Goal: Task Accomplishment & Management: Manage account settings

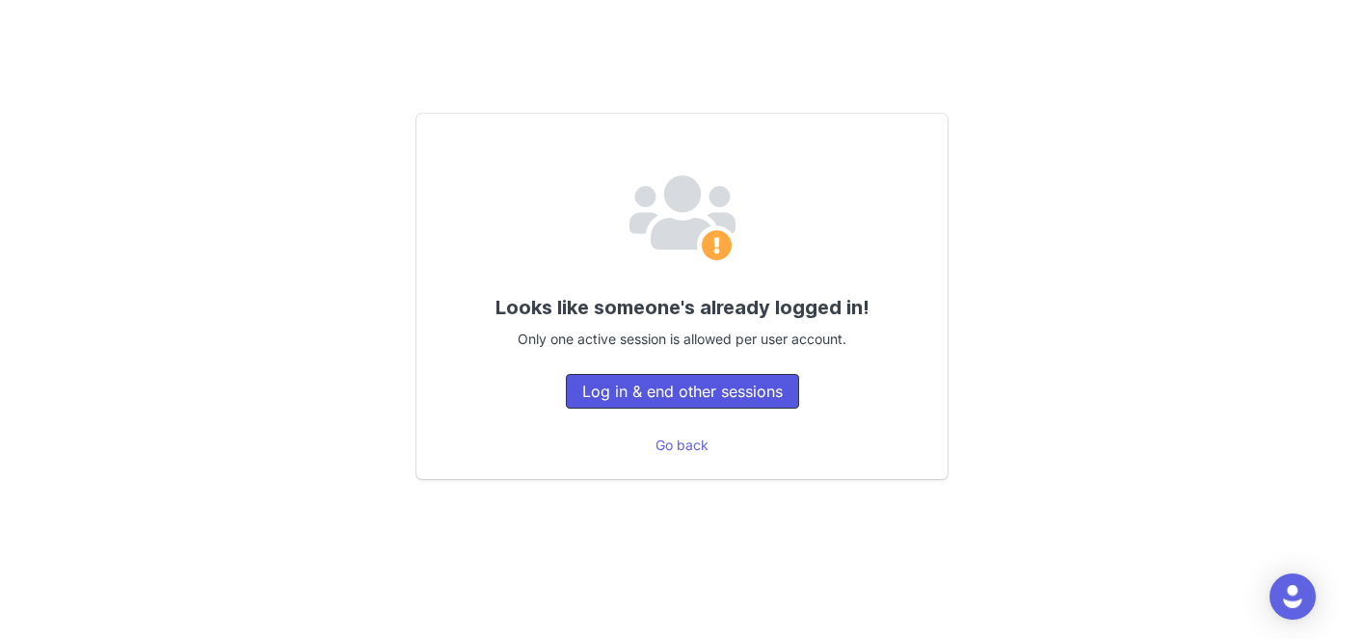
click at [696, 401] on button "Log in & end other sessions" at bounding box center [682, 391] width 233 height 35
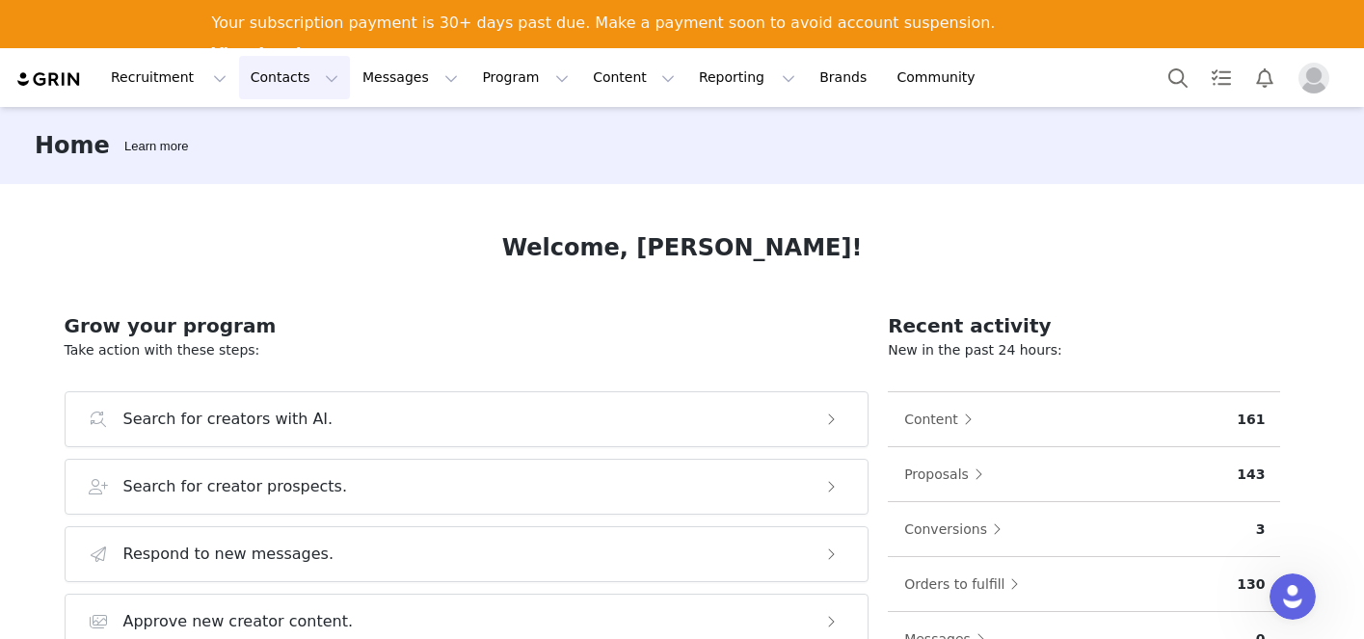
click at [288, 78] on button "Contacts Contacts" at bounding box center [294, 77] width 111 height 43
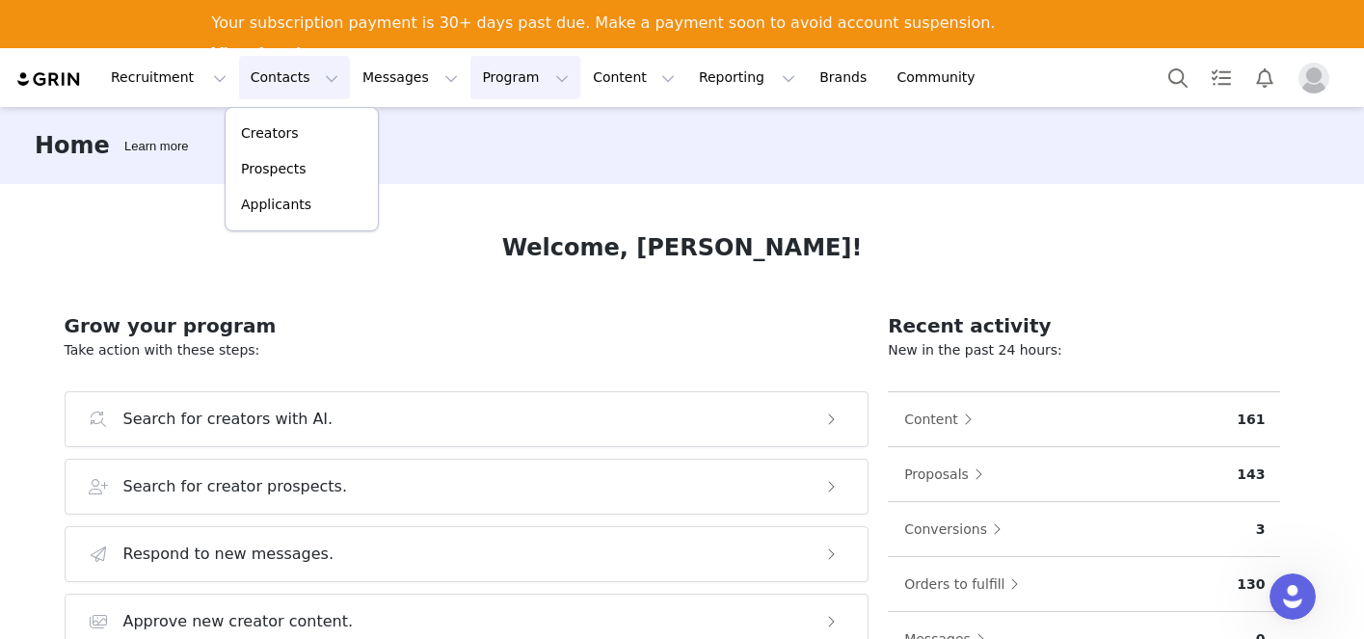
click at [505, 75] on button "Program Program" at bounding box center [525, 77] width 110 height 43
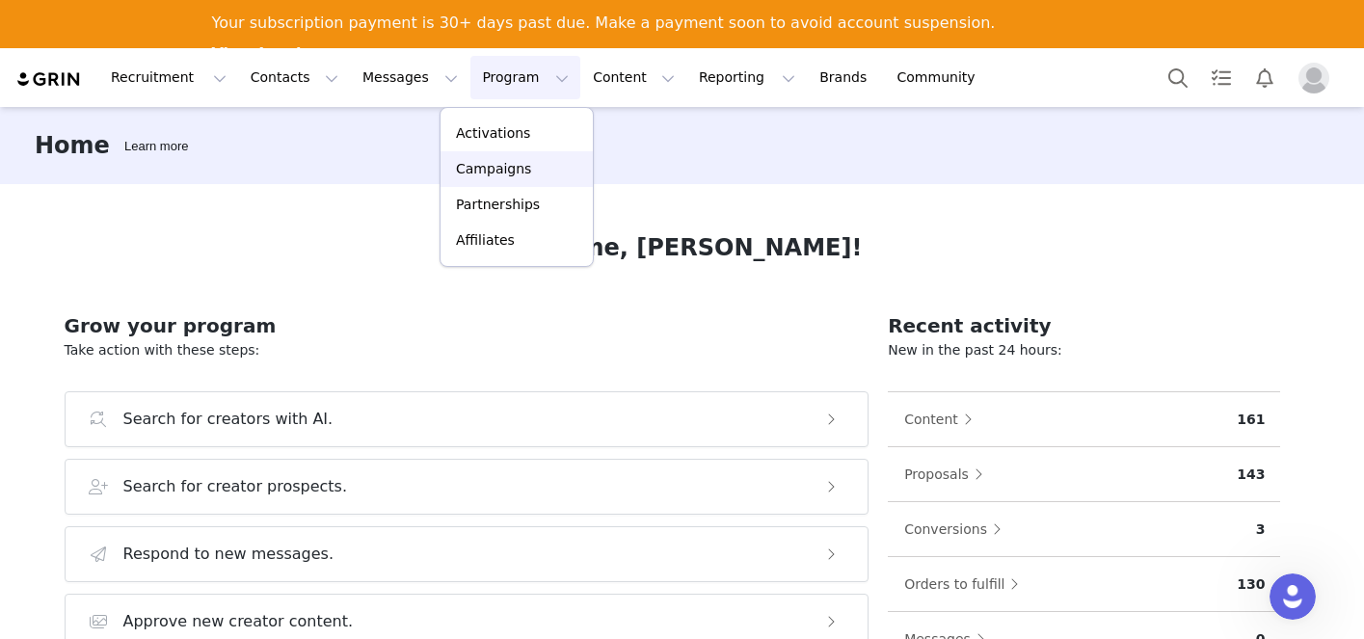
click at [481, 160] on p "Campaigns" at bounding box center [493, 169] width 75 height 20
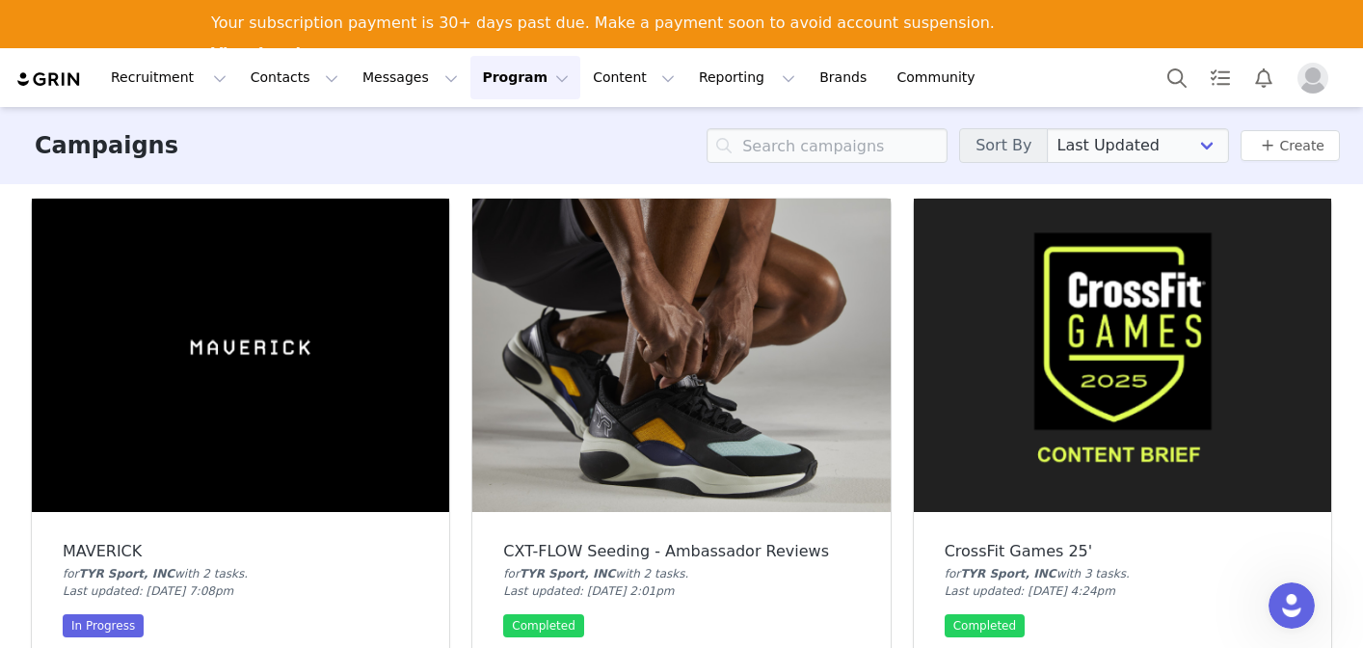
click at [505, 85] on button "Program Program" at bounding box center [525, 77] width 110 height 43
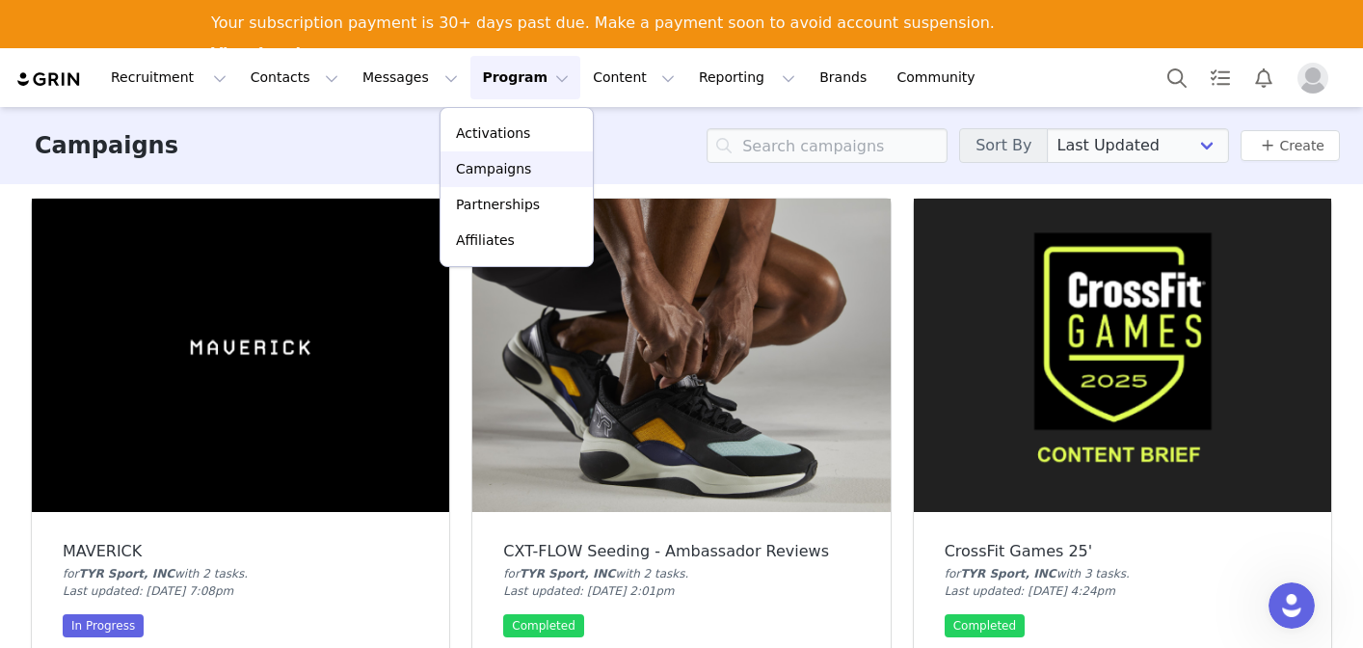
click at [470, 166] on p "Campaigns" at bounding box center [493, 169] width 75 height 20
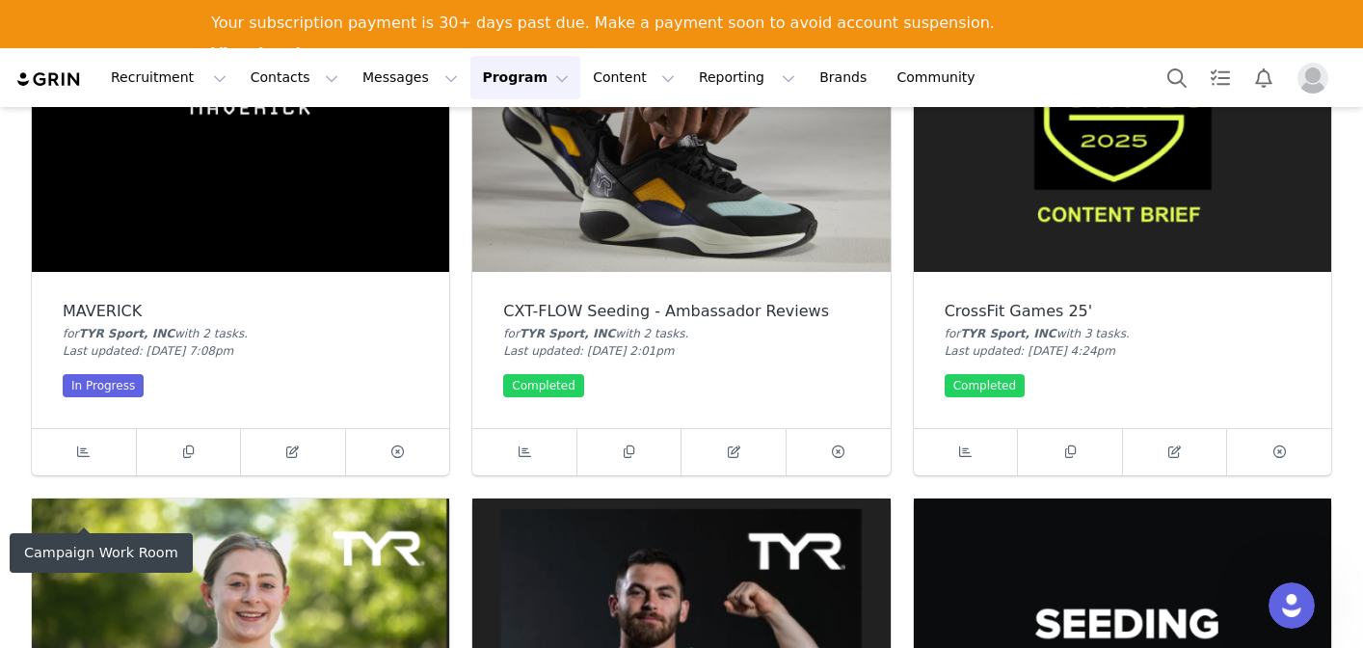
scroll to position [241, 0]
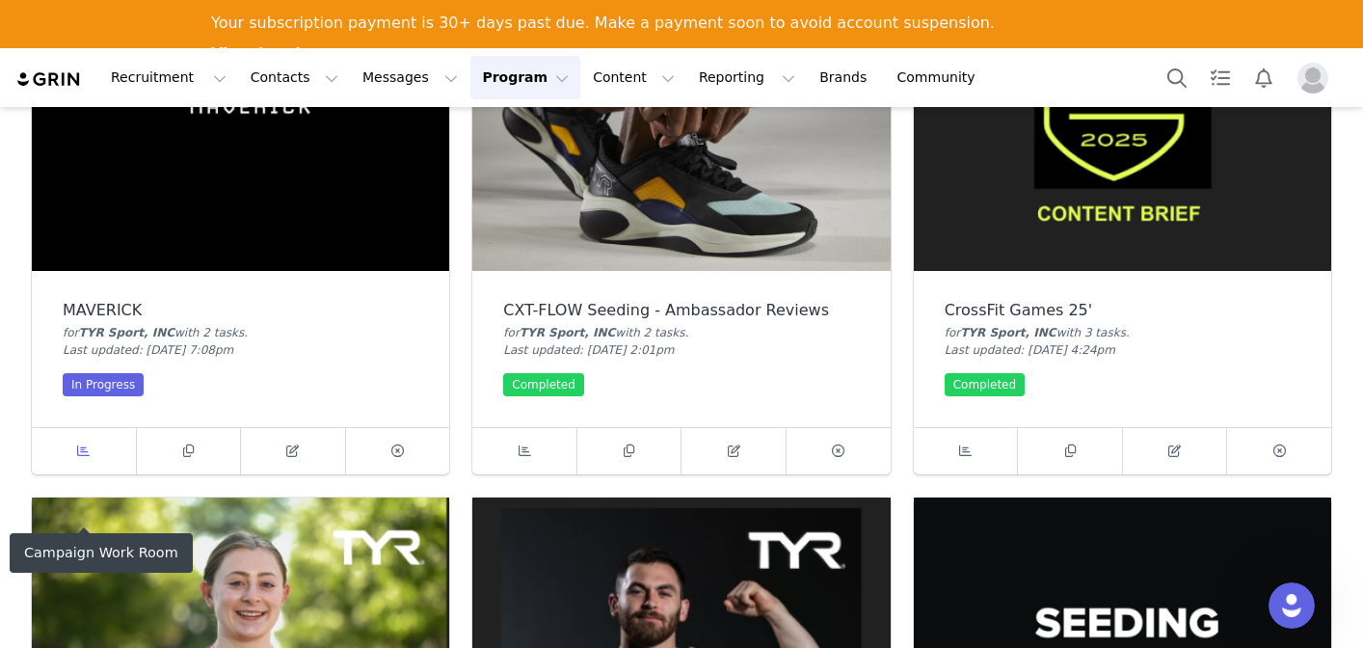
click at [111, 442] on link at bounding box center [84, 451] width 105 height 46
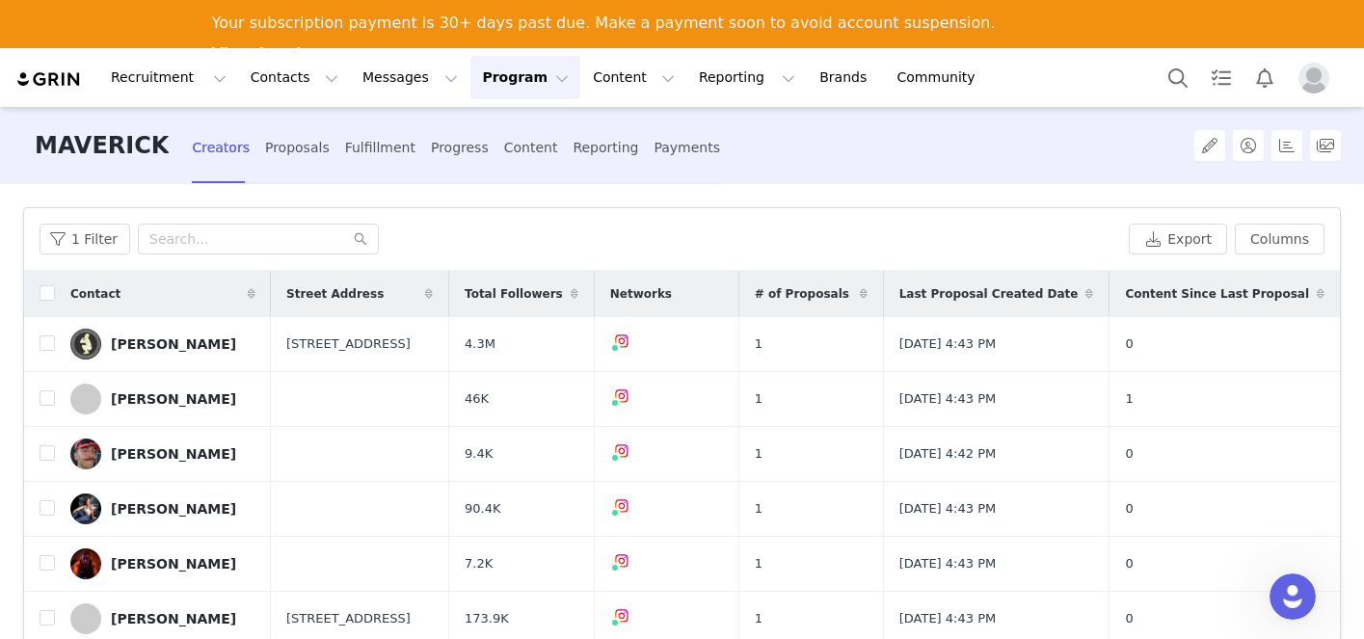
click at [518, 80] on button "Program Program" at bounding box center [525, 77] width 110 height 43
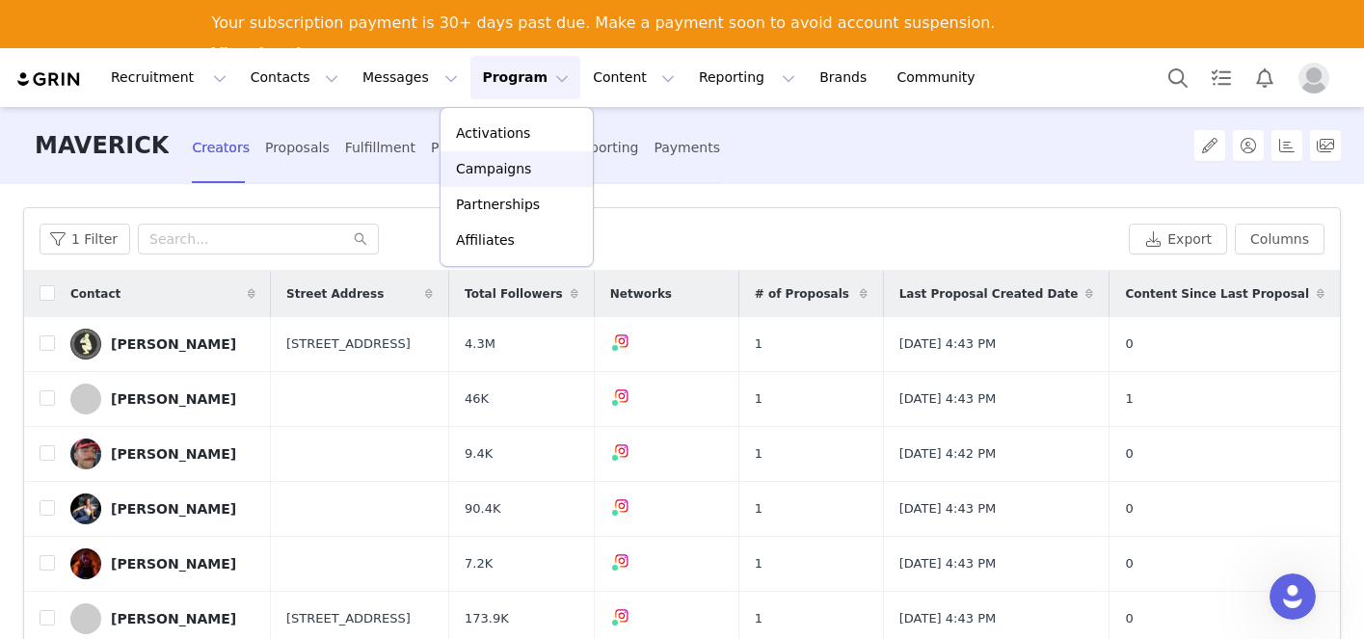
click at [486, 162] on p "Campaigns" at bounding box center [493, 169] width 75 height 20
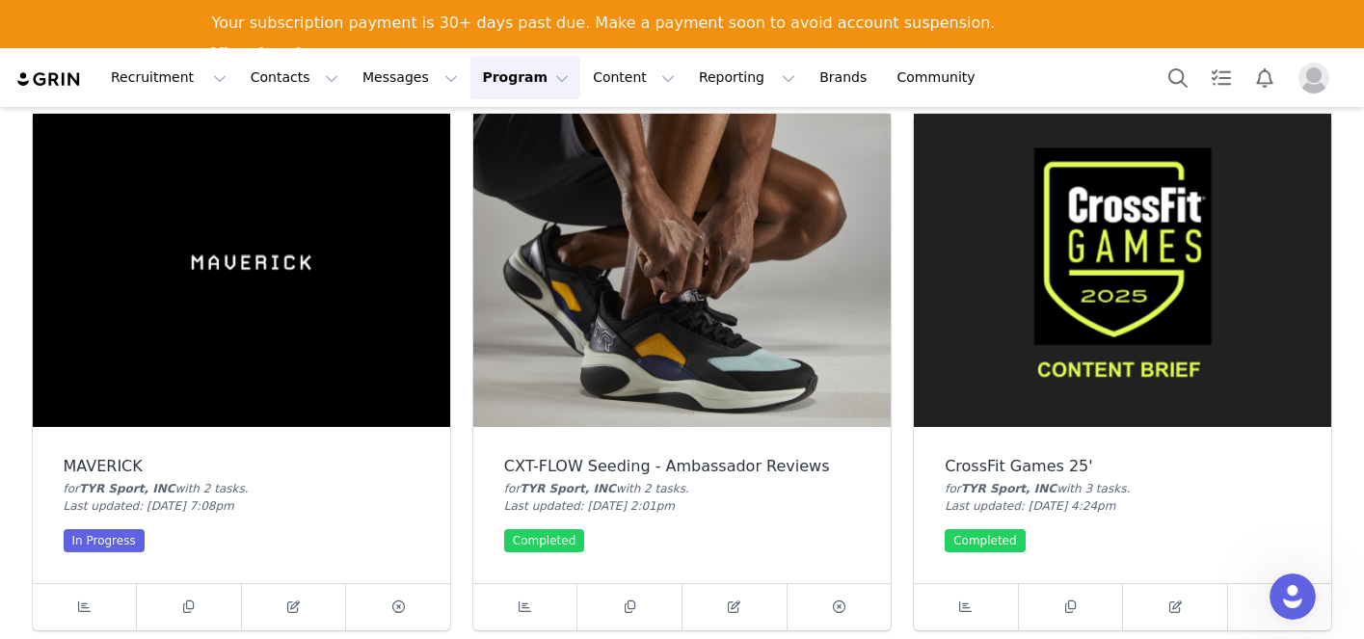
scroll to position [134, 0]
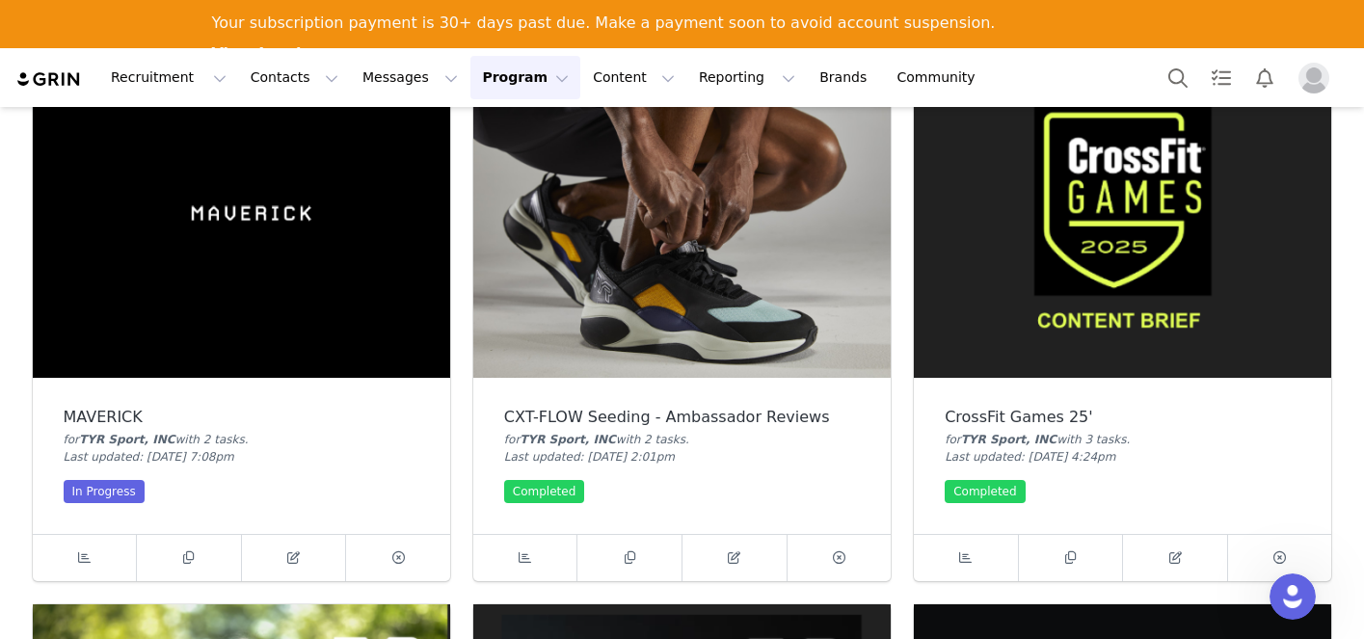
click at [94, 559] on div "Campaign Work Room" at bounding box center [101, 552] width 183 height 40
click at [83, 560] on div "Campaign Work Room" at bounding box center [101, 552] width 183 height 40
click at [79, 553] on div "Campaign Work Room" at bounding box center [101, 552] width 183 height 40
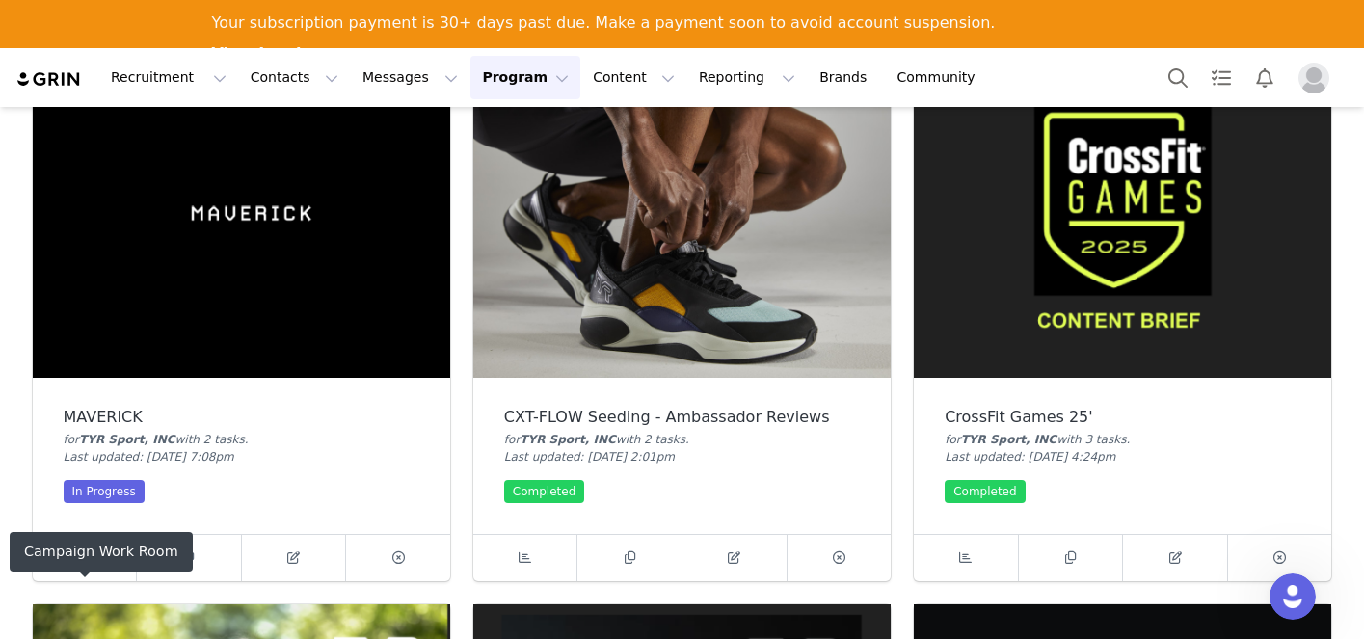
click at [79, 560] on div "Campaign Work Room" at bounding box center [101, 552] width 183 height 40
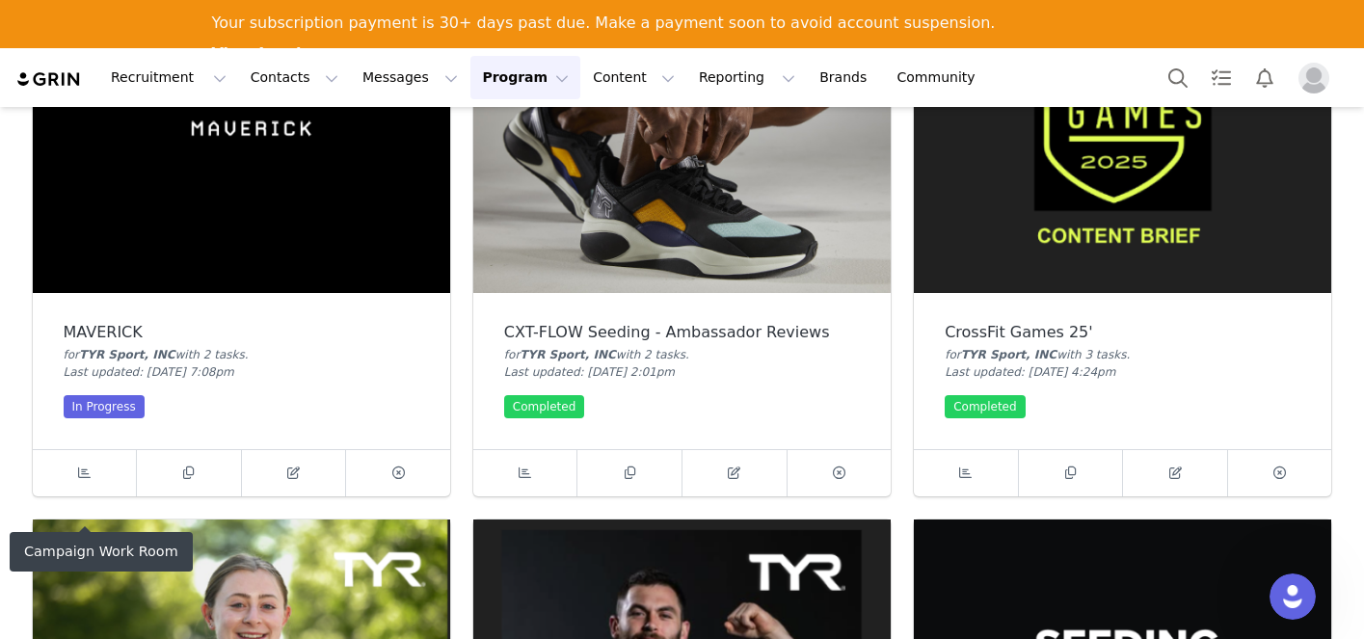
scroll to position [262, 0]
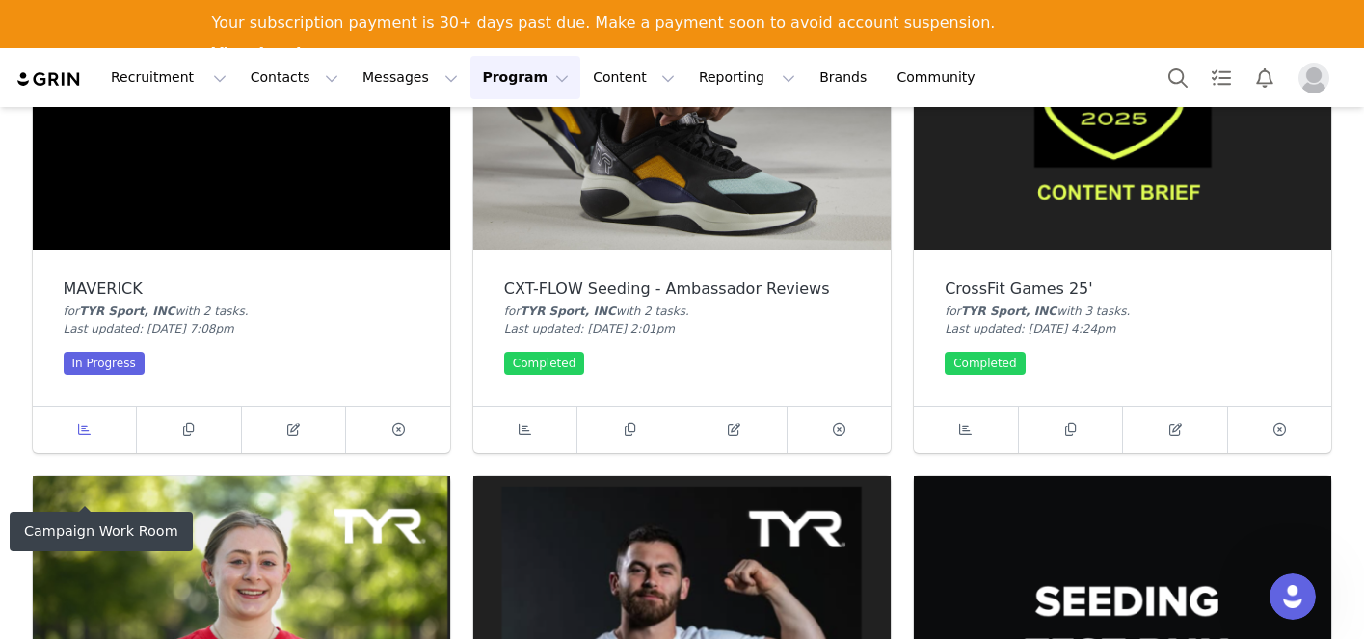
click at [84, 430] on icon at bounding box center [84, 429] width 13 height 13
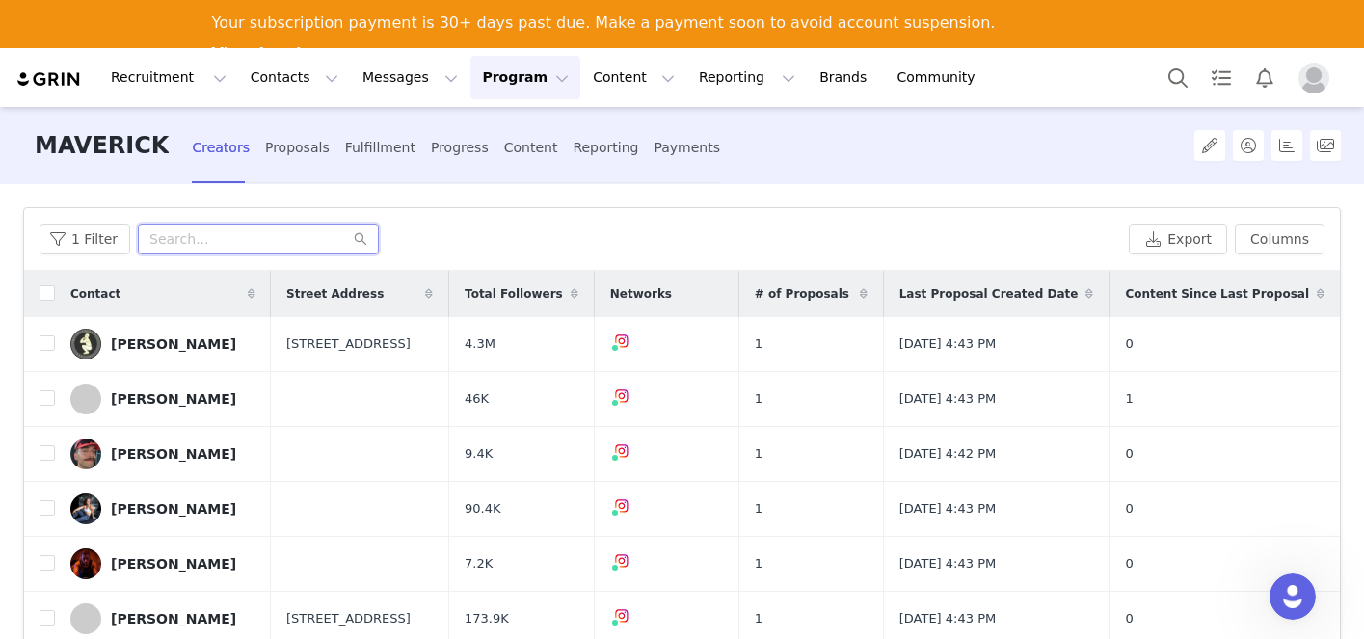
click at [288, 238] on input "text" at bounding box center [258, 239] width 241 height 31
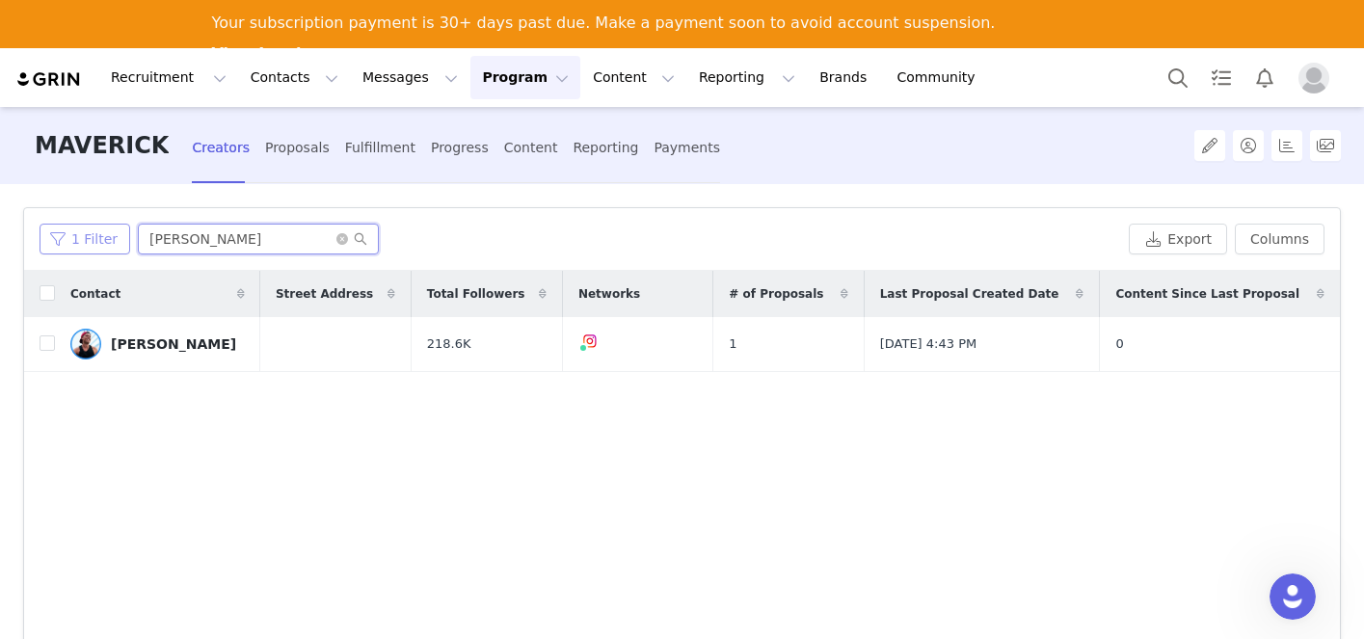
drag, startPoint x: 241, startPoint y: 242, endPoint x: 47, endPoint y: 239, distance: 193.8
click at [47, 239] on div "1 Filter [PERSON_NAME]" at bounding box center [581, 239] width 1082 height 31
type input "[PERSON_NAME]"
click at [147, 348] on div "[PERSON_NAME]" at bounding box center [173, 343] width 125 height 15
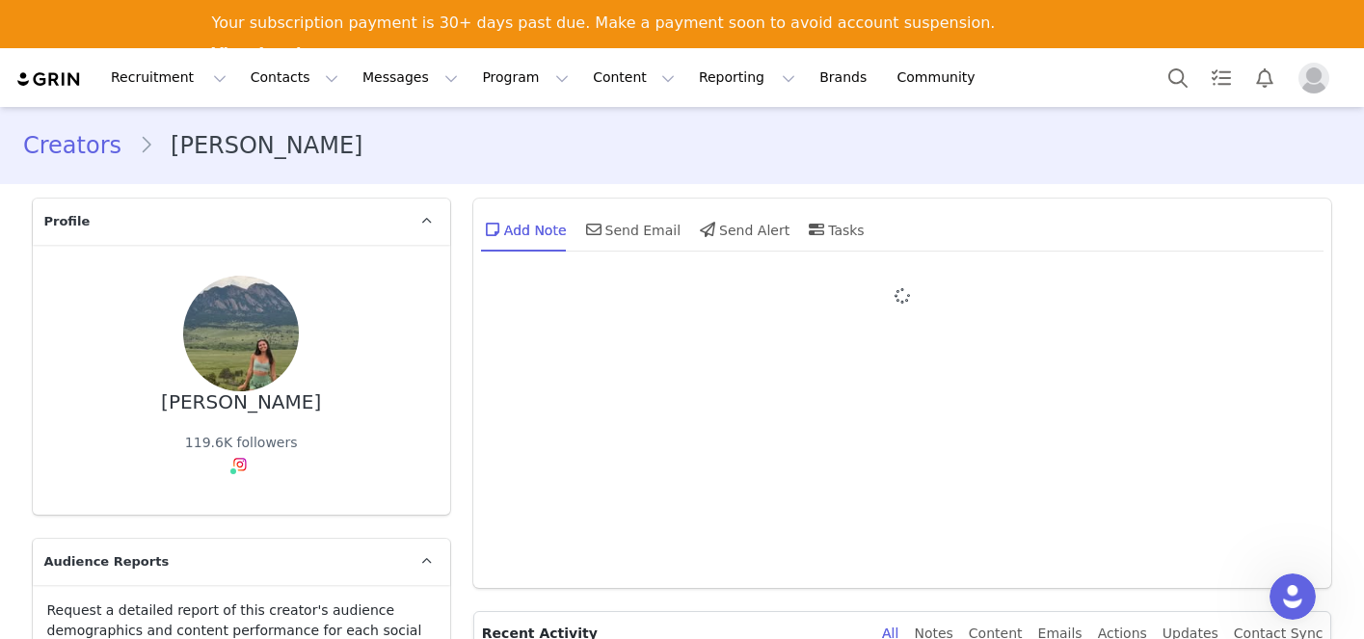
type input "+1 ([GEOGRAPHIC_DATA])"
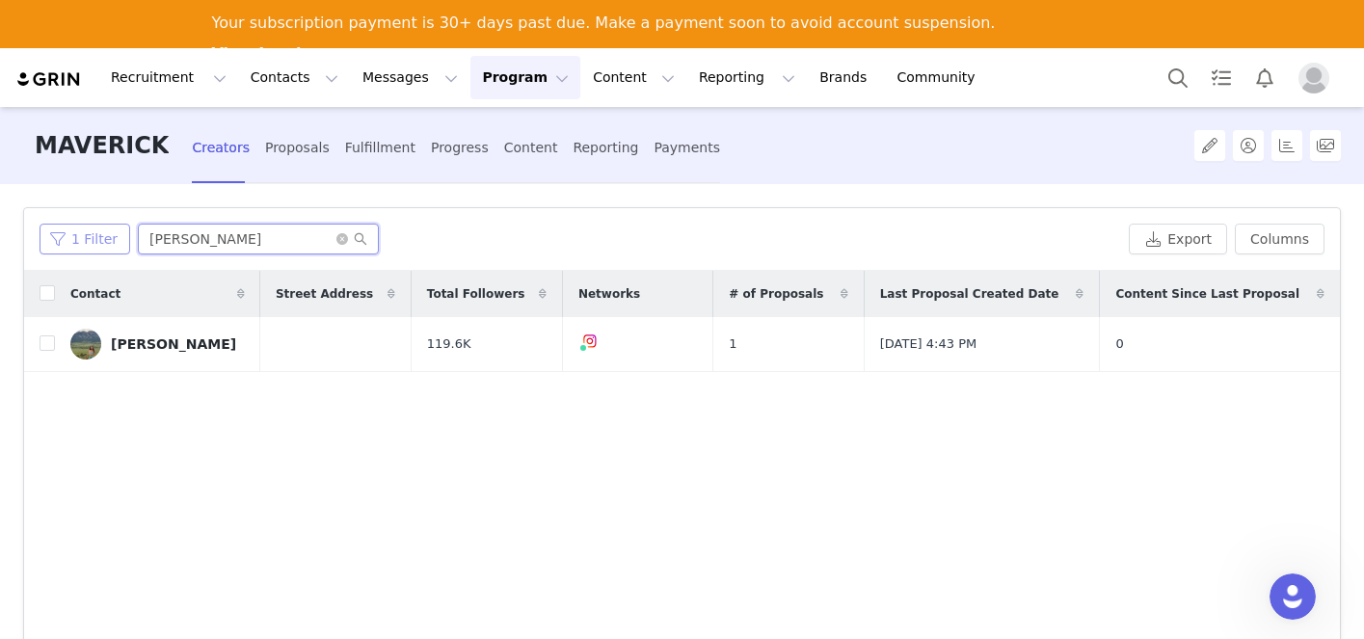
drag, startPoint x: 213, startPoint y: 246, endPoint x: 64, endPoint y: 232, distance: 150.0
click at [64, 232] on div "1 Filter [PERSON_NAME]" at bounding box center [581, 239] width 1082 height 31
type input "makayla"
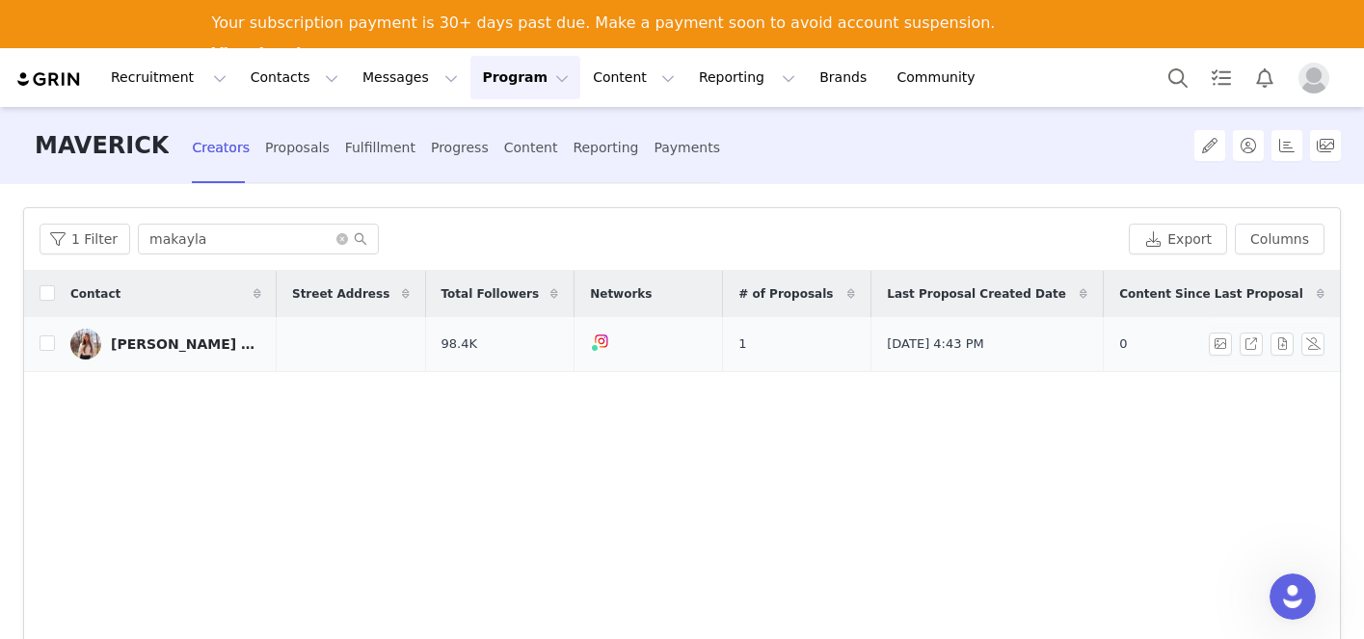
click at [166, 351] on div "[PERSON_NAME] | Hybrid Athlete | ATX 📍" at bounding box center [183, 343] width 145 height 15
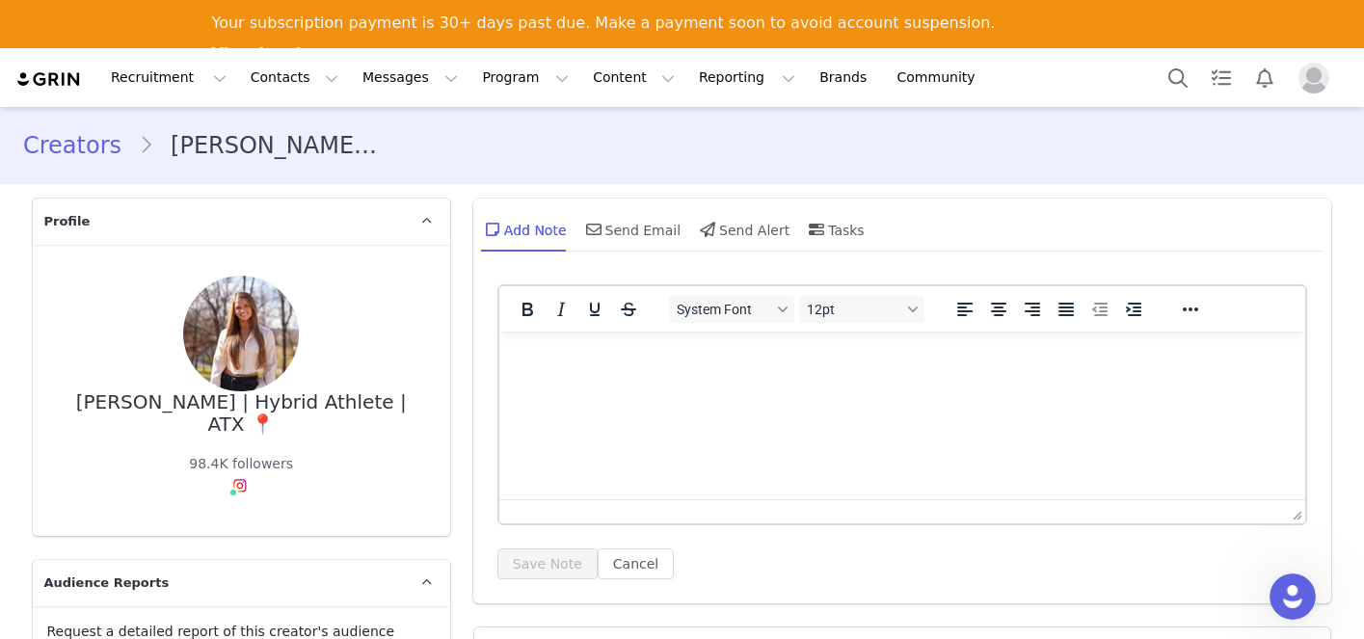
type input "+1 ([GEOGRAPHIC_DATA])"
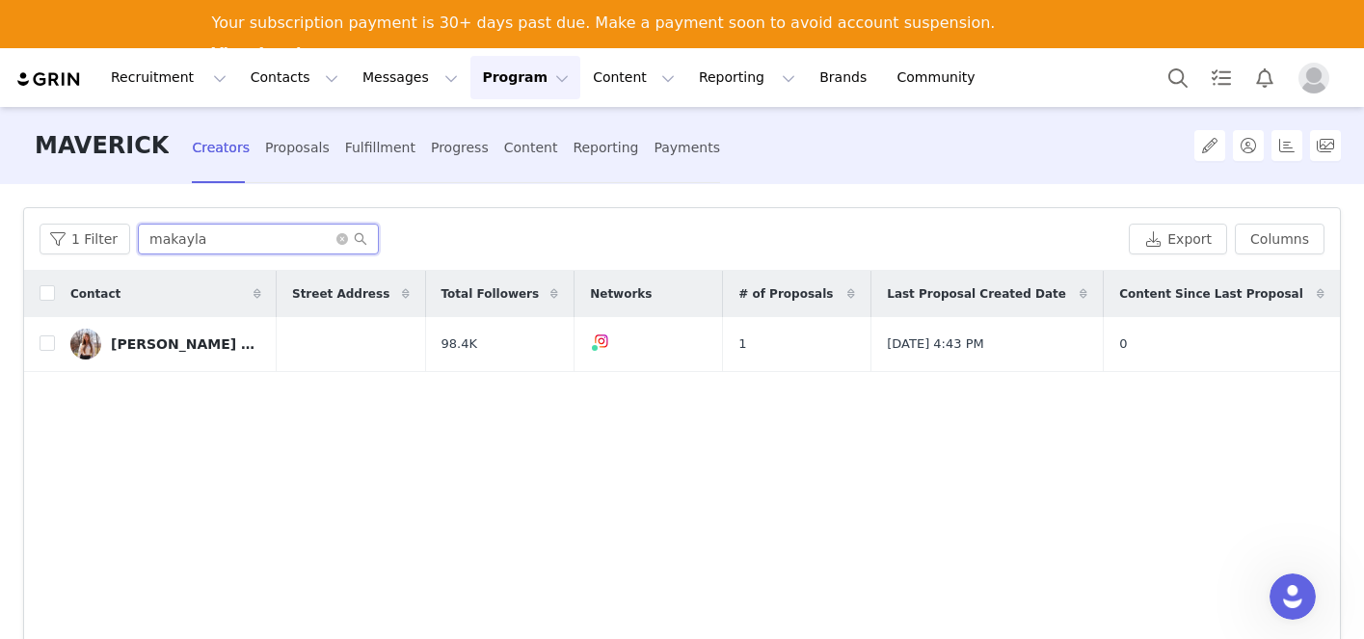
click at [237, 243] on input "makayla" at bounding box center [258, 239] width 241 height 31
type input "[PERSON_NAME]"
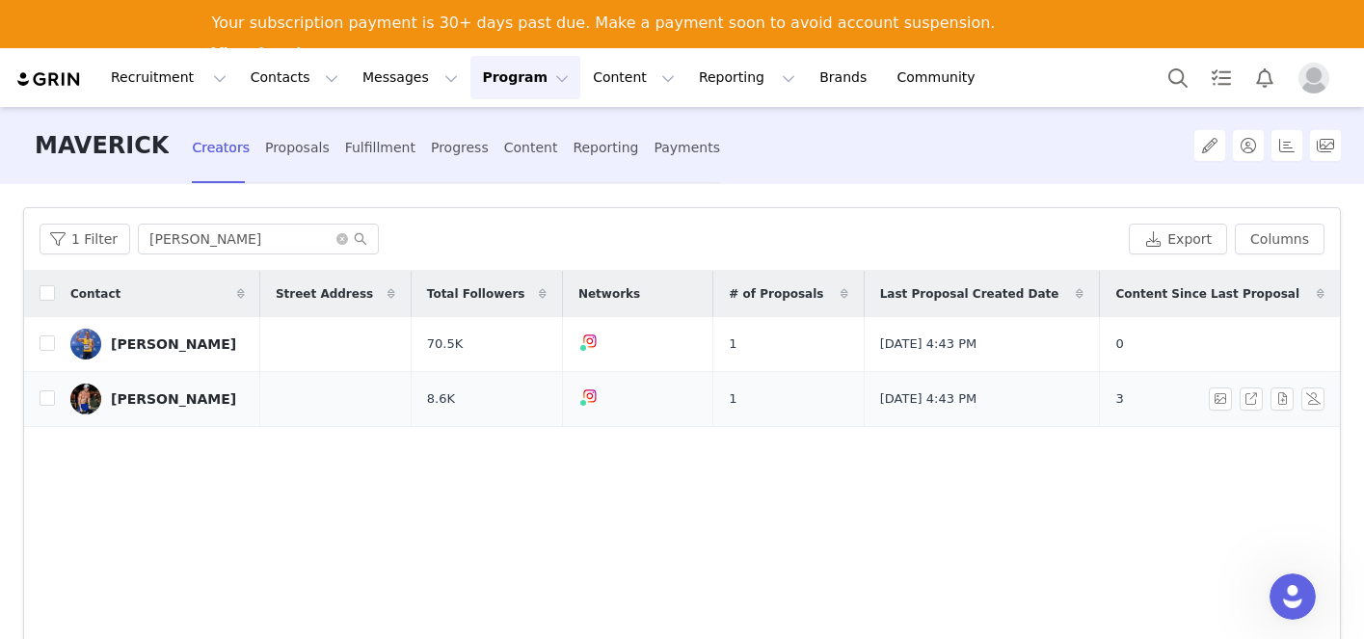
click at [187, 396] on div "[PERSON_NAME]" at bounding box center [173, 398] width 125 height 15
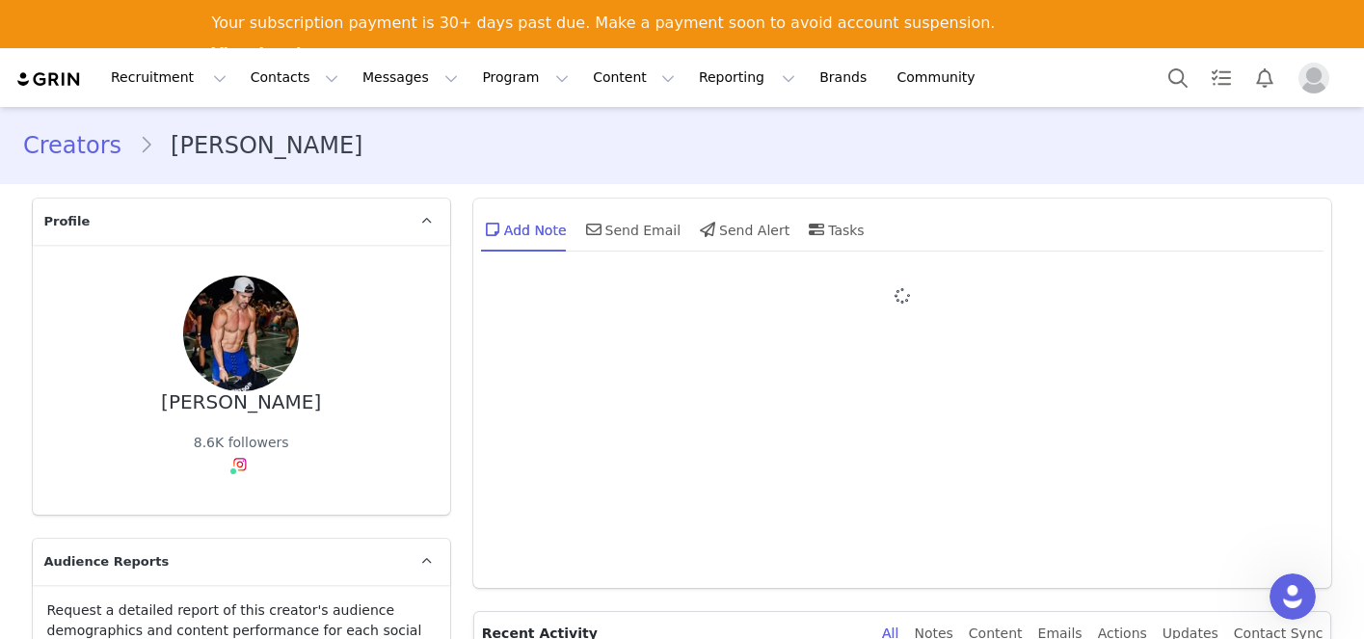
type input "+1 ([GEOGRAPHIC_DATA])"
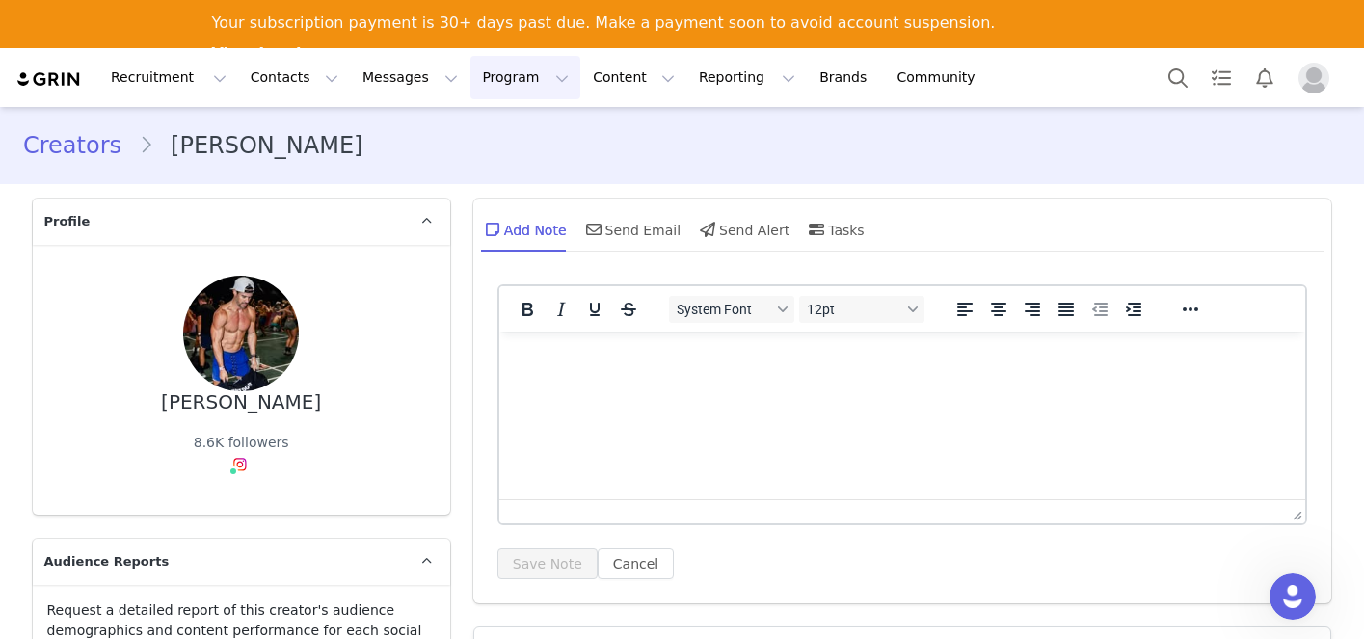
click at [484, 89] on button "Program Program" at bounding box center [525, 77] width 110 height 43
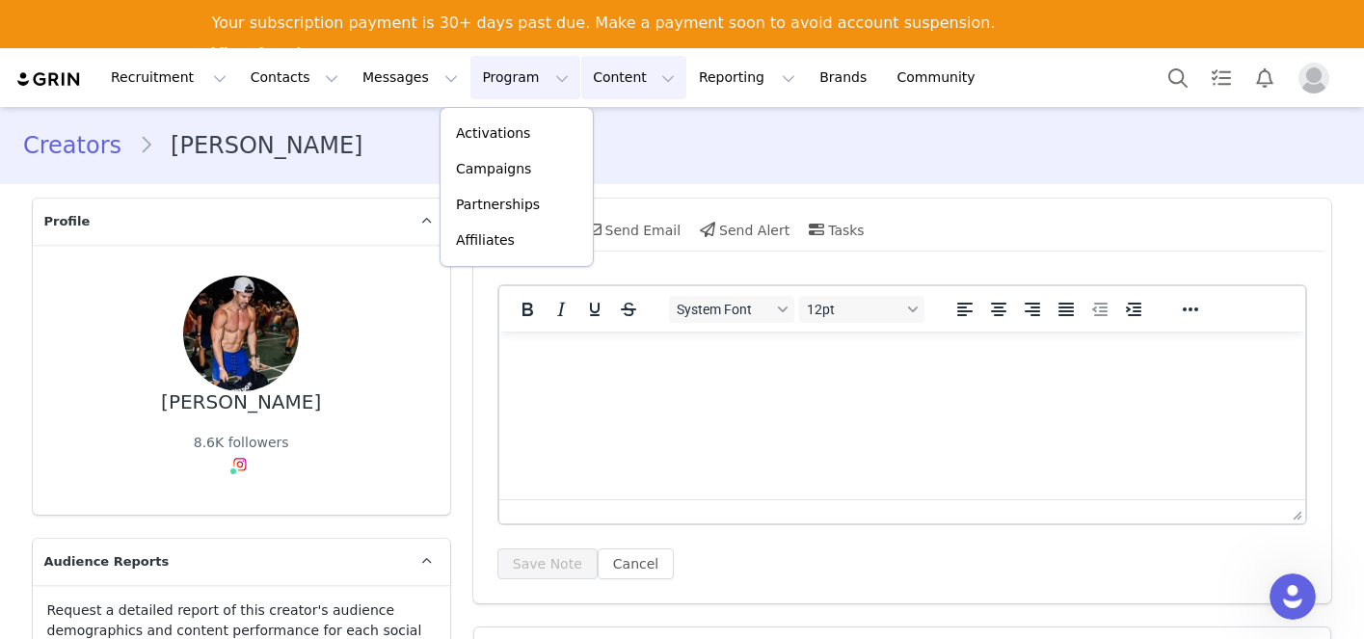
click at [609, 96] on button "Content Content" at bounding box center [633, 77] width 105 height 43
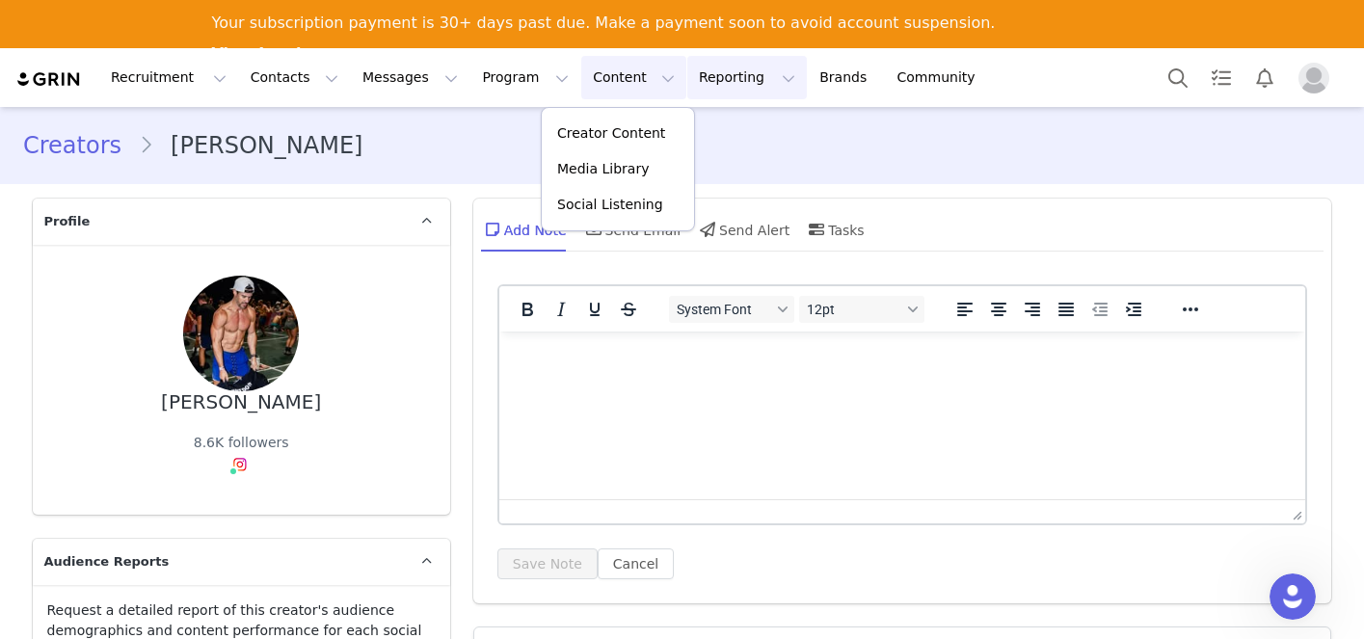
click at [687, 92] on button "Reporting Reporting" at bounding box center [747, 77] width 120 height 43
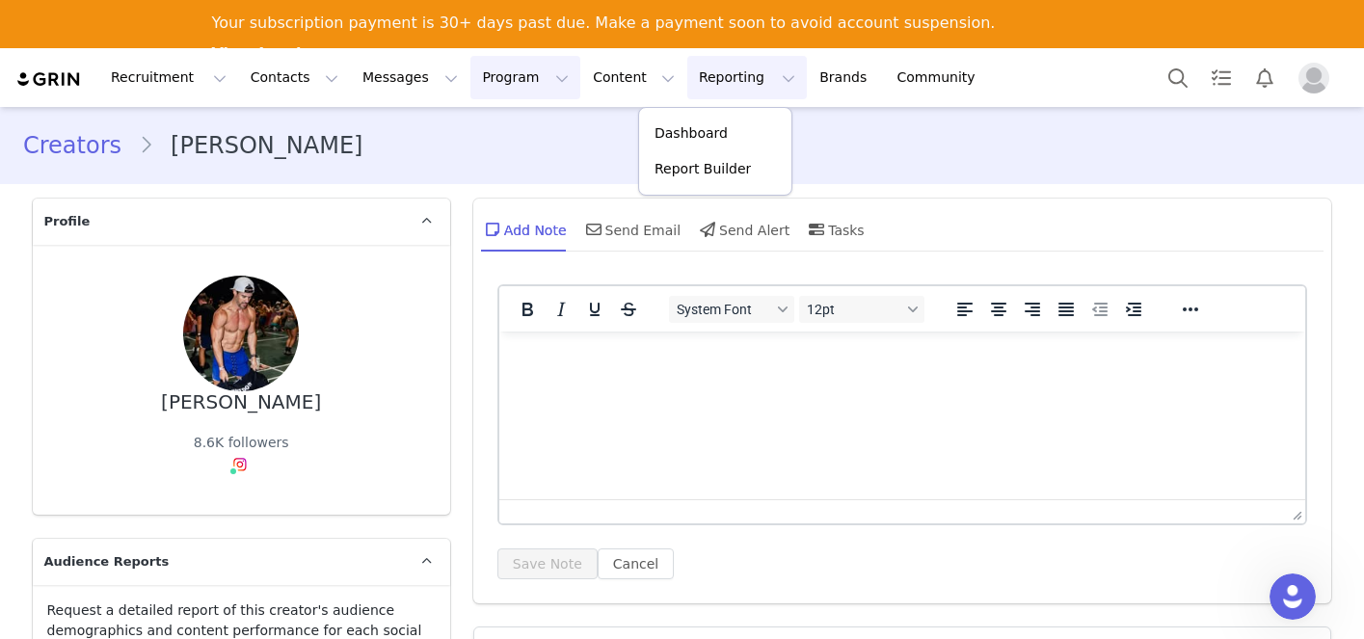
click at [470, 82] on button "Program Program" at bounding box center [525, 77] width 110 height 43
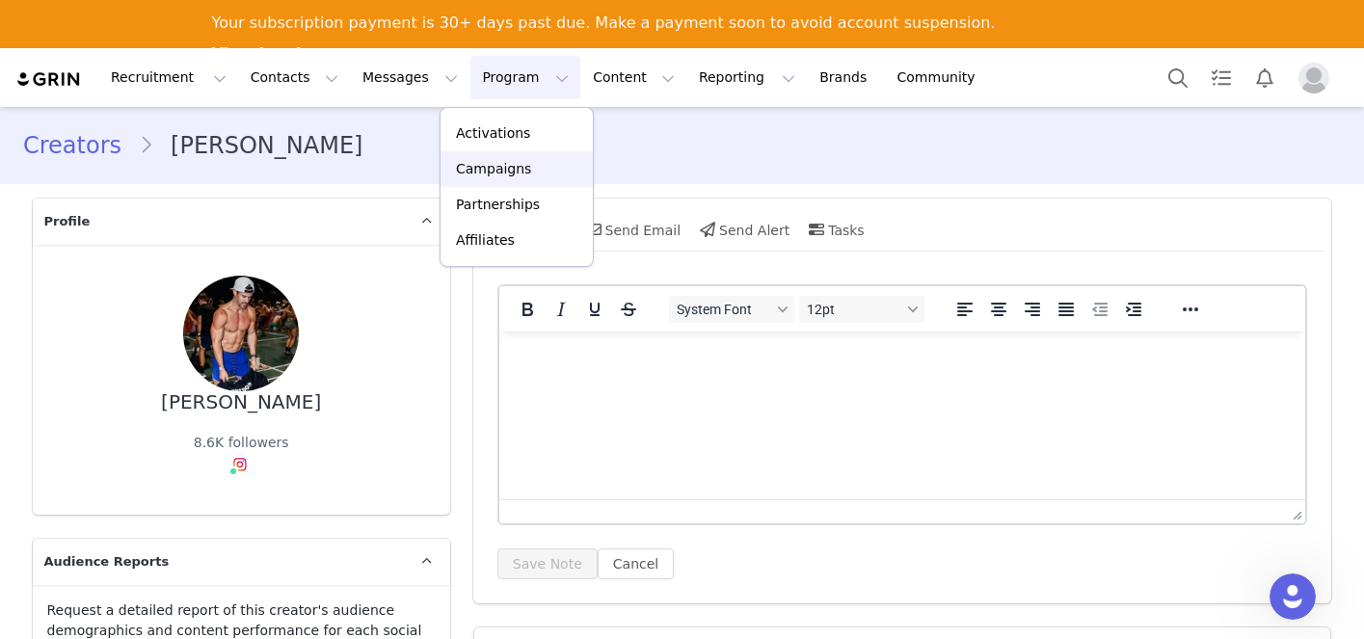
click at [474, 160] on p "Campaigns" at bounding box center [493, 169] width 75 height 20
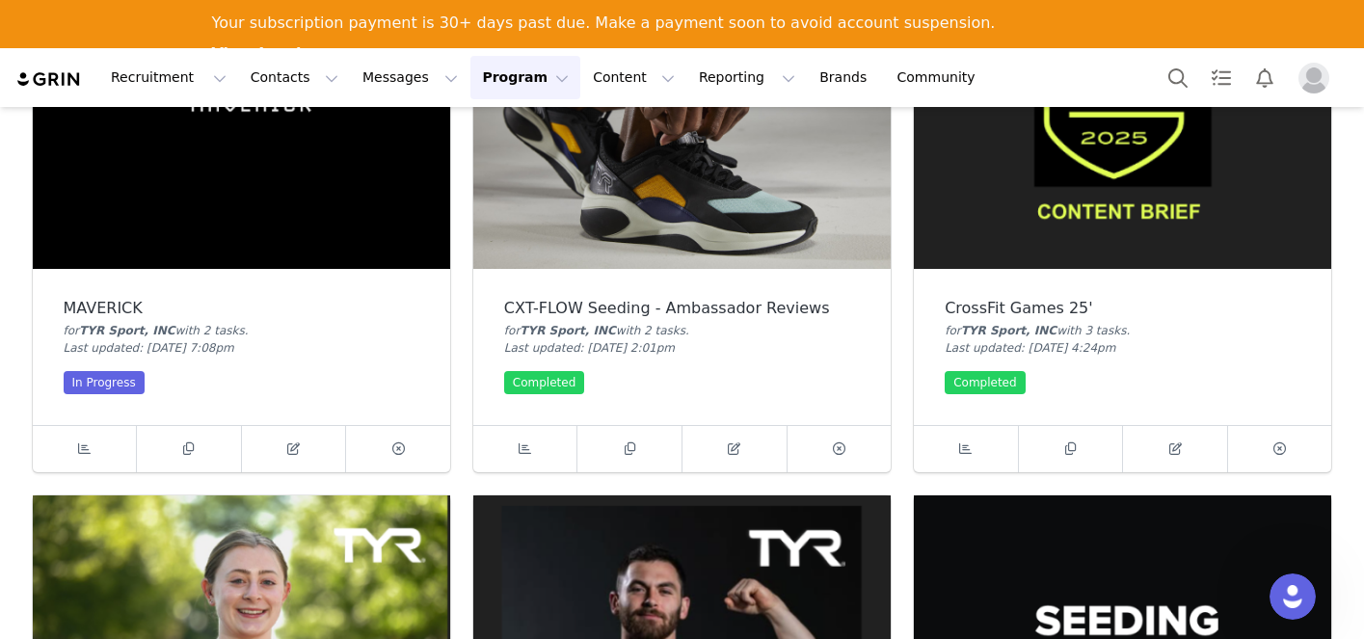
scroll to position [373, 0]
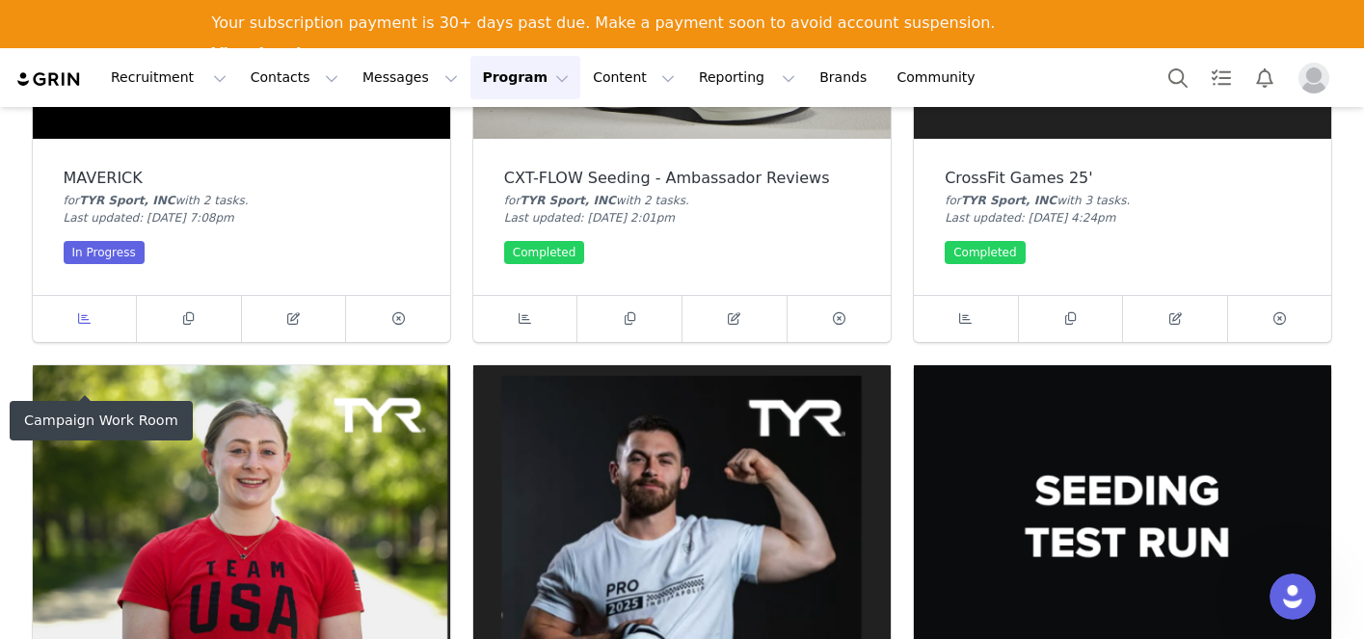
click at [94, 327] on span at bounding box center [83, 319] width 23 height 23
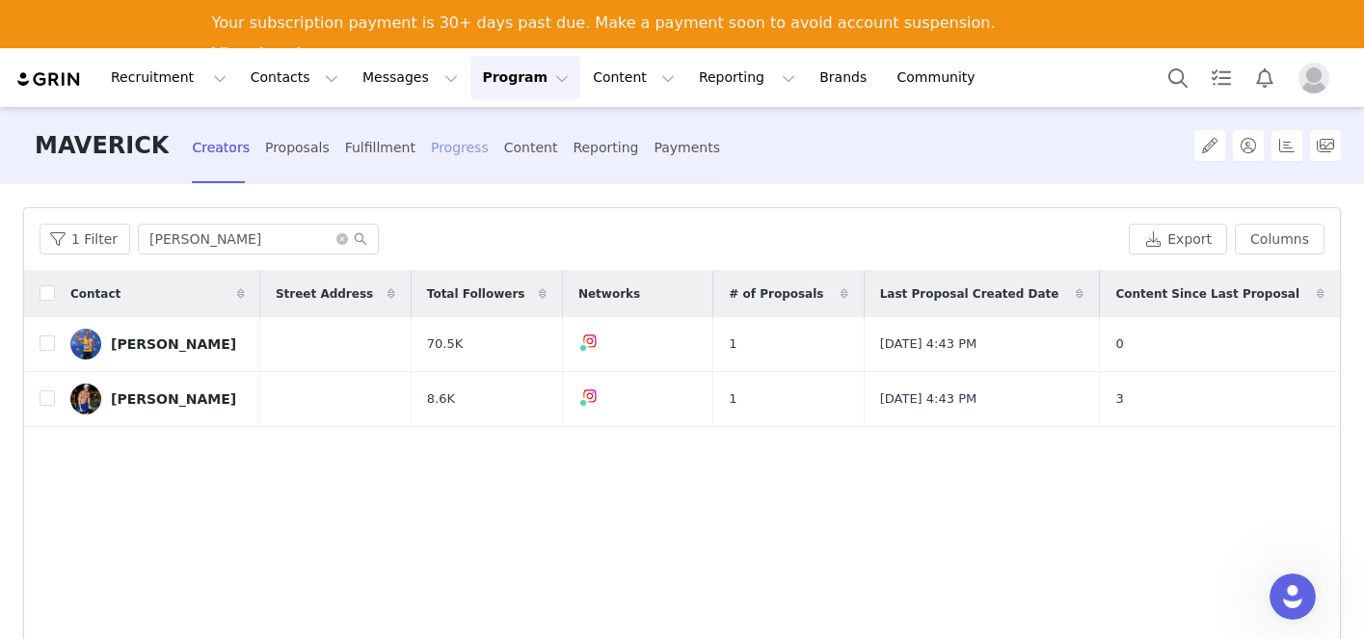
click at [431, 156] on div "Progress" at bounding box center [460, 147] width 58 height 51
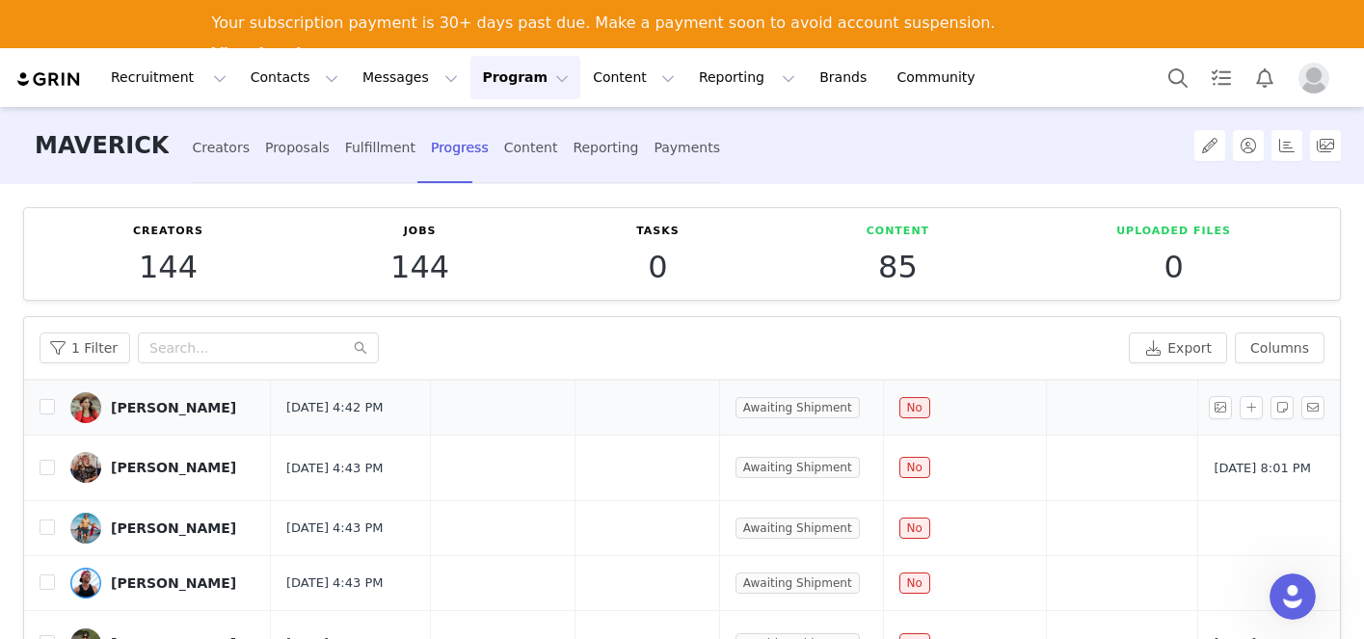
scroll to position [49, 0]
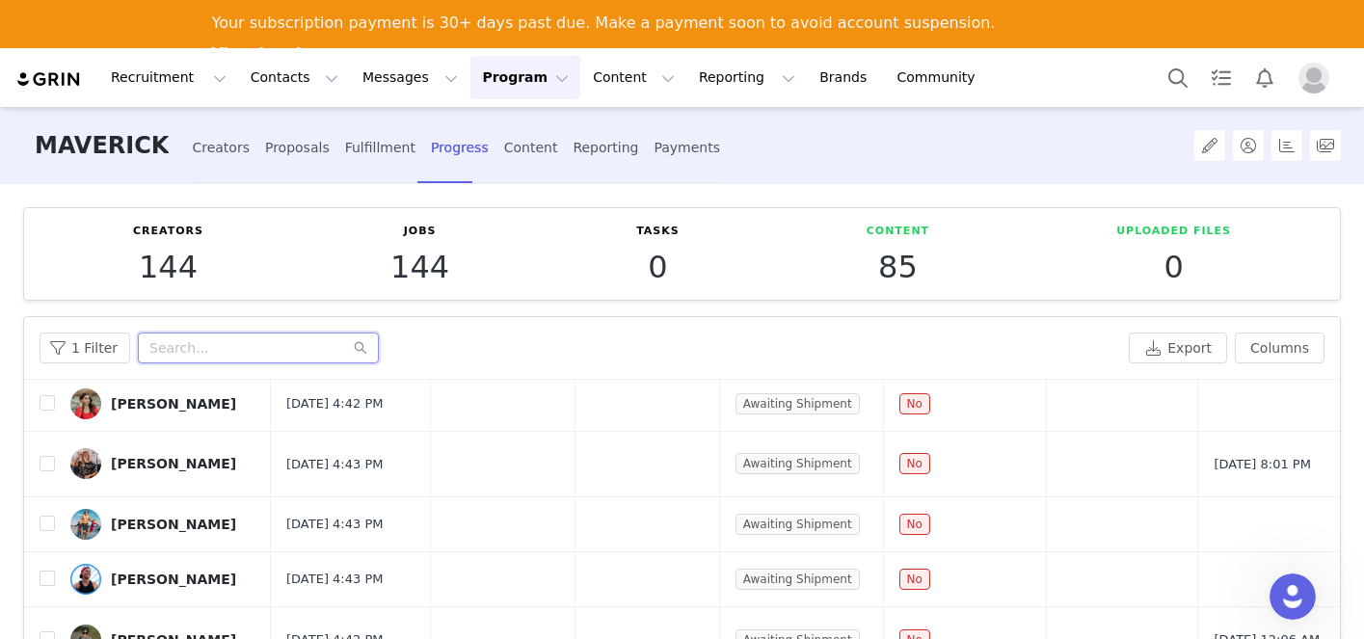
click at [234, 339] on input "text" at bounding box center [258, 348] width 241 height 31
type input "[PERSON_NAME]"
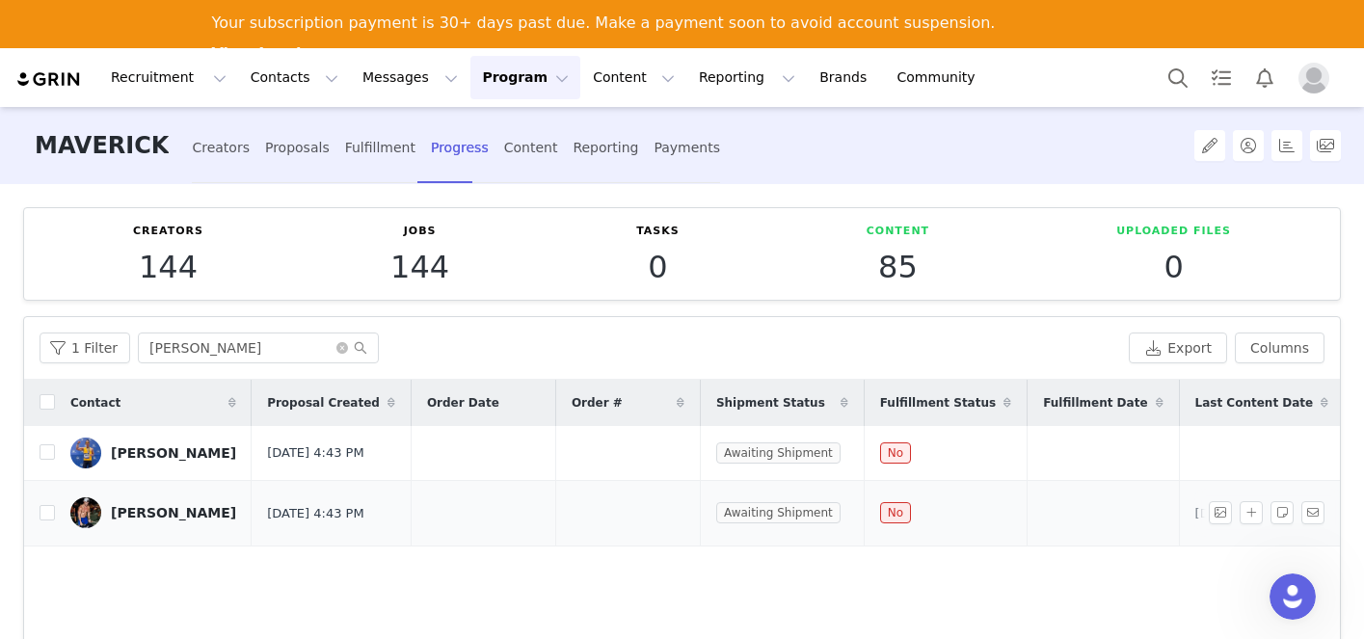
click at [159, 536] on td "[PERSON_NAME]" at bounding box center [153, 513] width 197 height 67
click at [162, 502] on td "[PERSON_NAME]" at bounding box center [153, 513] width 197 height 67
click at [162, 514] on div "[PERSON_NAME]" at bounding box center [173, 512] width 125 height 15
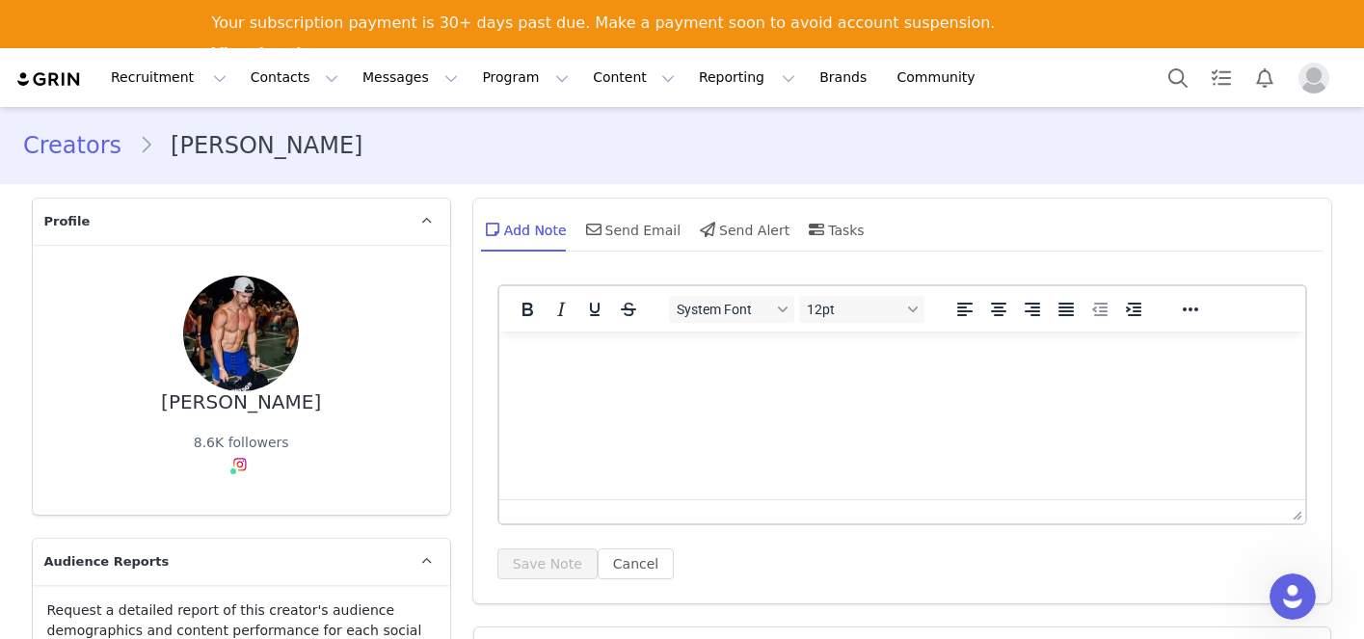
type input "+1 ([GEOGRAPHIC_DATA])"
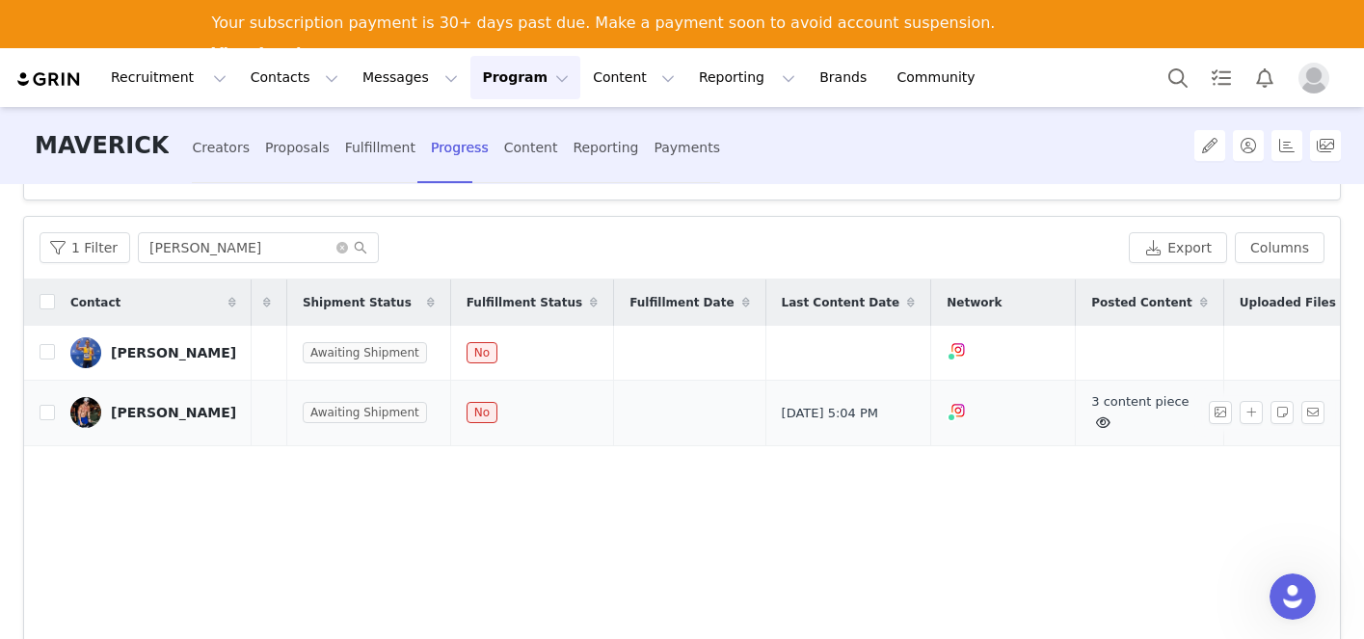
scroll to position [0, 523]
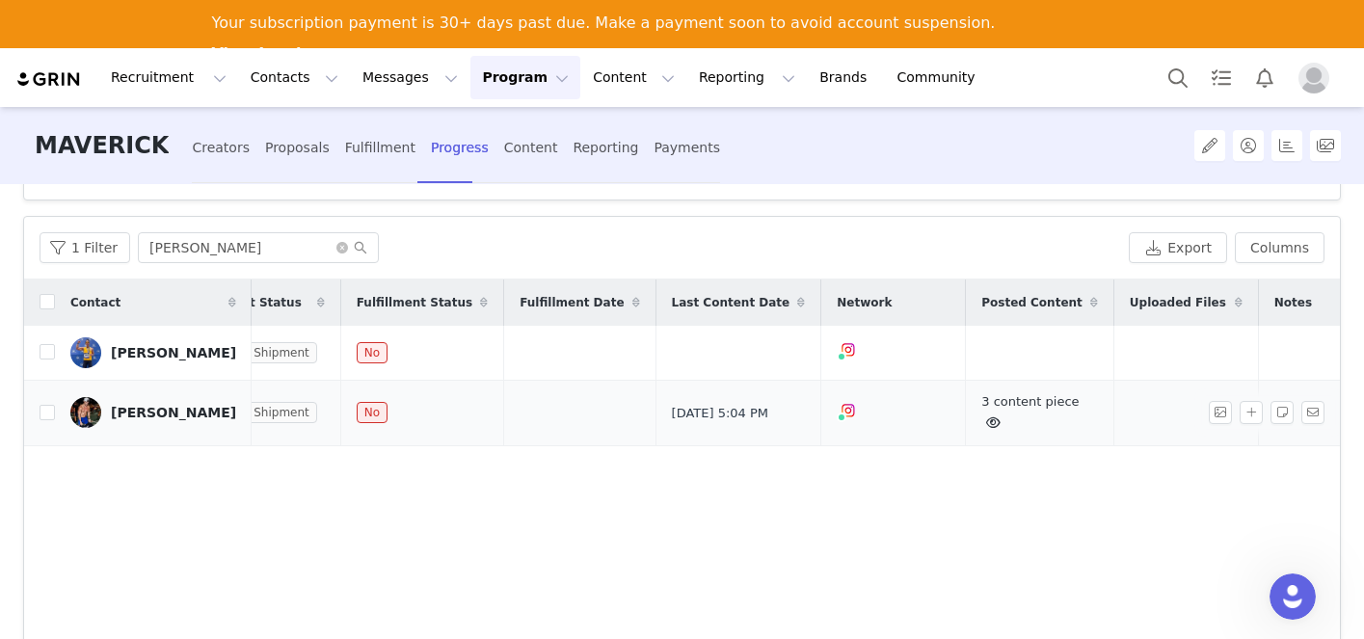
click at [986, 428] on icon at bounding box center [993, 422] width 14 height 13
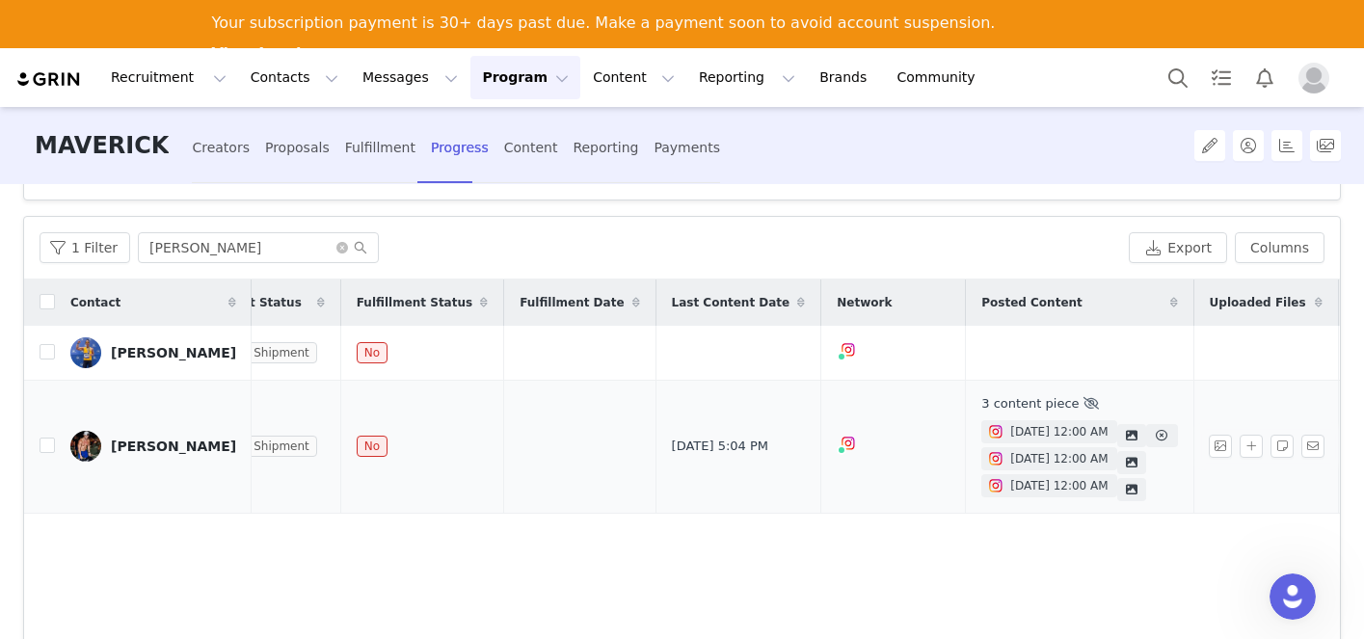
click at [1071, 435] on span "[DATE] 12:00 AM" at bounding box center [1058, 431] width 97 height 17
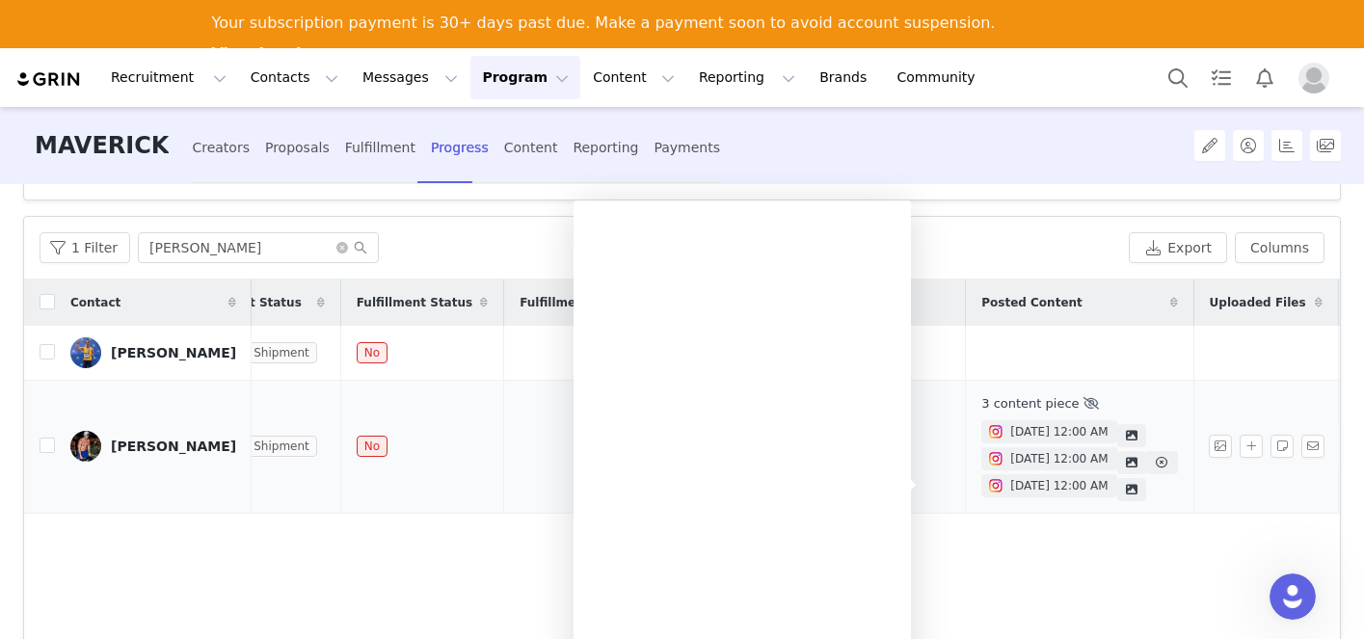
click at [1072, 466] on span "[DATE] 12:00 AM" at bounding box center [1058, 458] width 97 height 17
click at [1045, 492] on span "[DATE] 12:00 AM" at bounding box center [1058, 485] width 97 height 17
click at [1021, 552] on div "Contact Proposal Created Order Date Order # Shipment Status Fulfillment Status …" at bounding box center [682, 510] width 1316 height 460
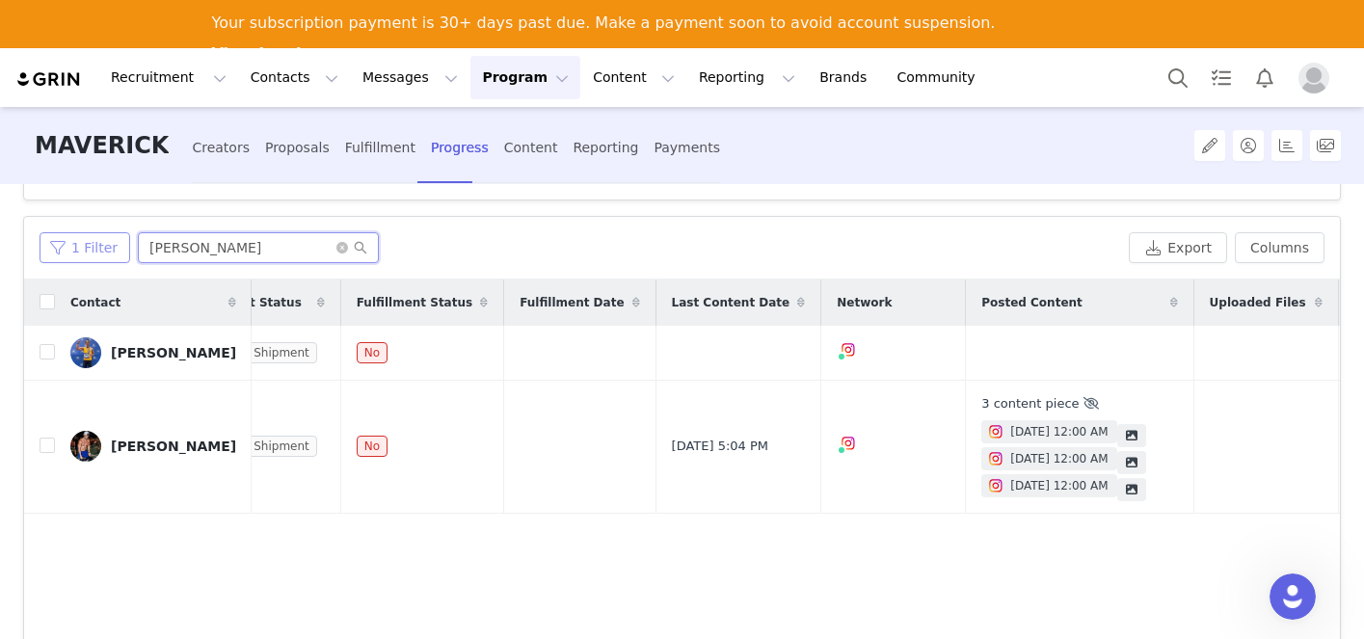
drag, startPoint x: 193, startPoint y: 250, endPoint x: 121, endPoint y: 242, distance: 71.8
click at [121, 242] on div "1 Filter omar" at bounding box center [581, 247] width 1082 height 31
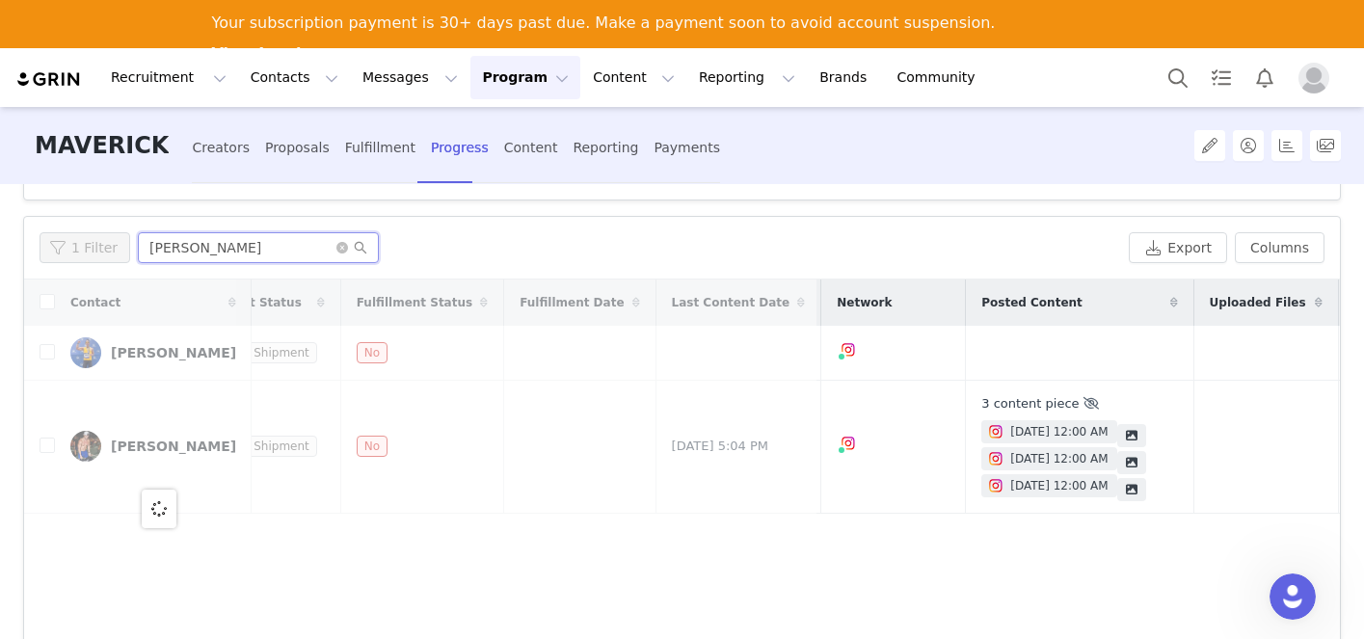
scroll to position [0, 0]
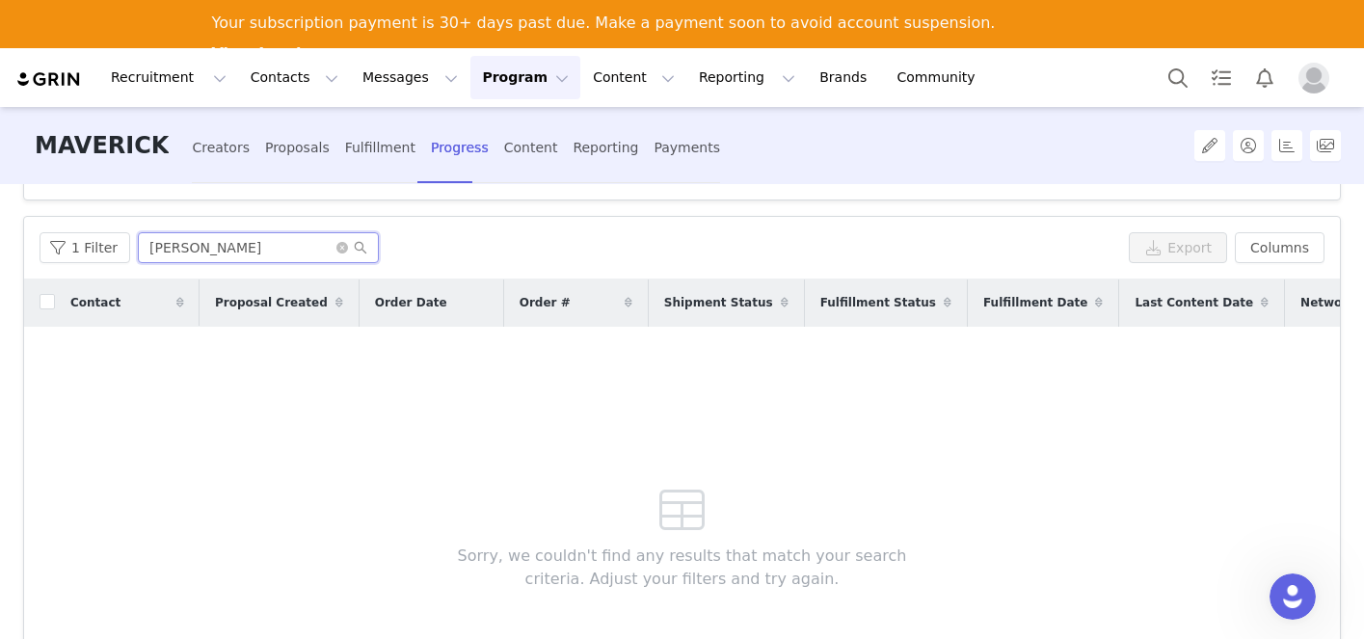
type input "[PERSON_NAME]"
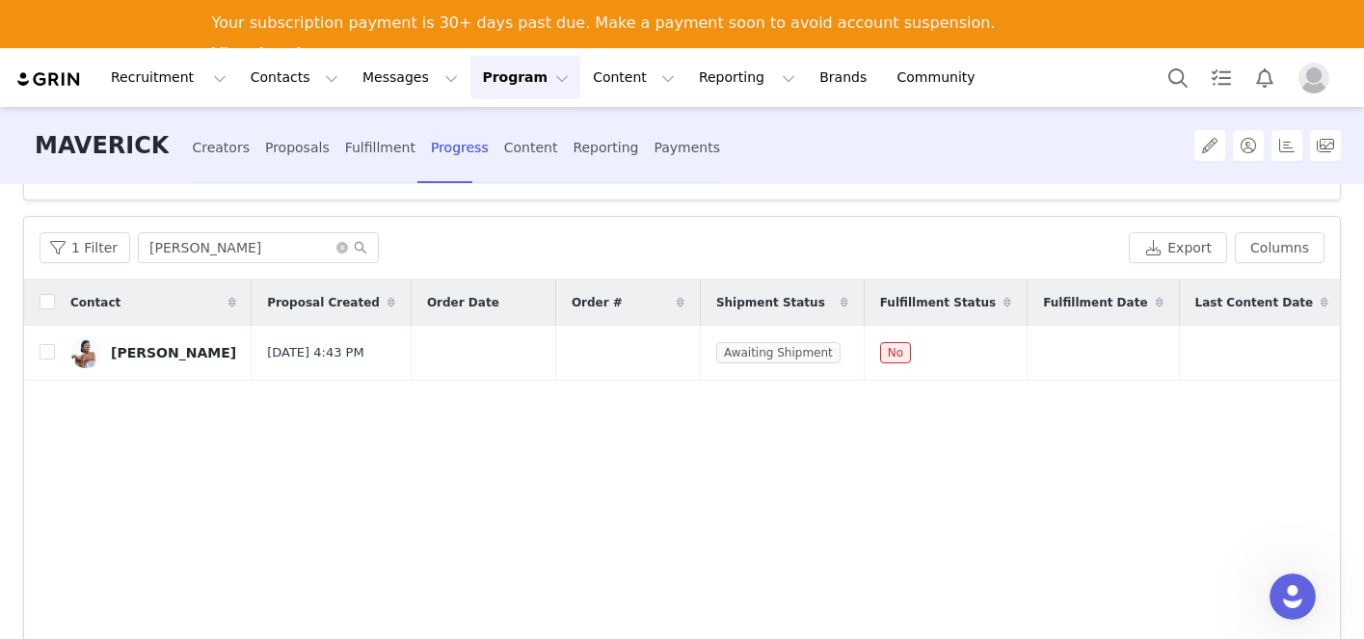
click at [859, 470] on div "Contact Proposal Created Order Date Order # Shipment Status Fulfillment Status …" at bounding box center [682, 510] width 1316 height 460
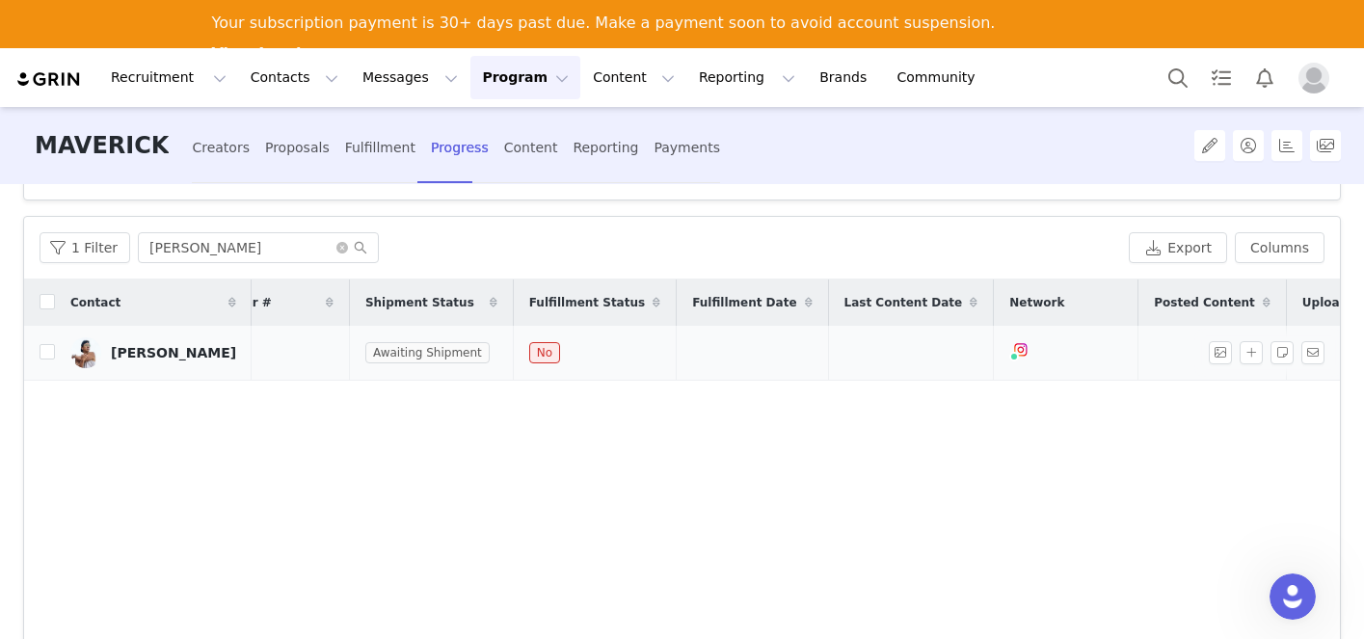
scroll to position [0, 480]
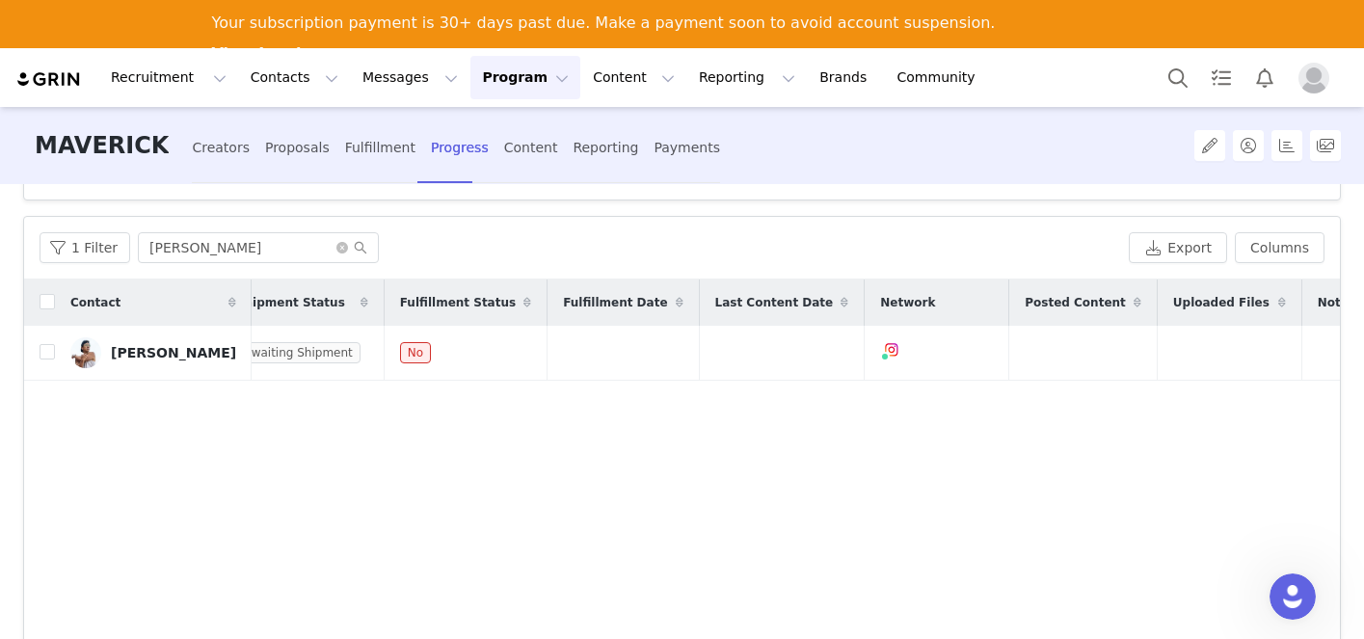
click at [961, 437] on div "Contact Proposal Created Order Date Order # Shipment Status Fulfillment Status …" at bounding box center [682, 510] width 1316 height 460
click at [1009, 343] on td at bounding box center [1083, 353] width 148 height 55
click at [1250, 353] on button "button" at bounding box center [1251, 352] width 23 height 23
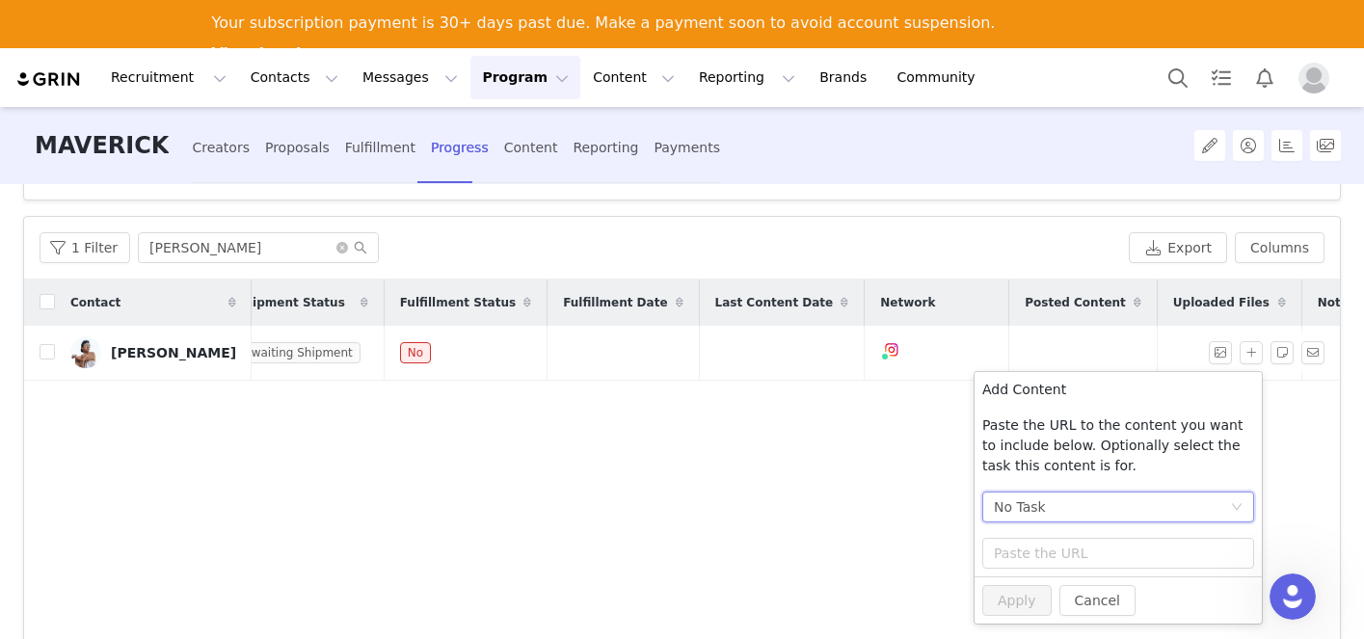
click at [1054, 510] on div "No Task" at bounding box center [1112, 507] width 236 height 29
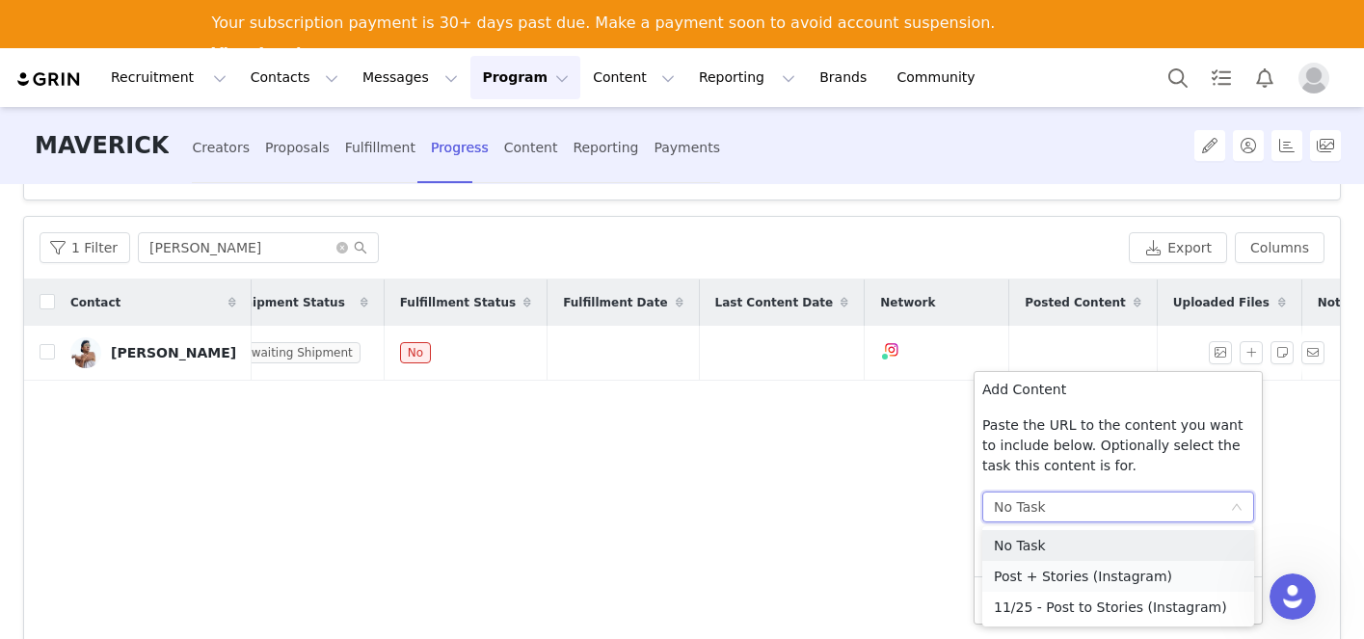
click at [1045, 576] on li "Post + Stories (Instagram)" at bounding box center [1118, 576] width 272 height 31
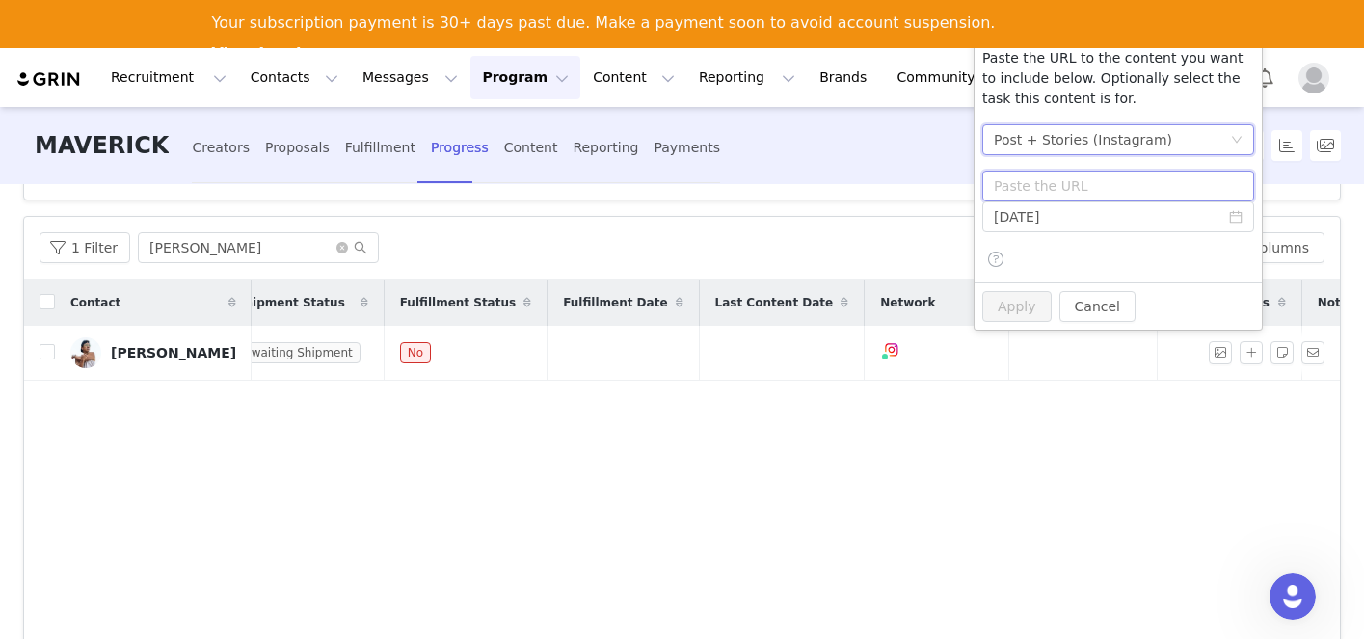
click at [1063, 180] on input "text" at bounding box center [1118, 186] width 272 height 31
paste input "[URL][DOMAIN_NAME]"
type input "[URL][DOMAIN_NAME]"
click at [1049, 218] on input "[DATE]" at bounding box center [1118, 216] width 272 height 31
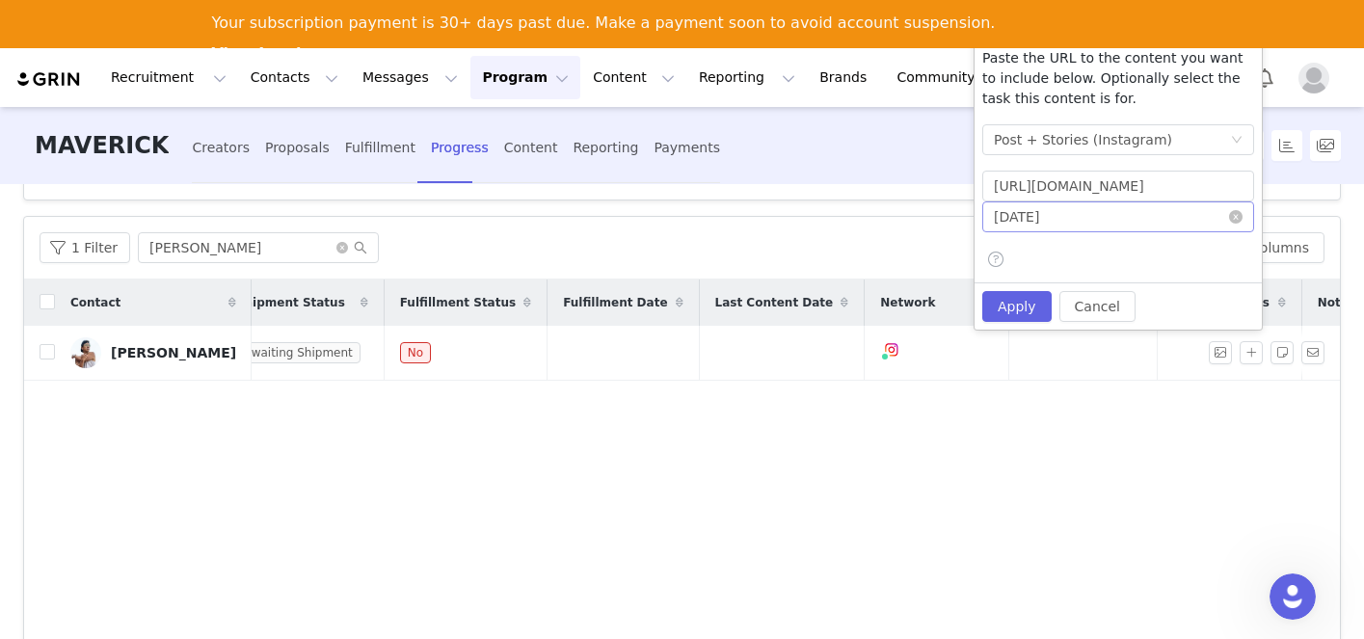
scroll to position [0, 0]
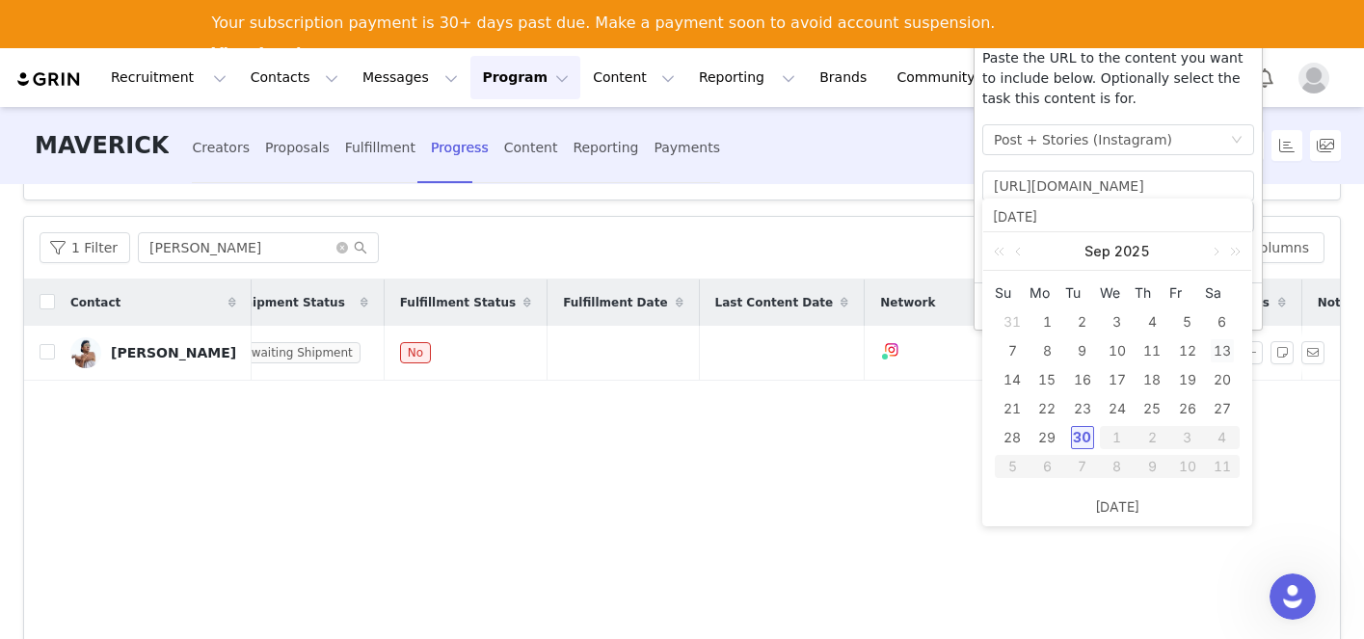
click at [1224, 351] on div "13" at bounding box center [1222, 350] width 23 height 23
type input "[DATE]"
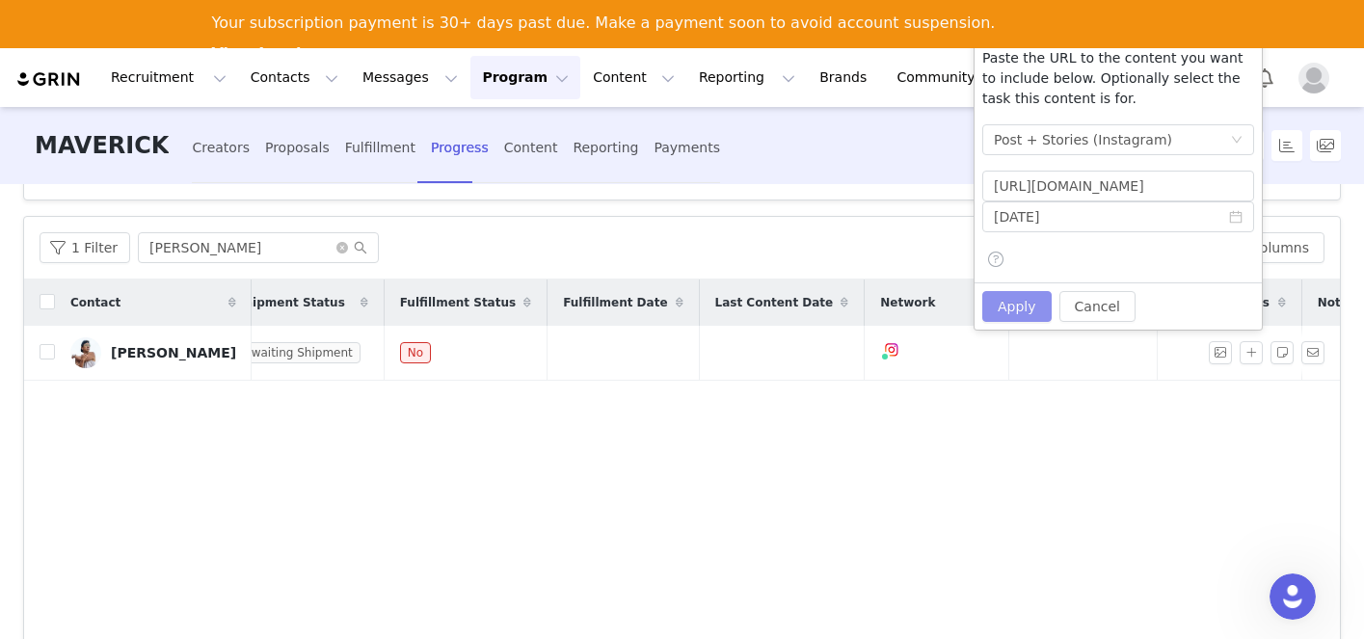
click at [1017, 302] on button "Apply" at bounding box center [1016, 306] width 69 height 31
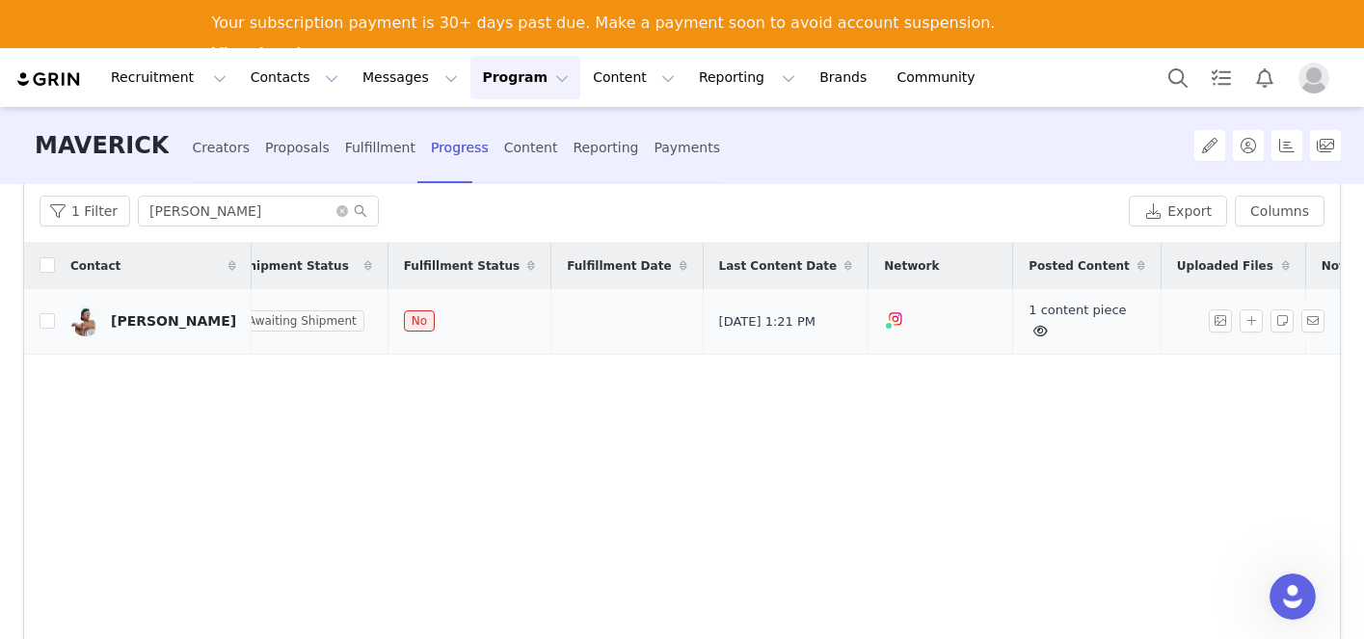
scroll to position [0, 480]
click at [1248, 327] on button "button" at bounding box center [1251, 320] width 23 height 23
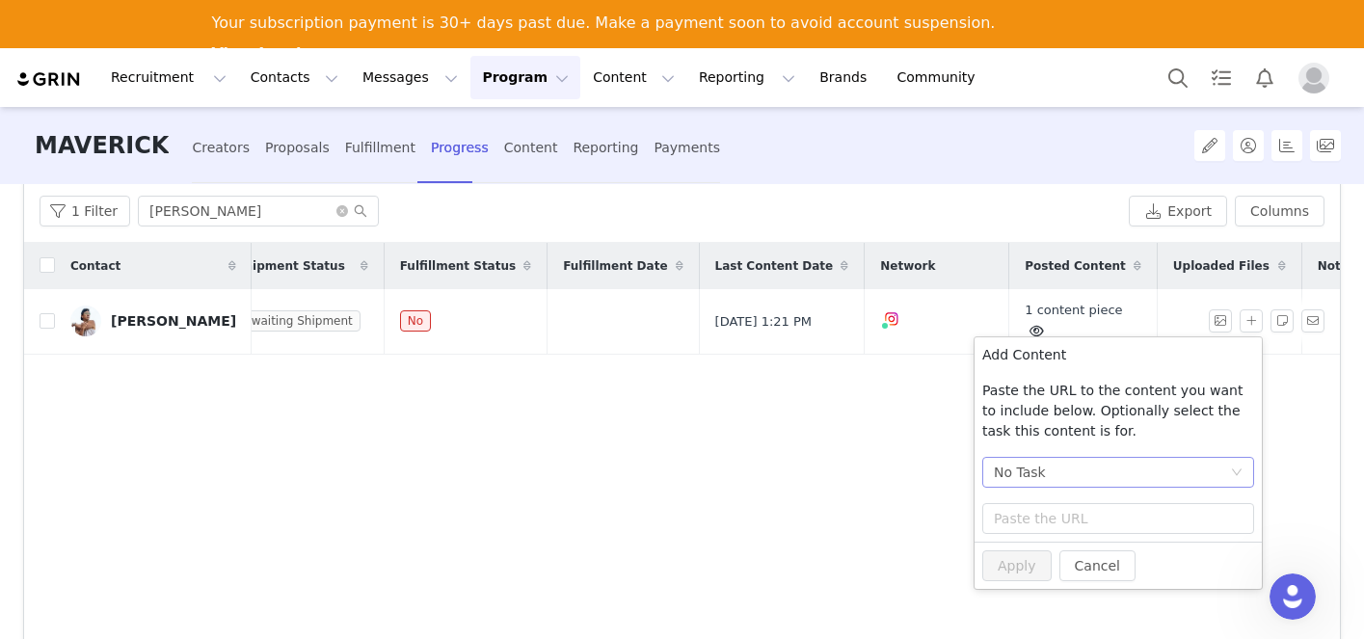
click at [1071, 475] on div "No Task" at bounding box center [1112, 472] width 236 height 29
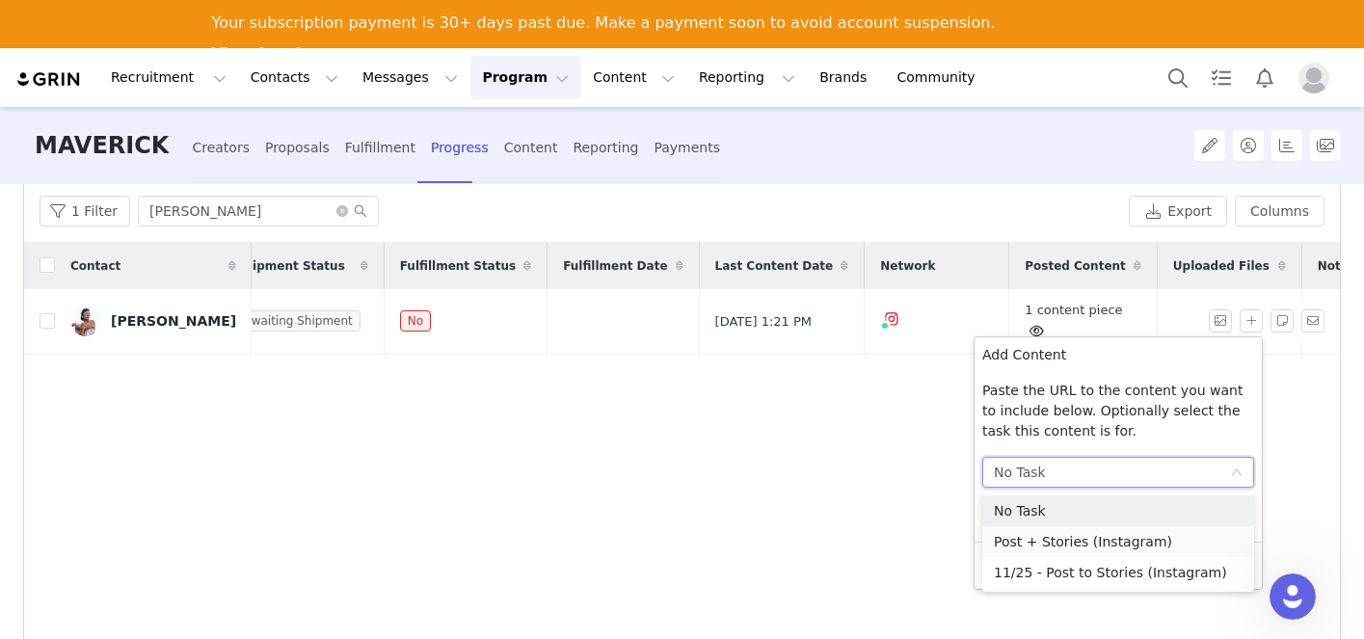
click at [1049, 540] on li "Post + Stories (Instagram)" at bounding box center [1118, 541] width 272 height 31
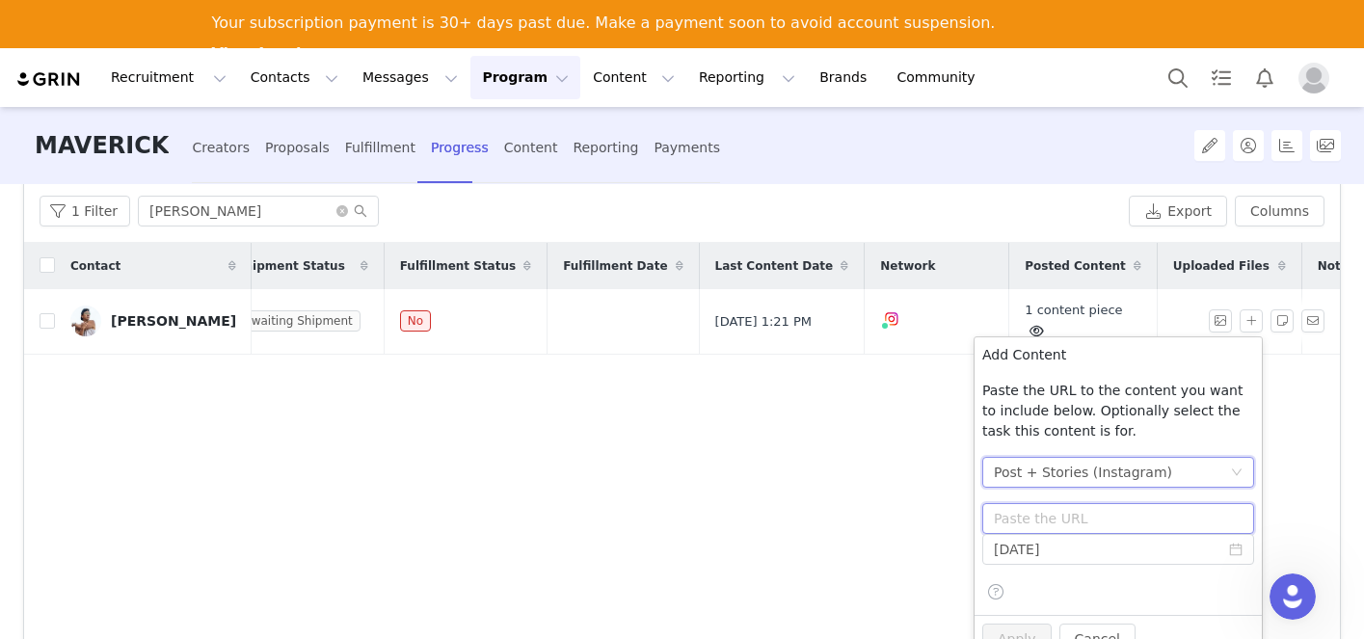
click at [1043, 527] on input "text" at bounding box center [1118, 518] width 272 height 31
paste input "[URL][DOMAIN_NAME]"
type input "[URL][DOMAIN_NAME]"
click at [1043, 549] on input "[DATE]" at bounding box center [1118, 549] width 272 height 31
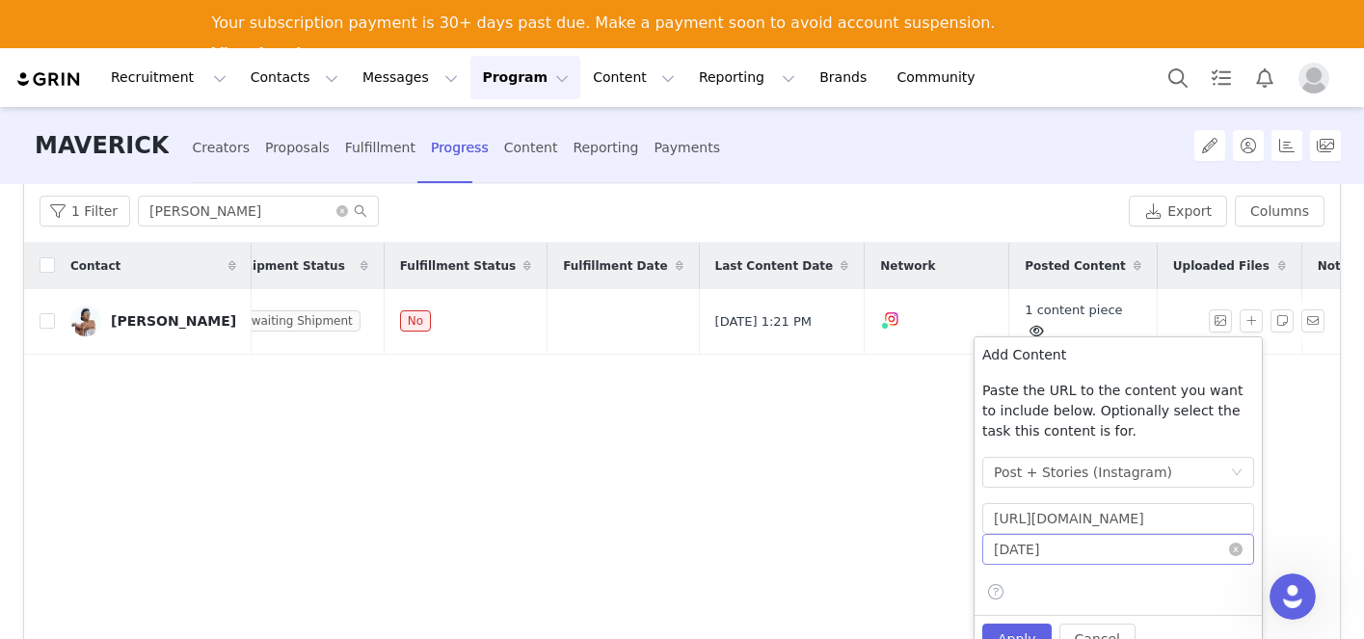
scroll to position [0, 0]
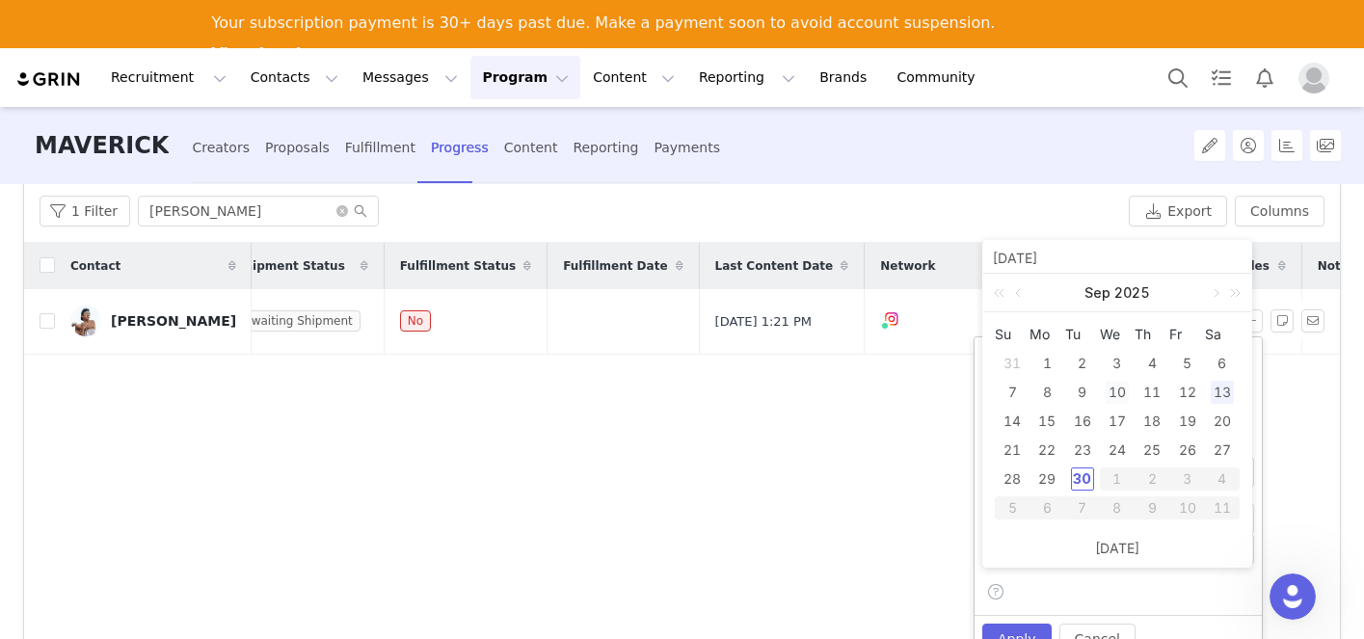
click at [1116, 402] on div "10" at bounding box center [1117, 392] width 23 height 23
type input "[DATE]"
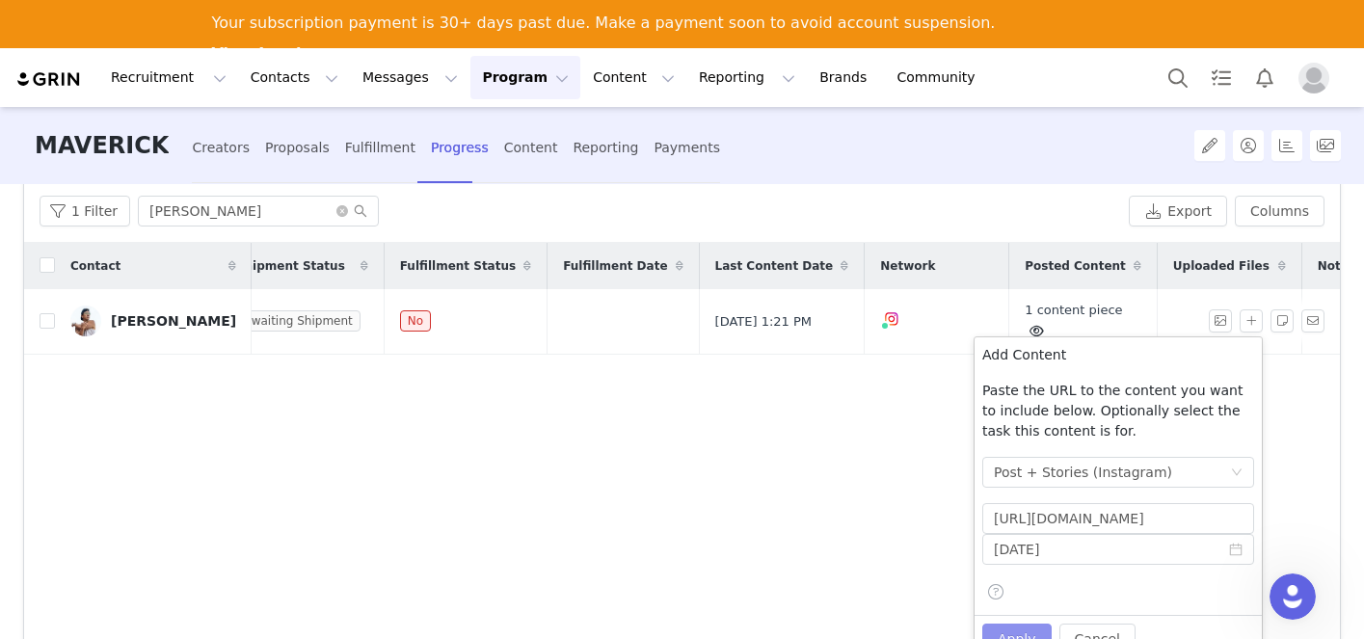
click at [1022, 629] on button "Apply" at bounding box center [1016, 639] width 69 height 31
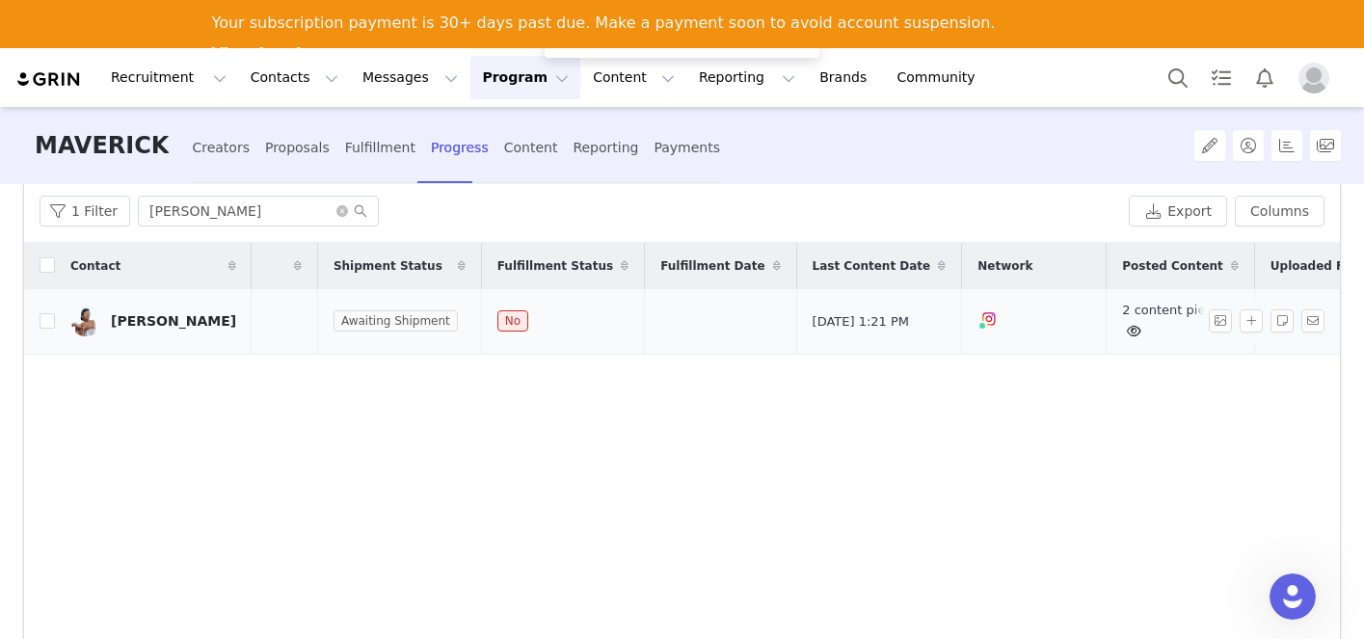
scroll to position [0, 394]
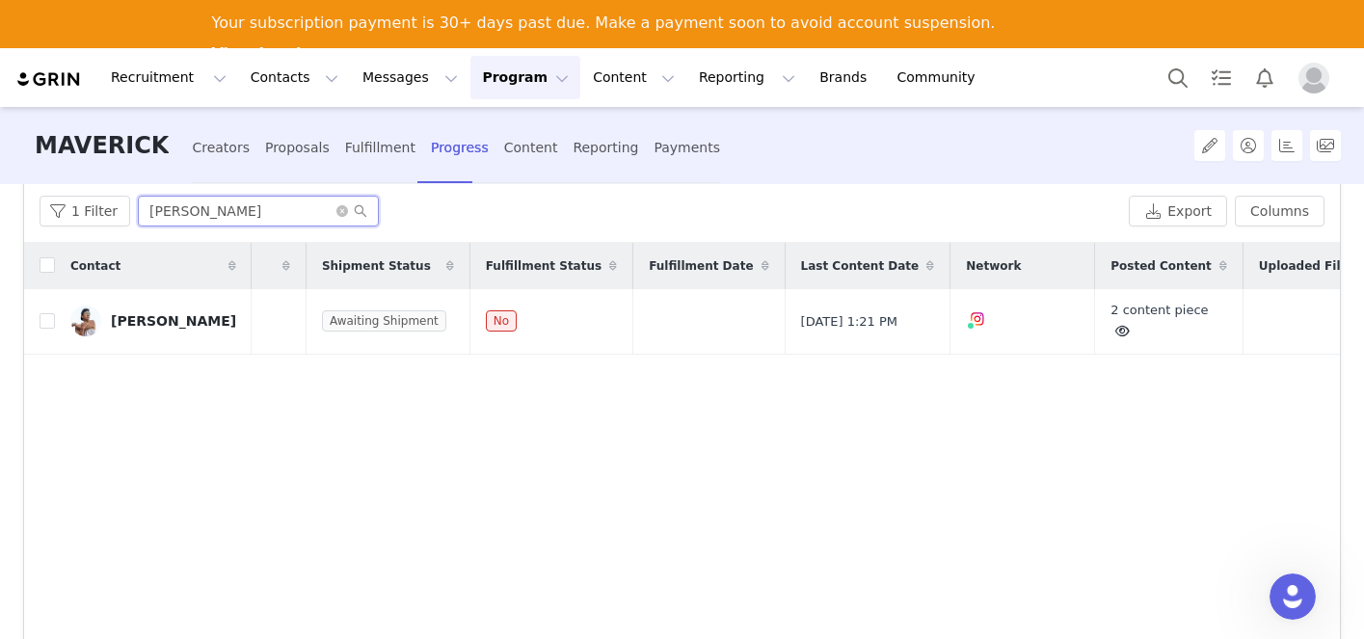
drag, startPoint x: 199, startPoint y: 210, endPoint x: 35, endPoint y: 195, distance: 164.6
click at [35, 195] on div "1 Filter [PERSON_NAME] Export Columns" at bounding box center [682, 211] width 1316 height 63
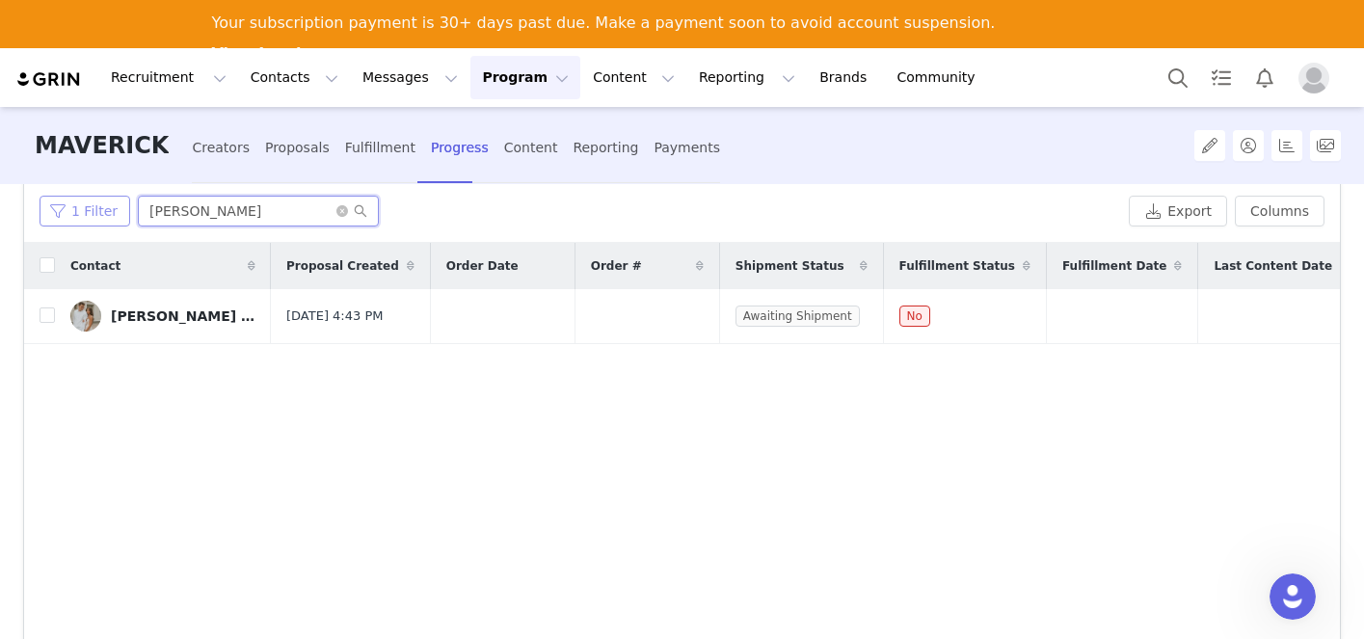
drag, startPoint x: 201, startPoint y: 214, endPoint x: 73, endPoint y: 209, distance: 127.4
click at [73, 209] on div "1 Filter [PERSON_NAME]" at bounding box center [581, 211] width 1082 height 31
drag, startPoint x: 205, startPoint y: 207, endPoint x: 20, endPoint y: 202, distance: 185.2
click at [20, 202] on div "Creators 144 Jobs 144 Tasks 0 Content 87 Uploaded Files 0 Filters Filter Logic …" at bounding box center [682, 434] width 1364 height 500
type input "[PERSON_NAME]"
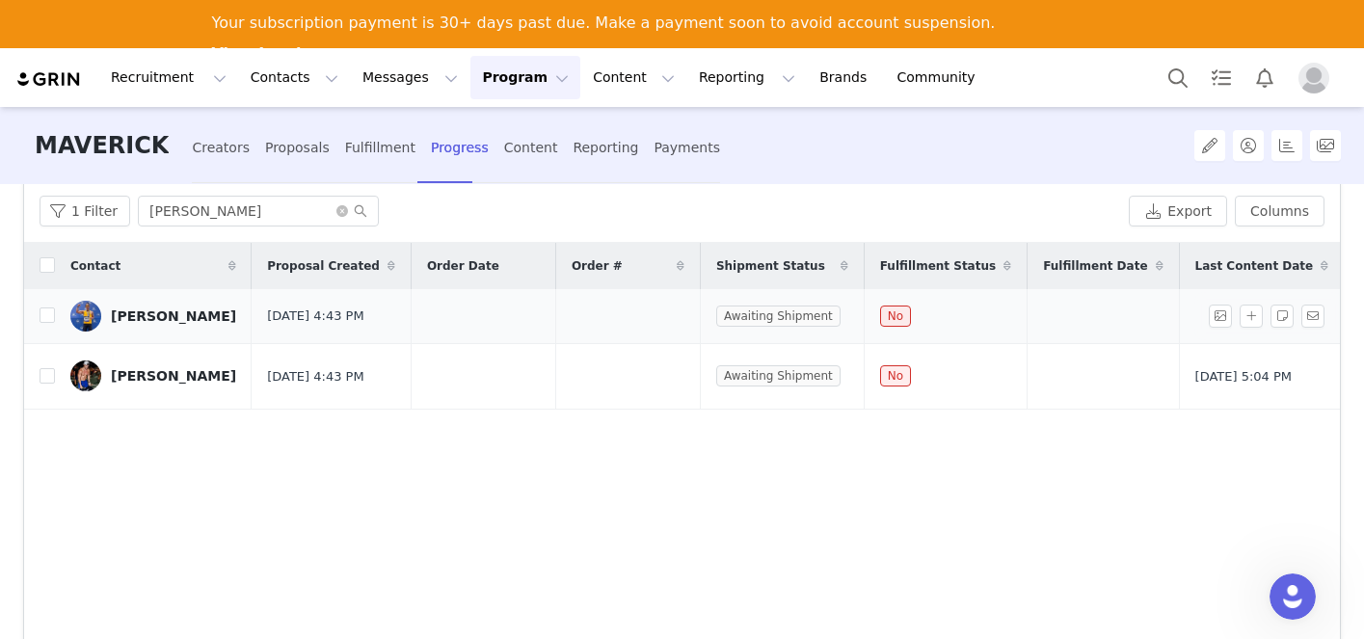
click at [132, 326] on link "[PERSON_NAME]" at bounding box center [153, 316] width 166 height 31
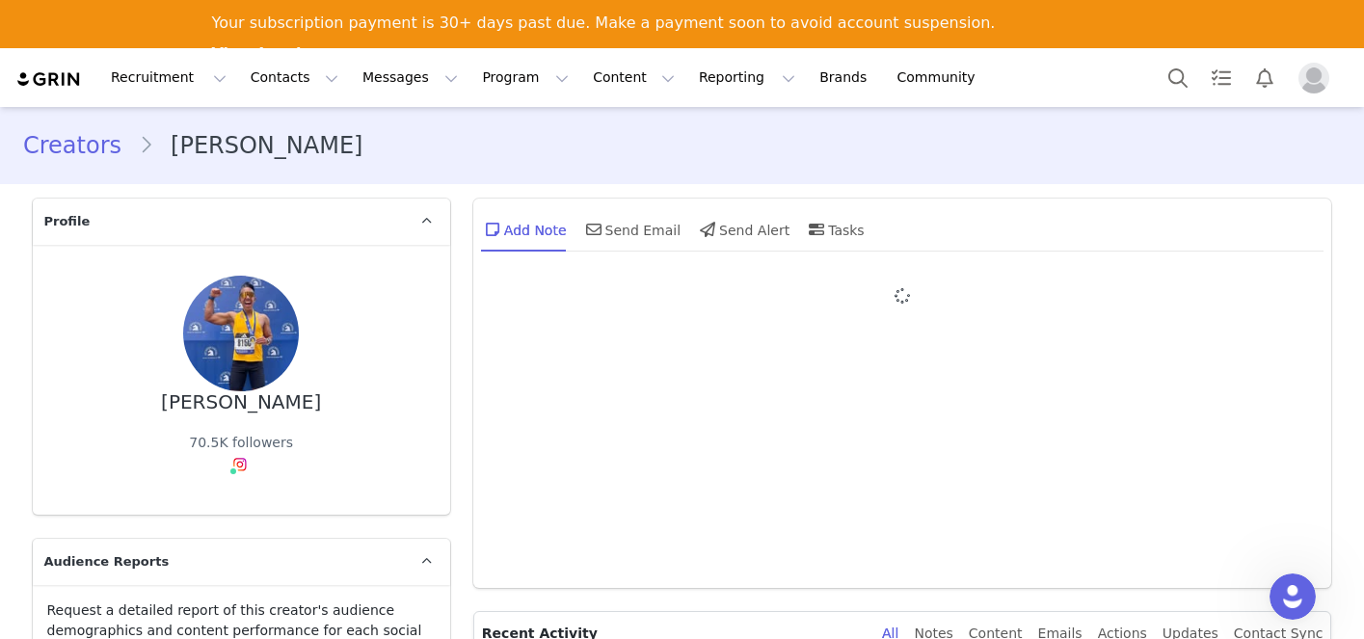
type input "+1 ([GEOGRAPHIC_DATA])"
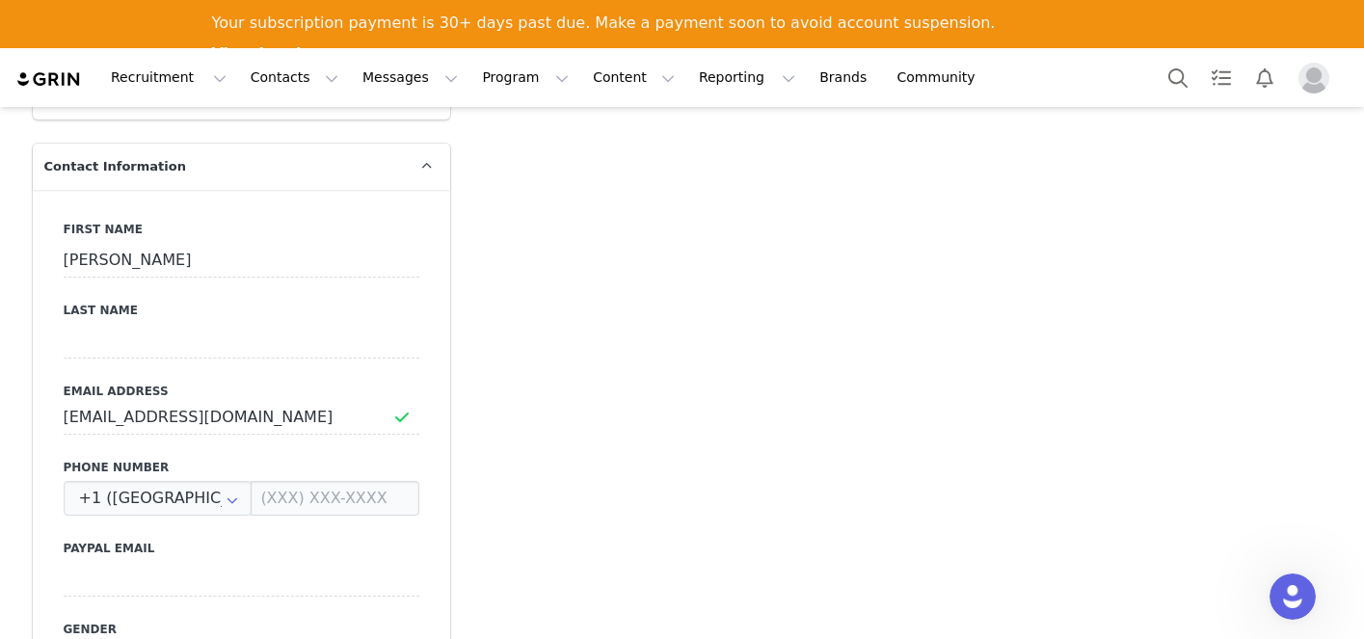
scroll to position [875, 0]
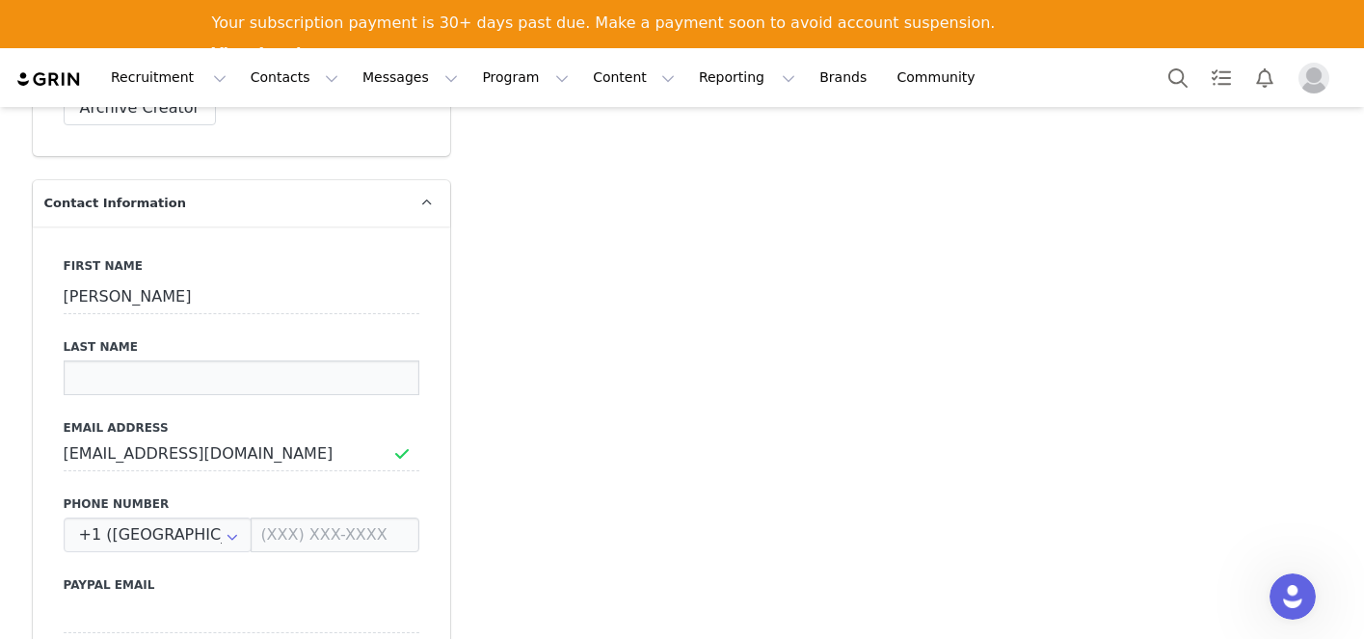
click at [130, 361] on input at bounding box center [242, 378] width 356 height 35
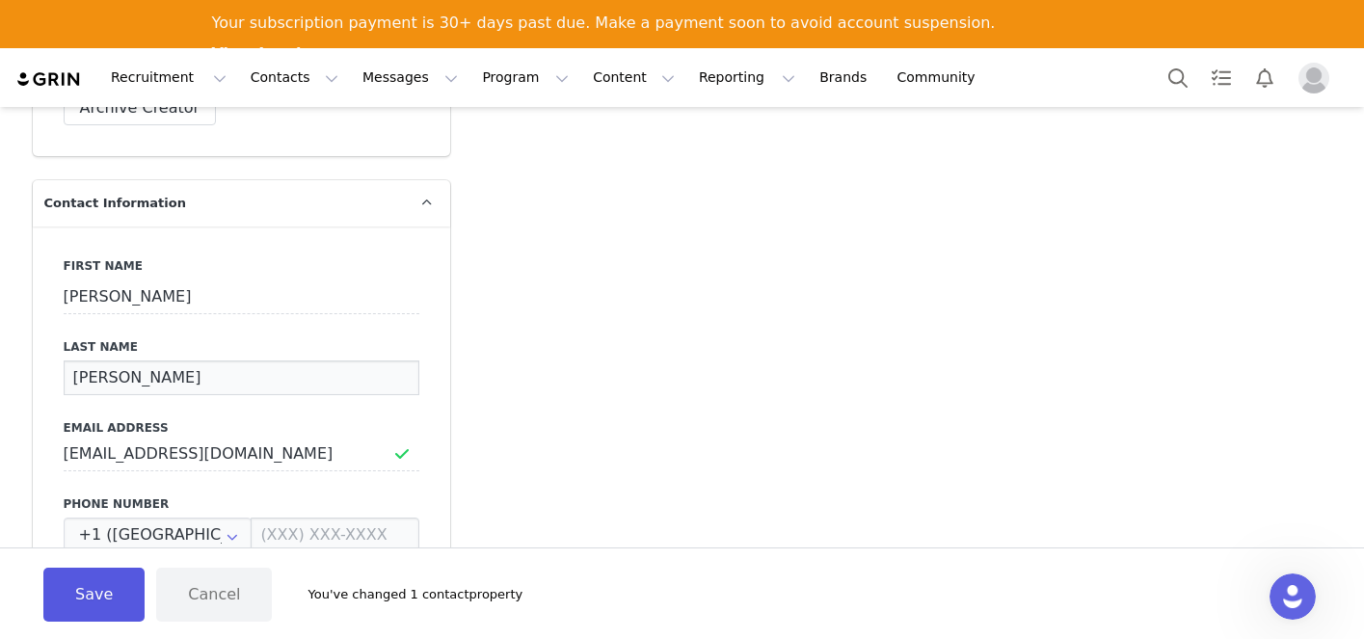
type input "[PERSON_NAME]"
click at [70, 594] on button "Save" at bounding box center [93, 595] width 101 height 54
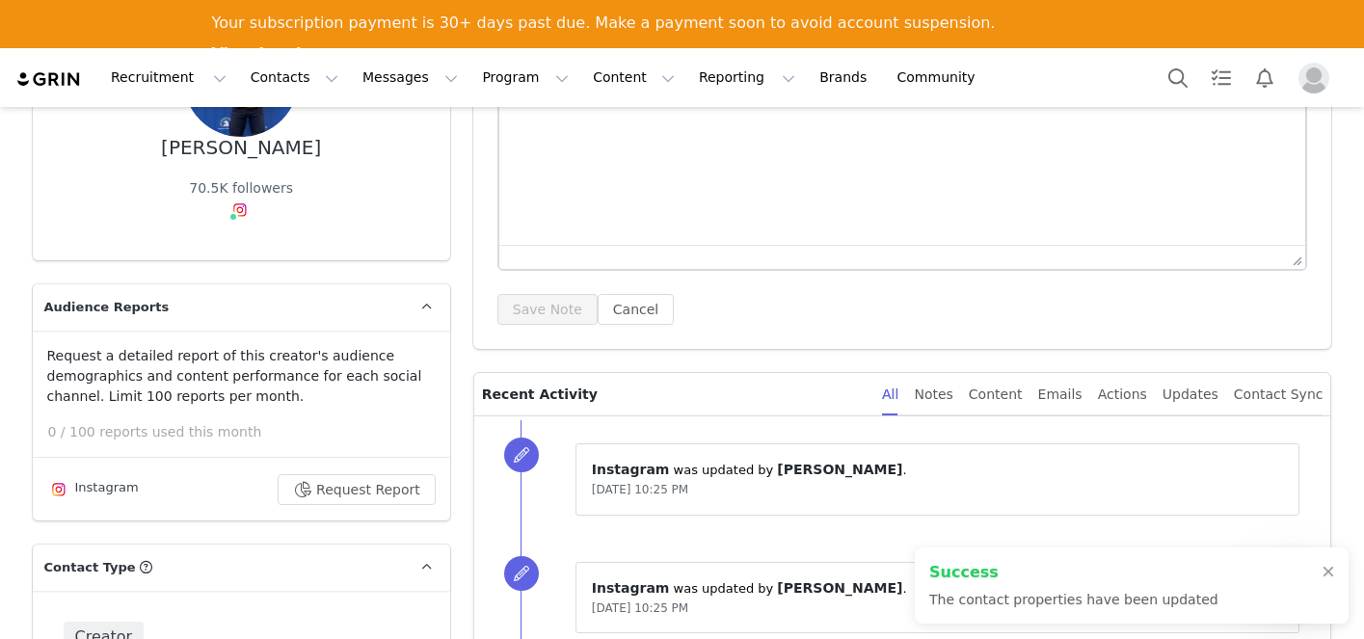
scroll to position [0, 0]
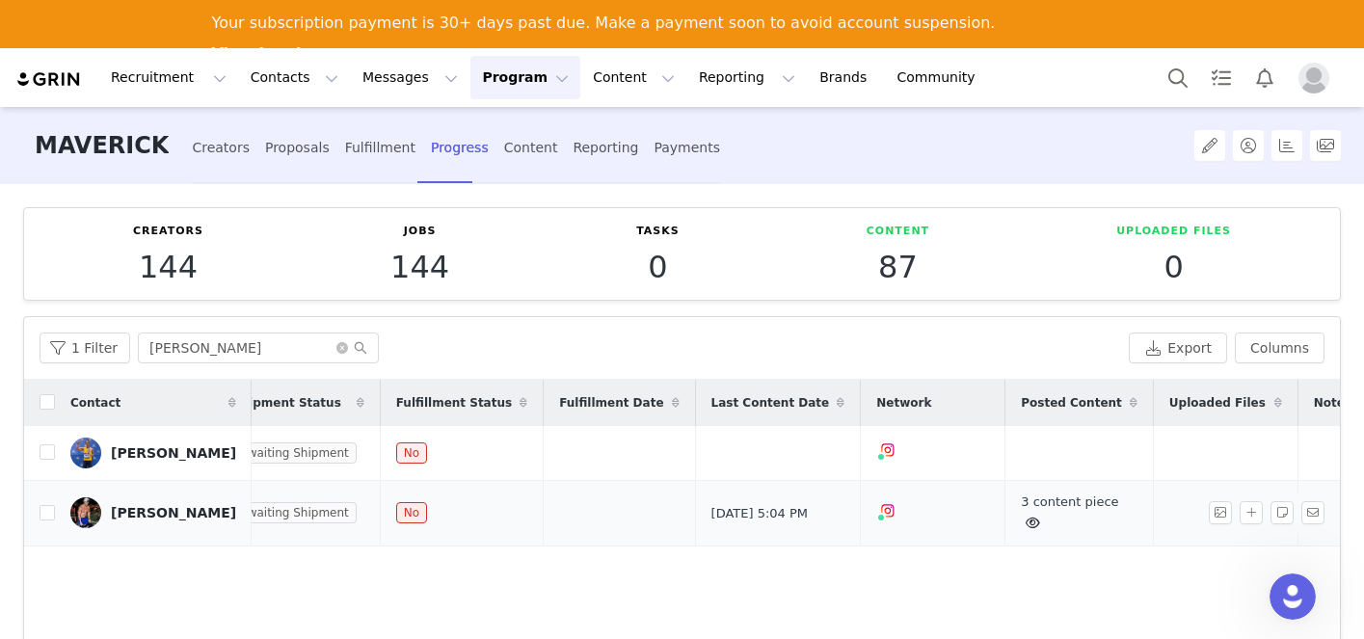
scroll to position [0, 523]
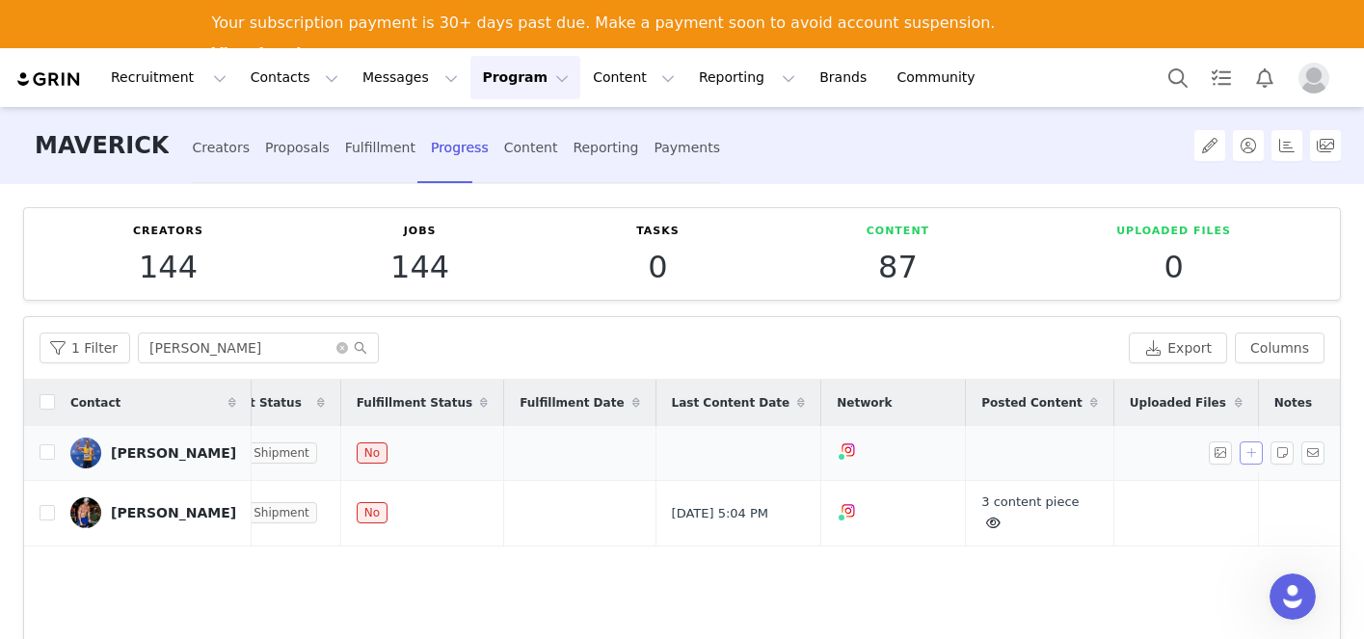
click at [1245, 452] on button "button" at bounding box center [1251, 453] width 23 height 23
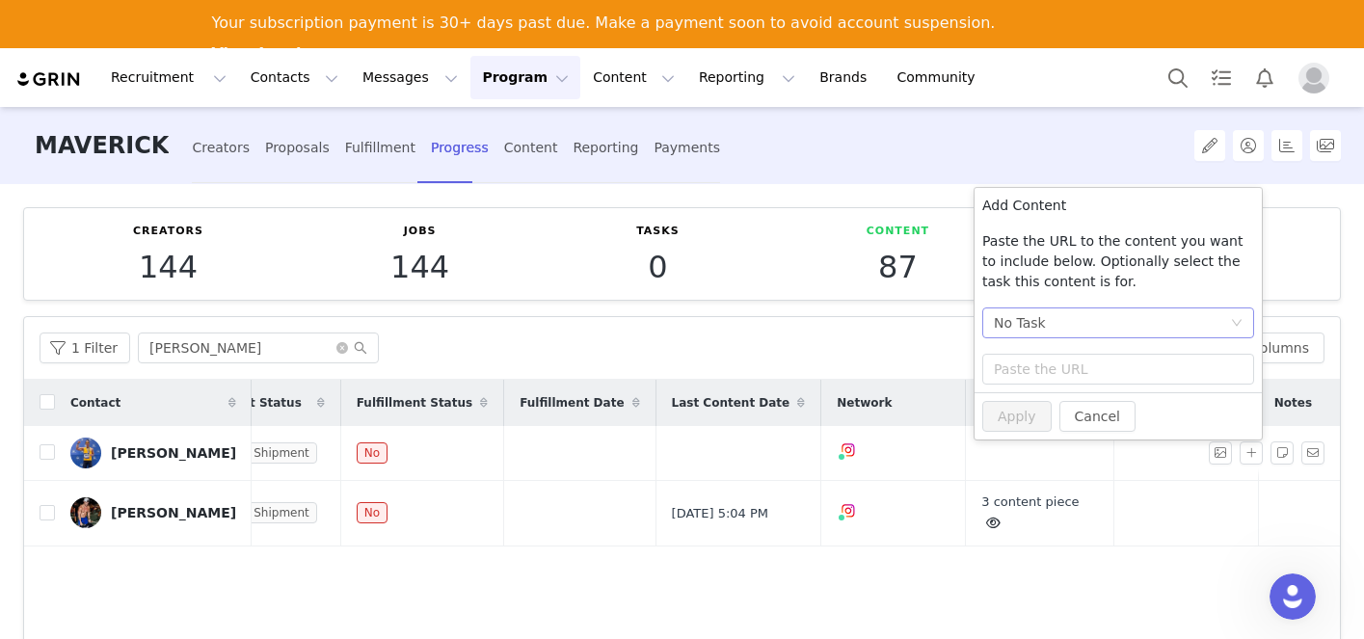
click at [1121, 319] on div "No Task" at bounding box center [1112, 323] width 236 height 29
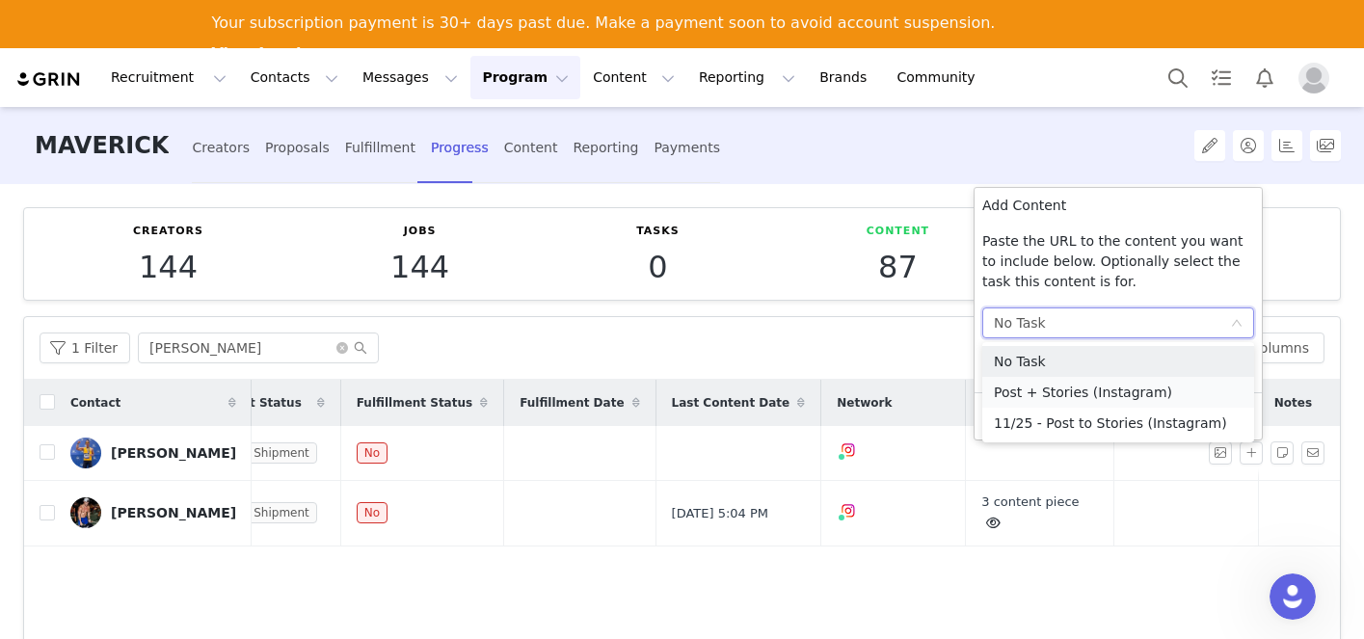
click at [1081, 392] on li "Post + Stories (Instagram)" at bounding box center [1118, 392] width 272 height 31
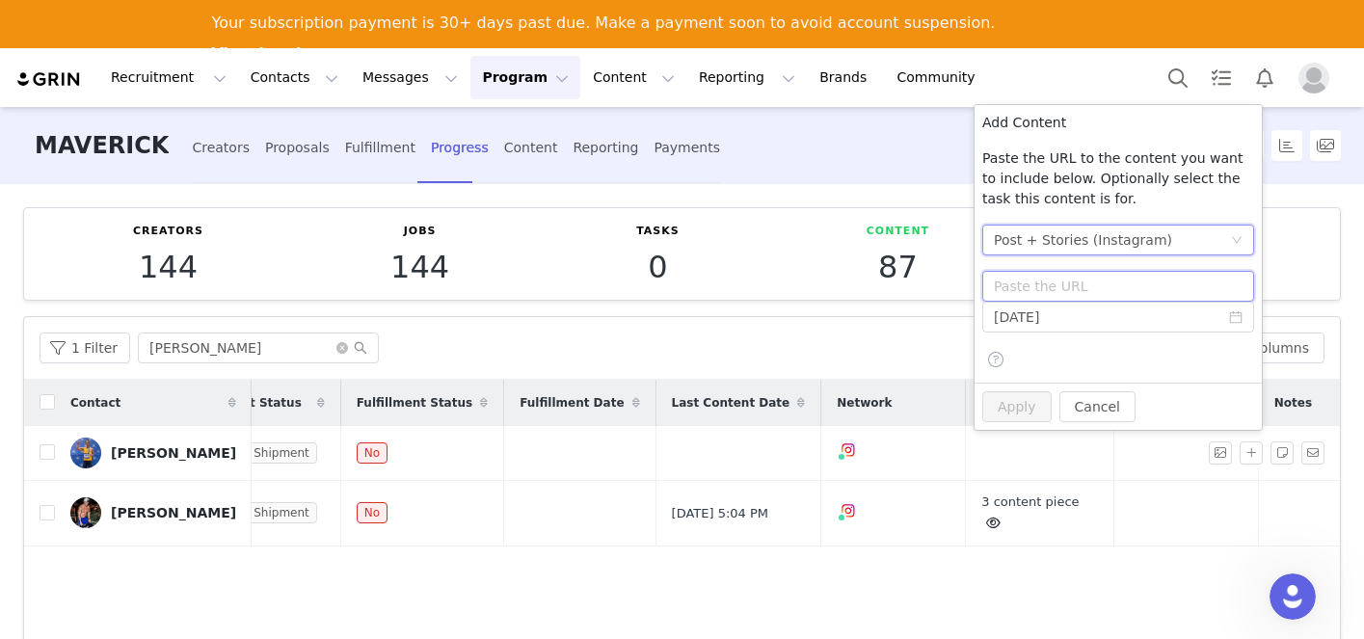
click at [1074, 283] on input "text" at bounding box center [1118, 286] width 272 height 31
paste input "[URL][DOMAIN_NAME]"
type input "[URL][DOMAIN_NAME]"
click at [1077, 324] on input "[DATE]" at bounding box center [1118, 317] width 272 height 31
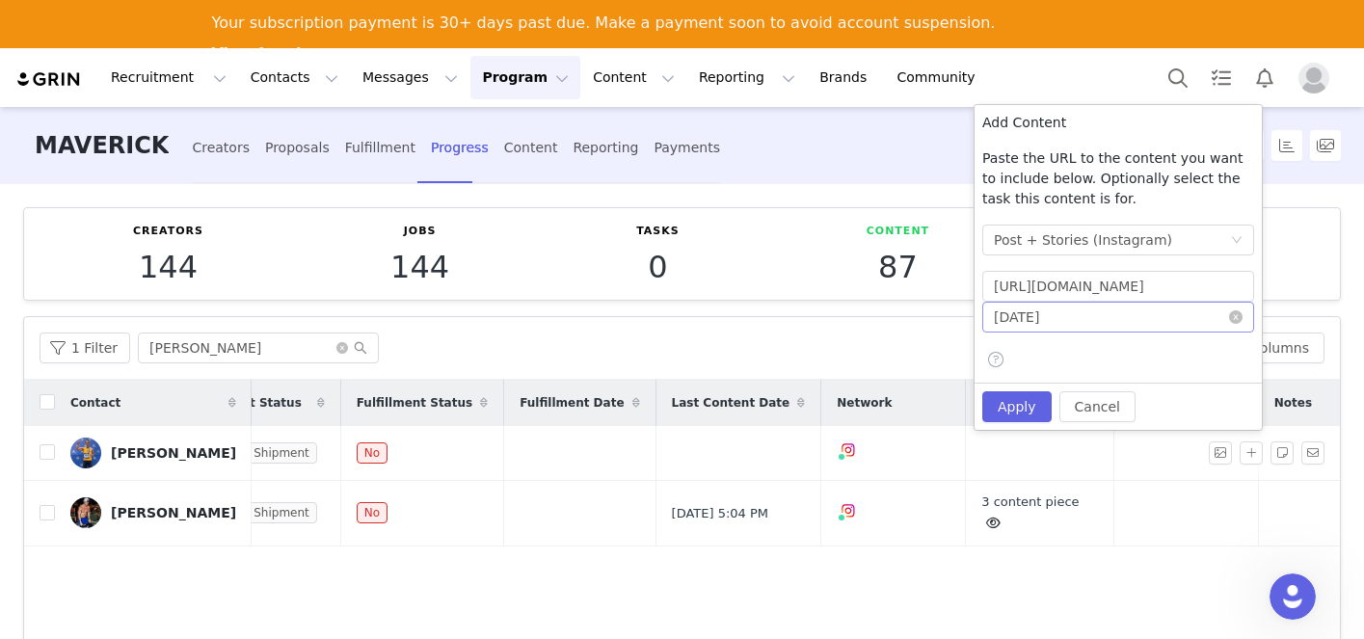
scroll to position [0, 0]
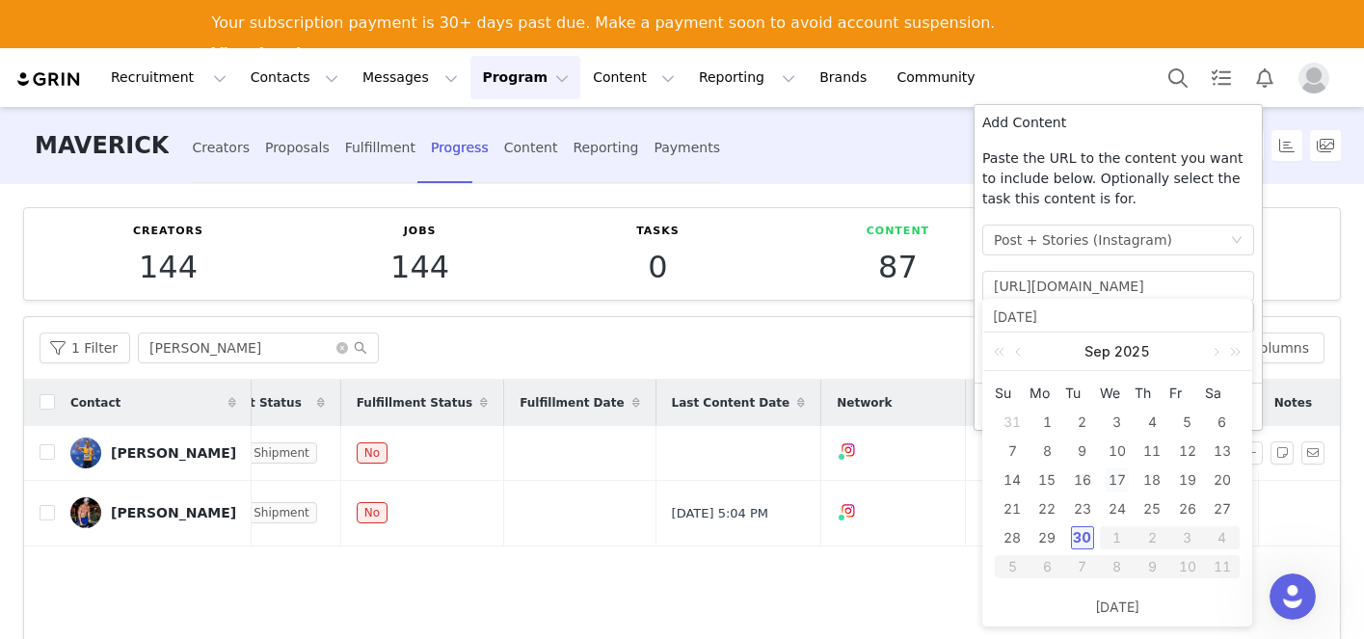
click at [1116, 479] on div "17" at bounding box center [1117, 480] width 23 height 23
type input "[DATE]"
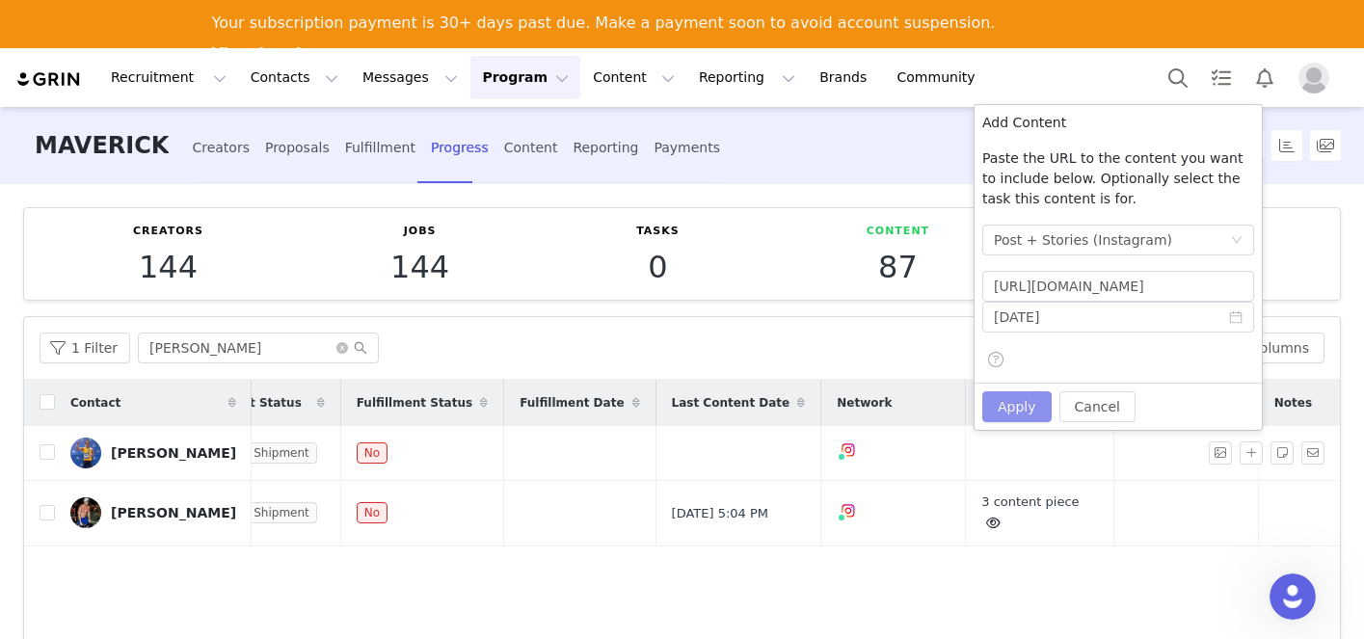
click at [1024, 414] on button "Apply" at bounding box center [1016, 406] width 69 height 31
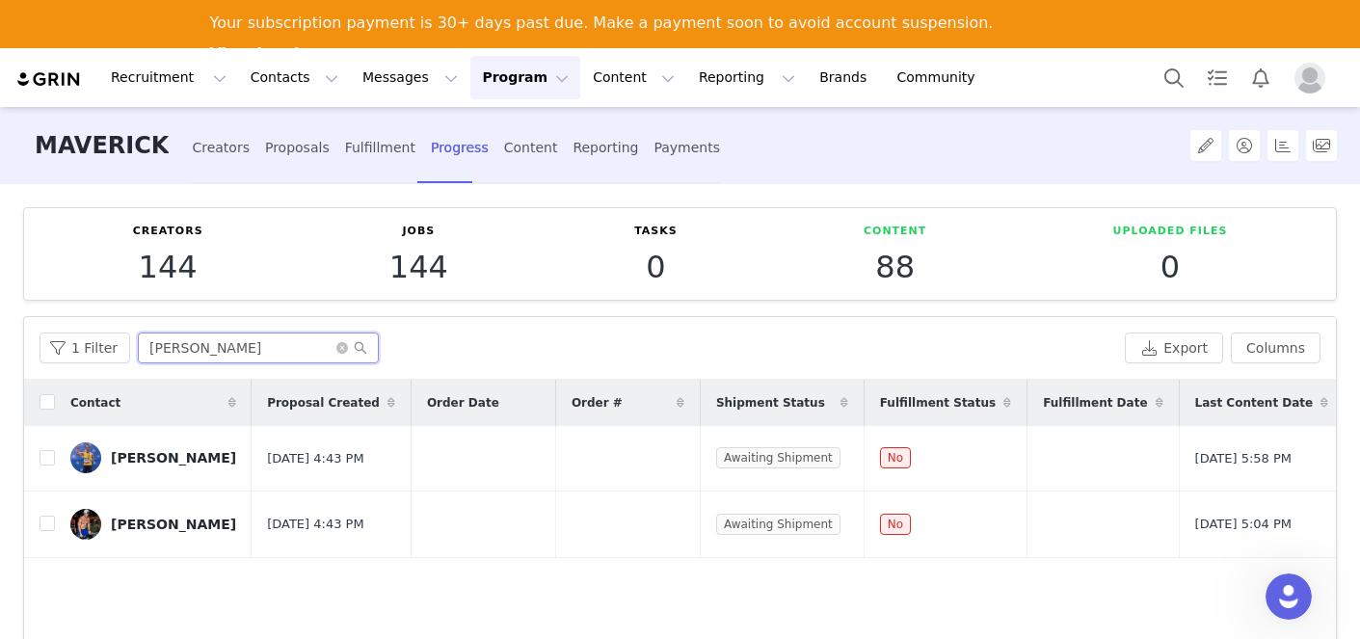
click at [252, 340] on input "[PERSON_NAME]" at bounding box center [258, 348] width 241 height 31
drag, startPoint x: 226, startPoint y: 348, endPoint x: 34, endPoint y: 346, distance: 191.9
click at [34, 346] on div "1 Filter omar Export Columns" at bounding box center [680, 348] width 1312 height 63
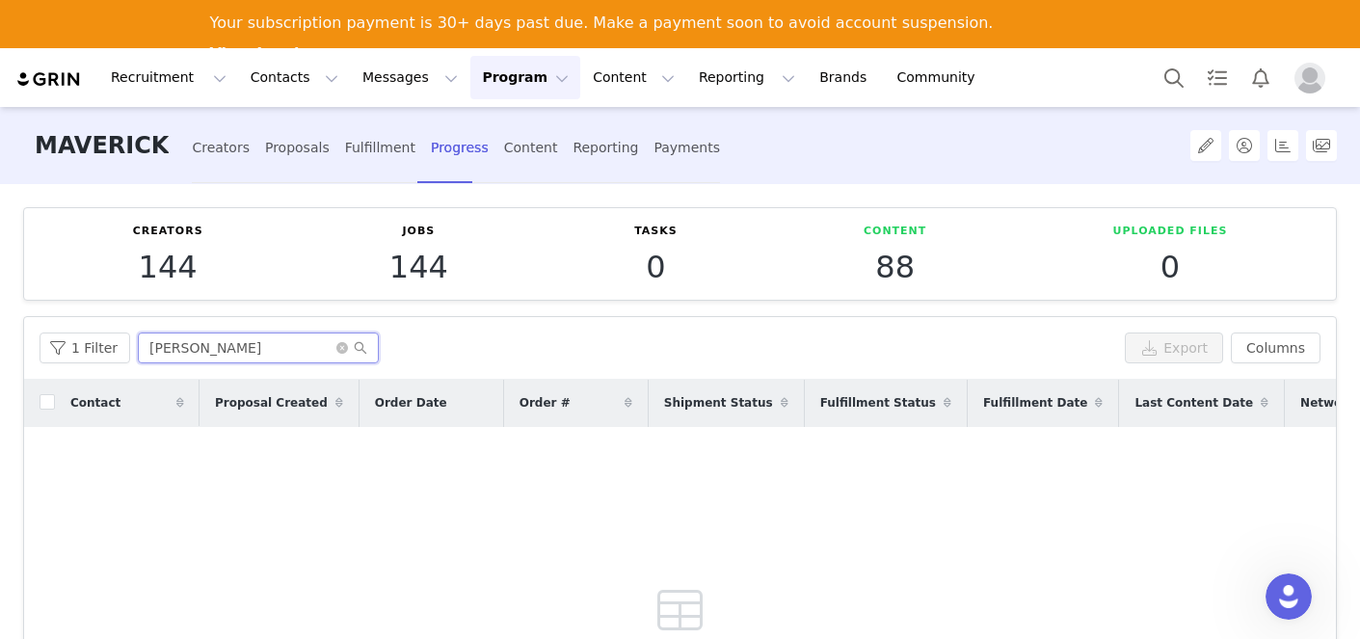
click at [206, 355] on input "[PERSON_NAME]" at bounding box center [258, 348] width 241 height 31
drag, startPoint x: 206, startPoint y: 355, endPoint x: 69, endPoint y: 354, distance: 136.9
click at [69, 354] on div "1 Filter matt zel" at bounding box center [579, 348] width 1078 height 31
drag, startPoint x: 194, startPoint y: 356, endPoint x: 114, endPoint y: 336, distance: 82.3
click at [114, 336] on div "1 Filter [PERSON_NAME]" at bounding box center [579, 348] width 1078 height 31
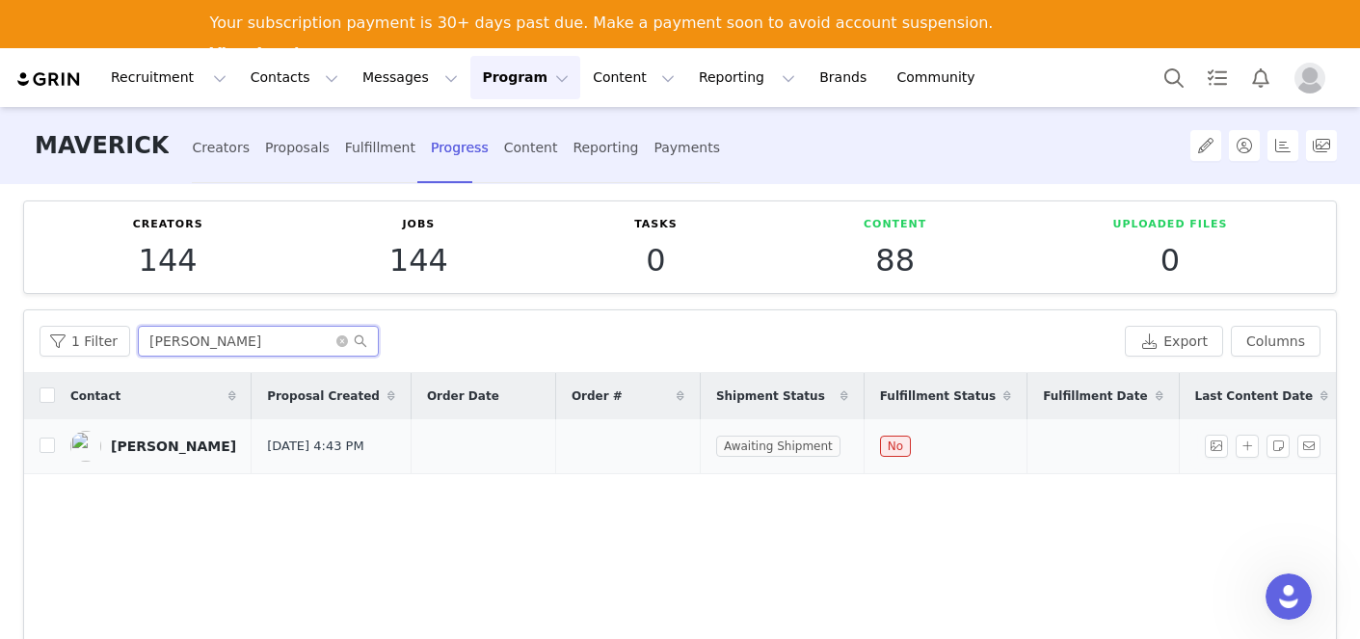
scroll to position [8, 0]
drag, startPoint x: 191, startPoint y: 342, endPoint x: 98, endPoint y: 332, distance: 93.2
click at [98, 332] on div "1 Filter nick" at bounding box center [579, 340] width 1078 height 31
drag, startPoint x: 230, startPoint y: 342, endPoint x: 67, endPoint y: 326, distance: 163.8
click at [67, 326] on div "1 Filter ian" at bounding box center [579, 340] width 1078 height 31
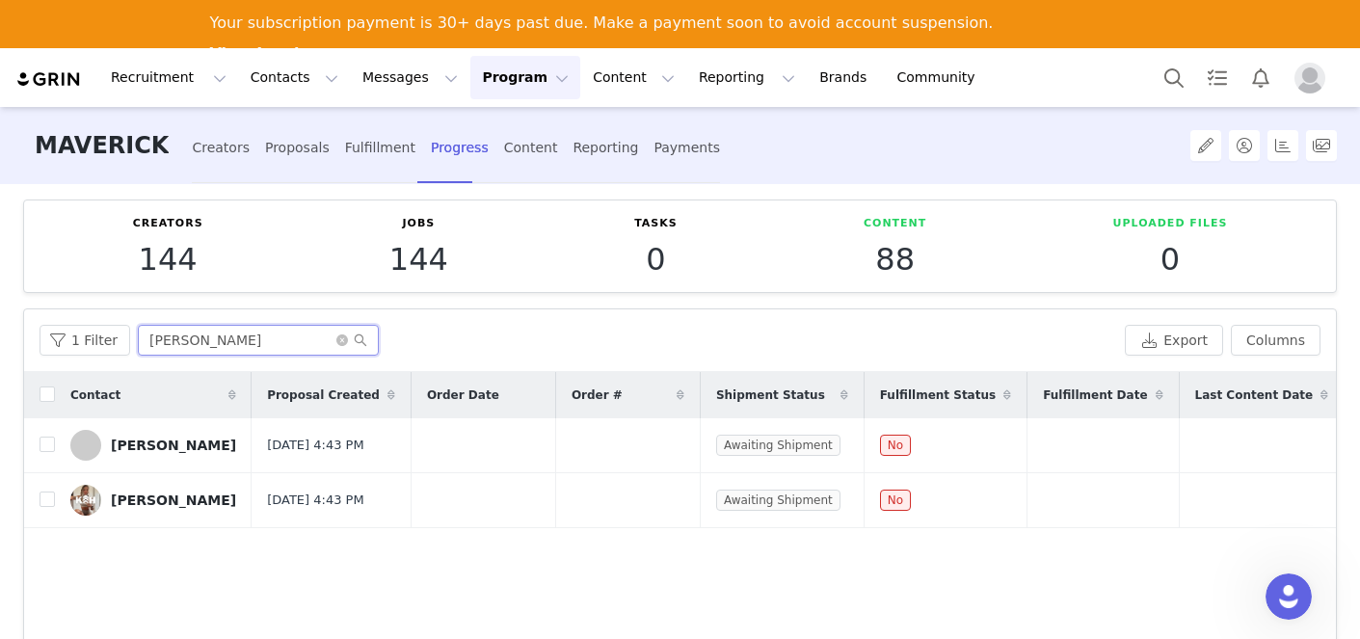
drag, startPoint x: 277, startPoint y: 342, endPoint x: 133, endPoint y: 339, distance: 143.7
click at [138, 339] on input "[PERSON_NAME]" at bounding box center [258, 340] width 241 height 31
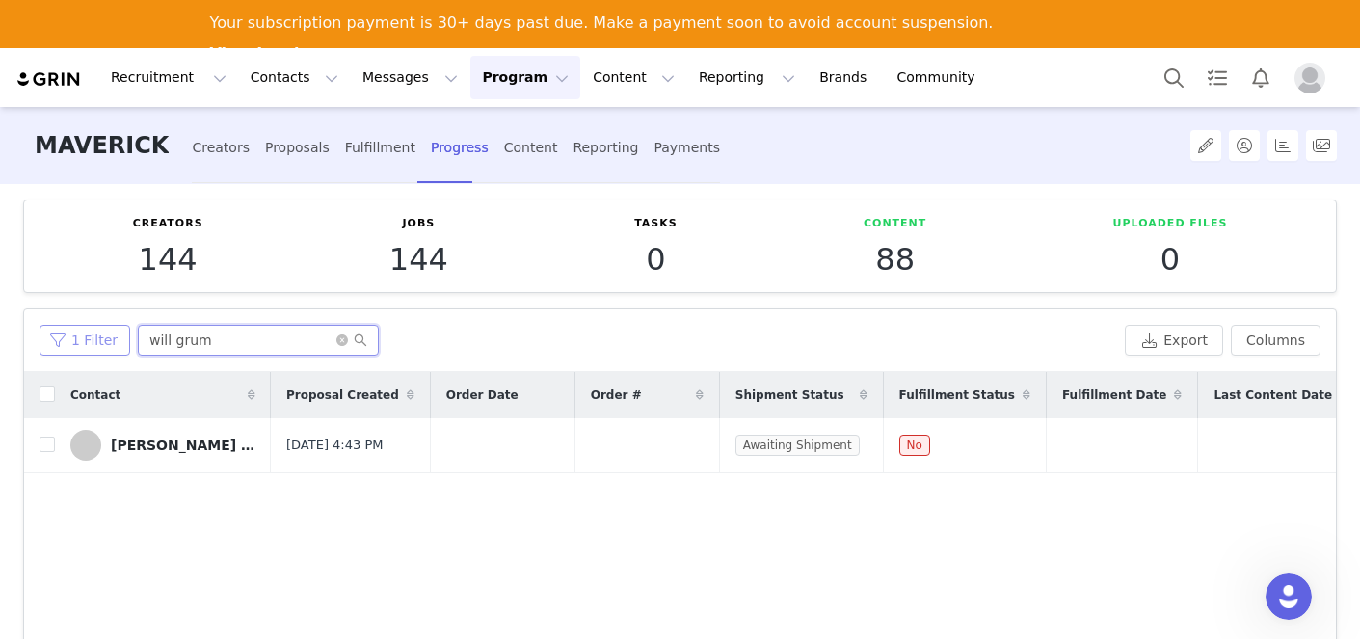
drag, startPoint x: 240, startPoint y: 334, endPoint x: 105, endPoint y: 330, distance: 135.0
click at [105, 330] on div "1 Filter will grum" at bounding box center [579, 340] width 1078 height 31
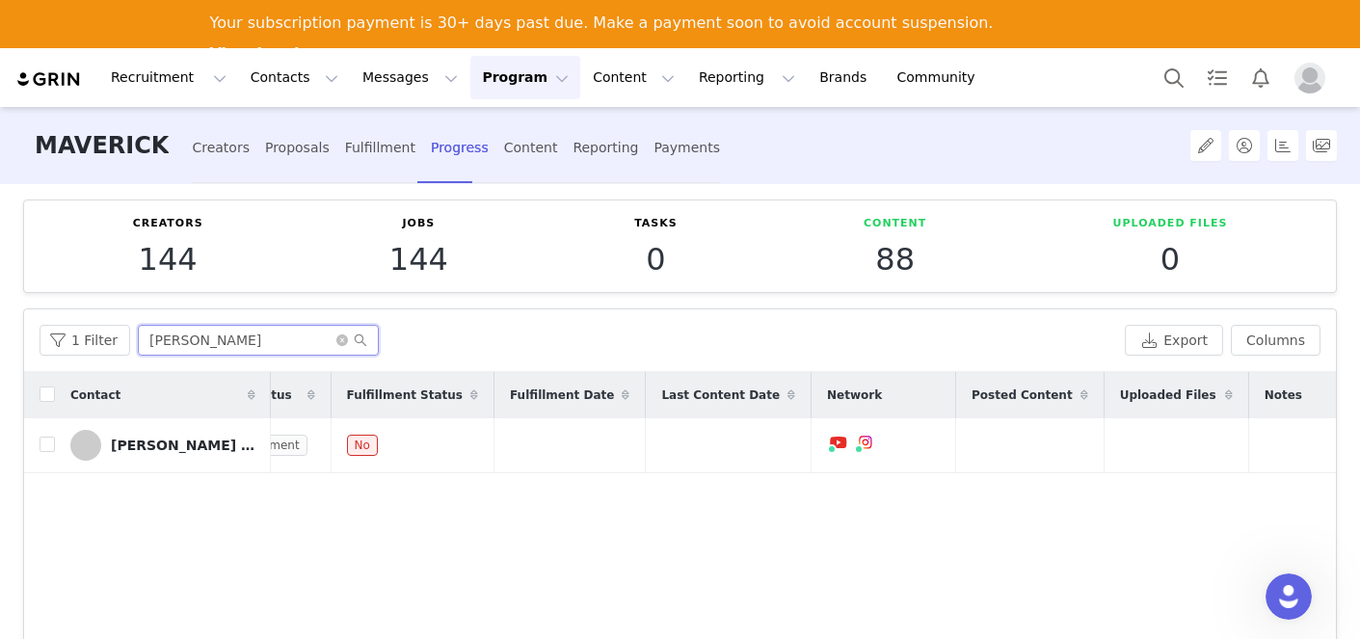
scroll to position [0, 0]
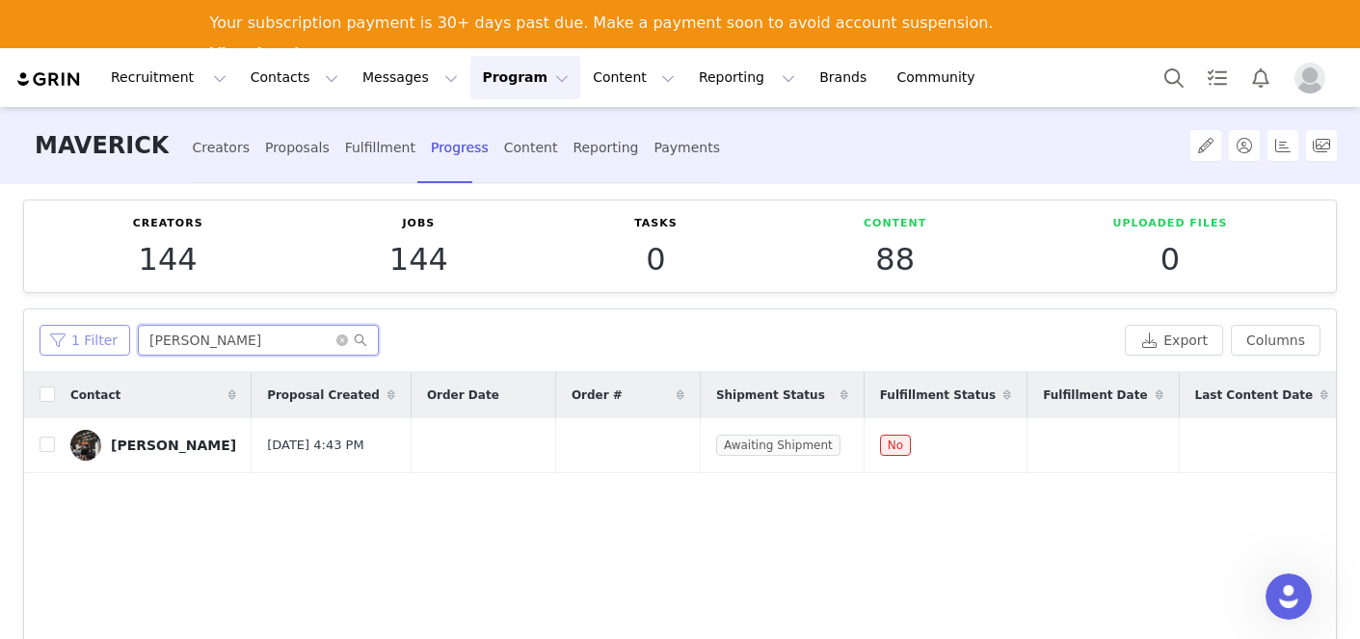
drag, startPoint x: 194, startPoint y: 336, endPoint x: 82, endPoint y: 331, distance: 111.9
click at [82, 331] on div "1 Filter [PERSON_NAME]" at bounding box center [579, 340] width 1078 height 31
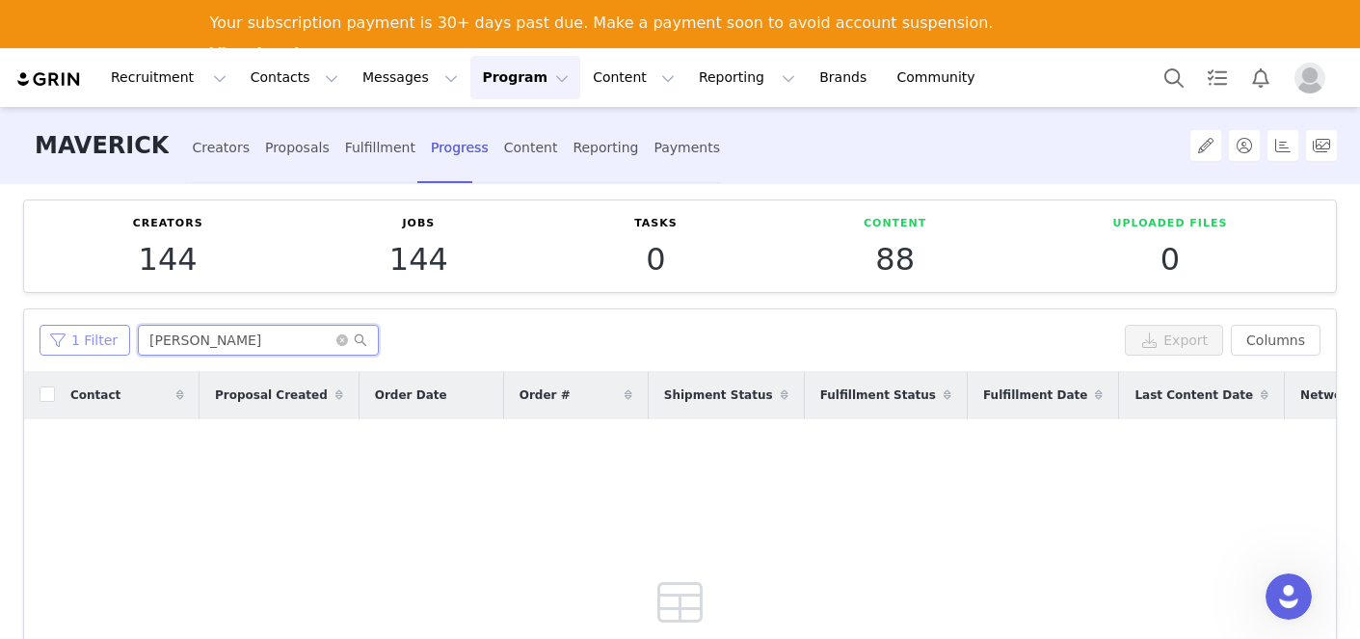
drag, startPoint x: 219, startPoint y: 340, endPoint x: 67, endPoint y: 333, distance: 152.5
click at [67, 333] on div "1 Filter [PERSON_NAME]" at bounding box center [579, 340] width 1078 height 31
drag, startPoint x: 196, startPoint y: 352, endPoint x: 94, endPoint y: 339, distance: 103.0
click at [94, 339] on div "1 Filter [GEOGRAPHIC_DATA]" at bounding box center [579, 340] width 1078 height 31
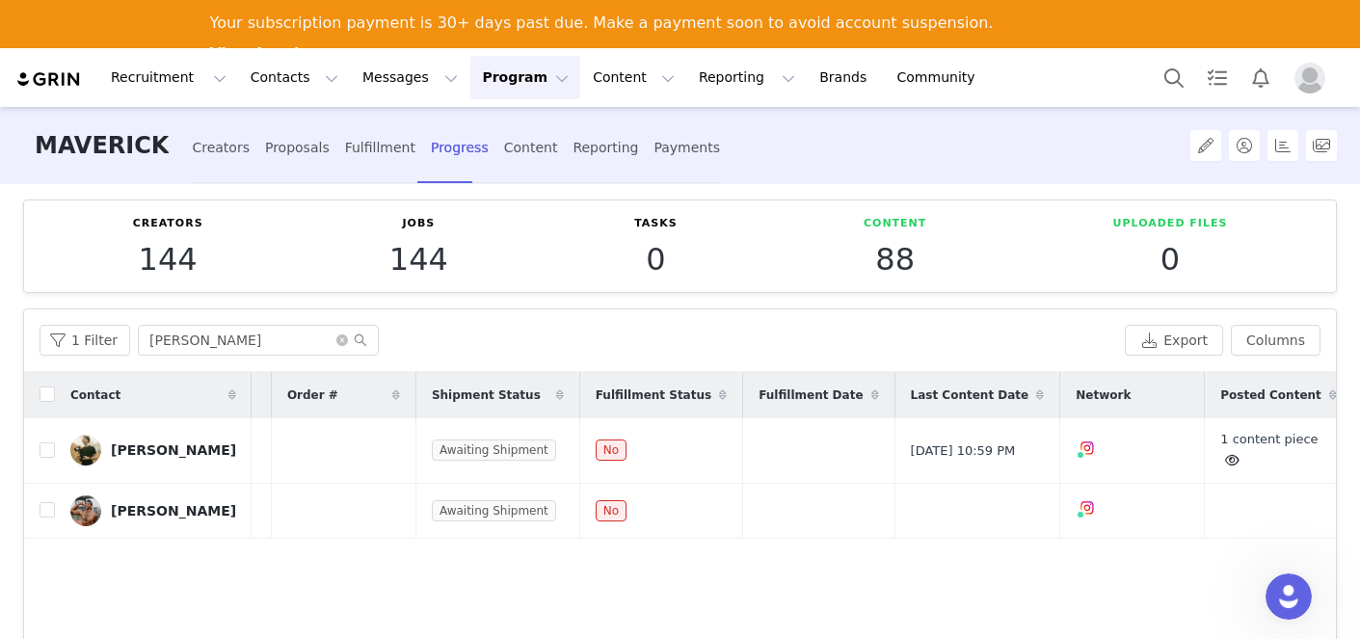
scroll to position [0, 2]
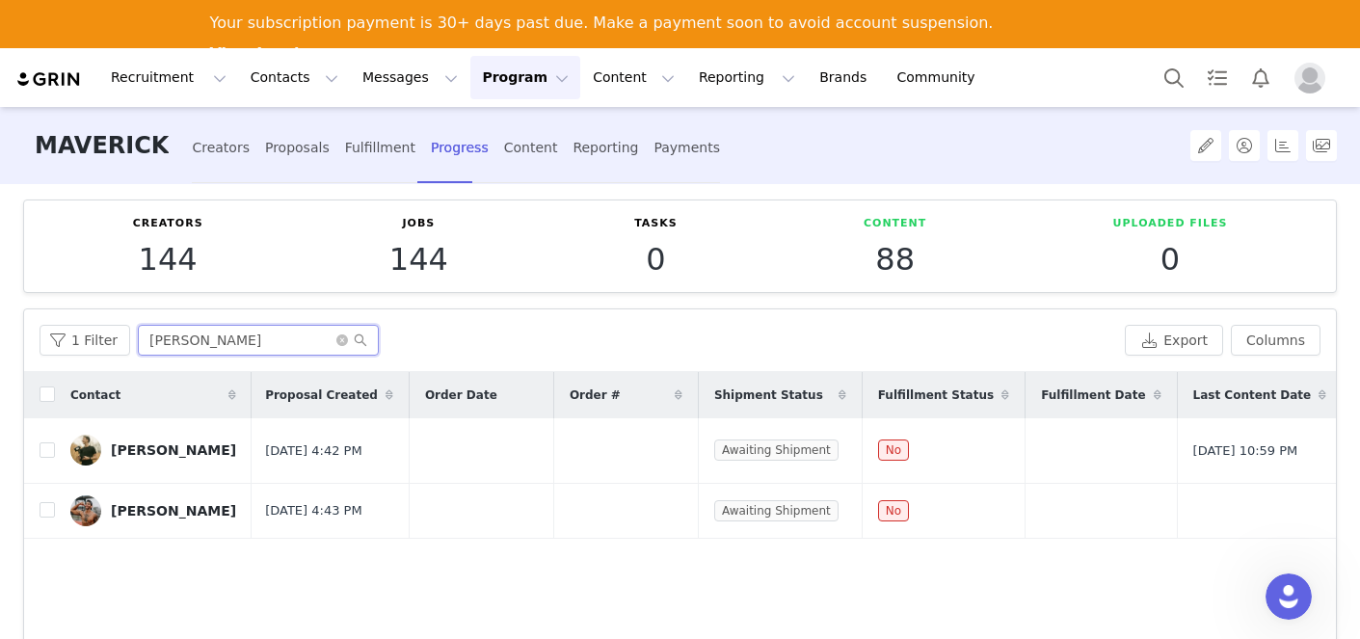
drag, startPoint x: 281, startPoint y: 331, endPoint x: 138, endPoint y: 333, distance: 142.7
click at [138, 333] on input "[PERSON_NAME]" at bounding box center [258, 340] width 241 height 31
drag, startPoint x: 250, startPoint y: 347, endPoint x: 54, endPoint y: 342, distance: 195.8
click at [54, 342] on div "1 Filter [PERSON_NAME]" at bounding box center [579, 340] width 1078 height 31
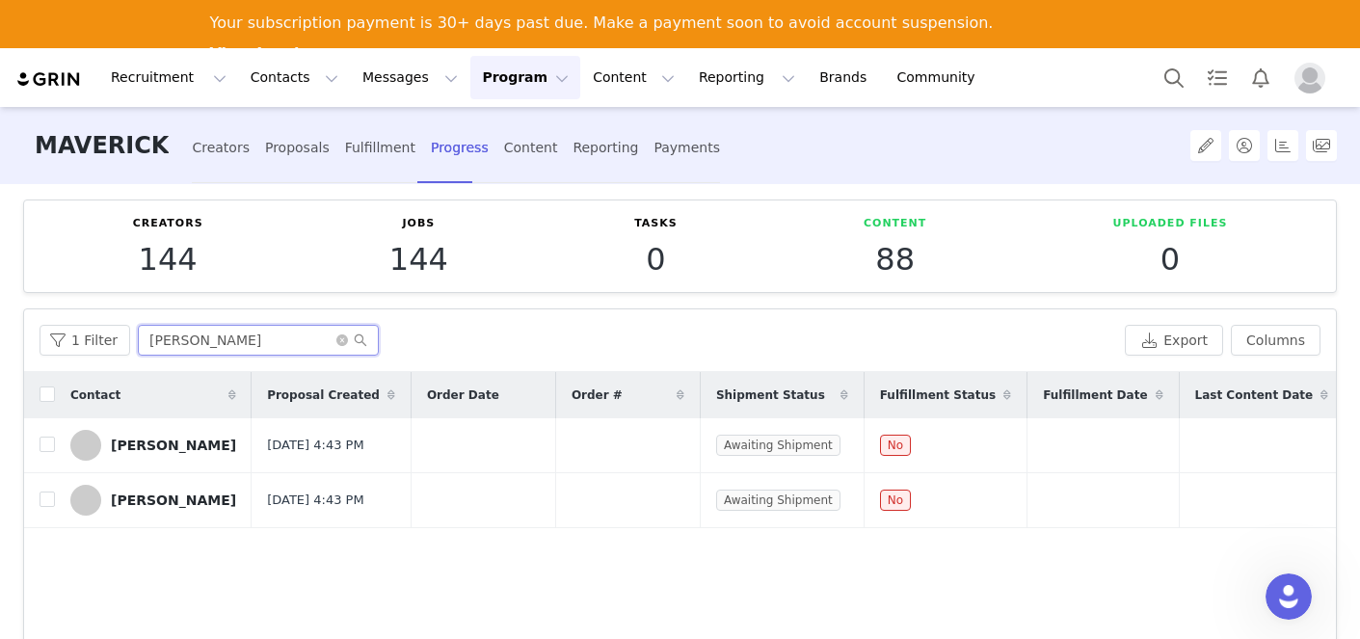
drag, startPoint x: 245, startPoint y: 352, endPoint x: 86, endPoint y: 311, distance: 164.1
click at [86, 314] on div "1 Filter [PERSON_NAME] Export Columns" at bounding box center [680, 340] width 1312 height 63
type input "n"
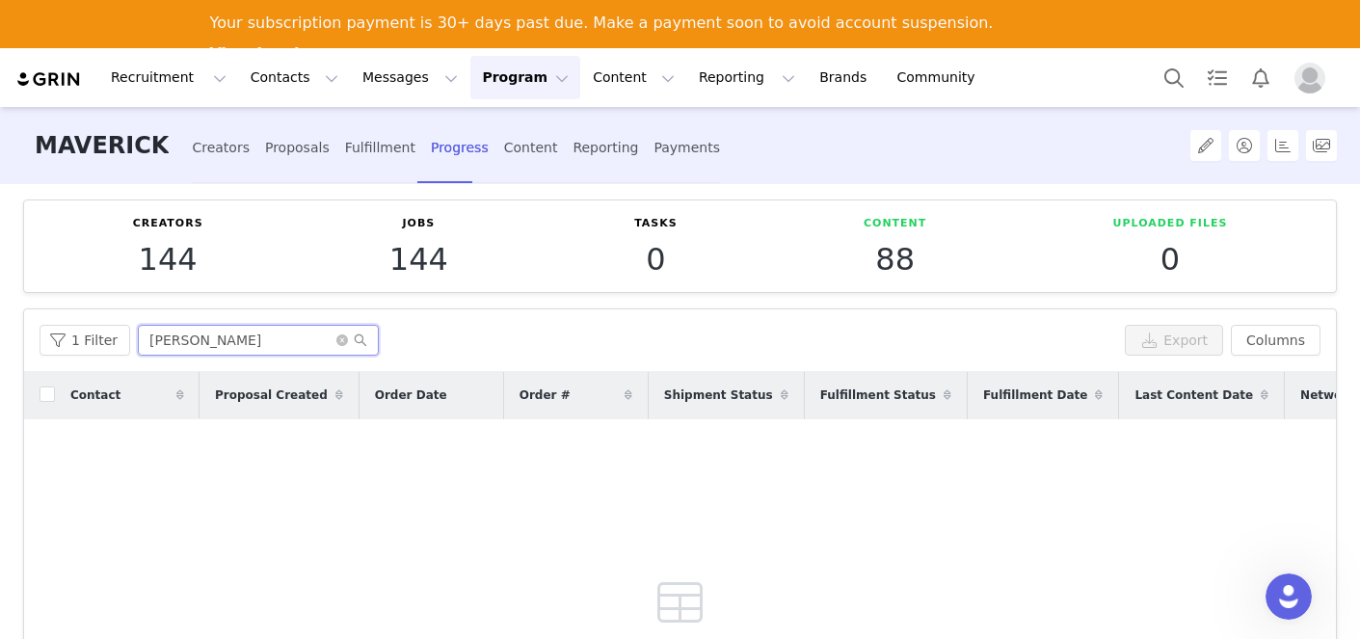
drag, startPoint x: 260, startPoint y: 336, endPoint x: -15, endPoint y: 322, distance: 276.1
click at [0, 322] on html "Recruitment Recruitment Creator Search Curated Lists Landing Pages Web Extensio…" at bounding box center [680, 319] width 1360 height 639
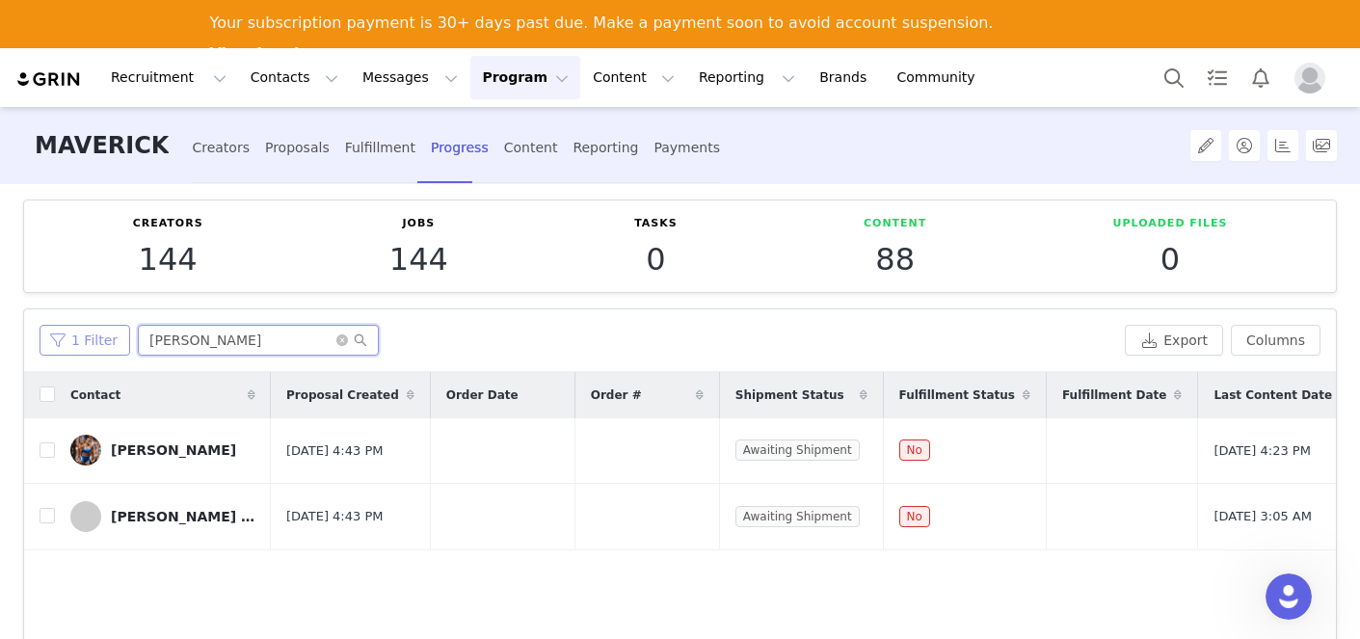
drag, startPoint x: 234, startPoint y: 339, endPoint x: 73, endPoint y: 333, distance: 161.1
click at [73, 333] on div "1 Filter [PERSON_NAME]" at bounding box center [579, 340] width 1078 height 31
type input "LOOG"
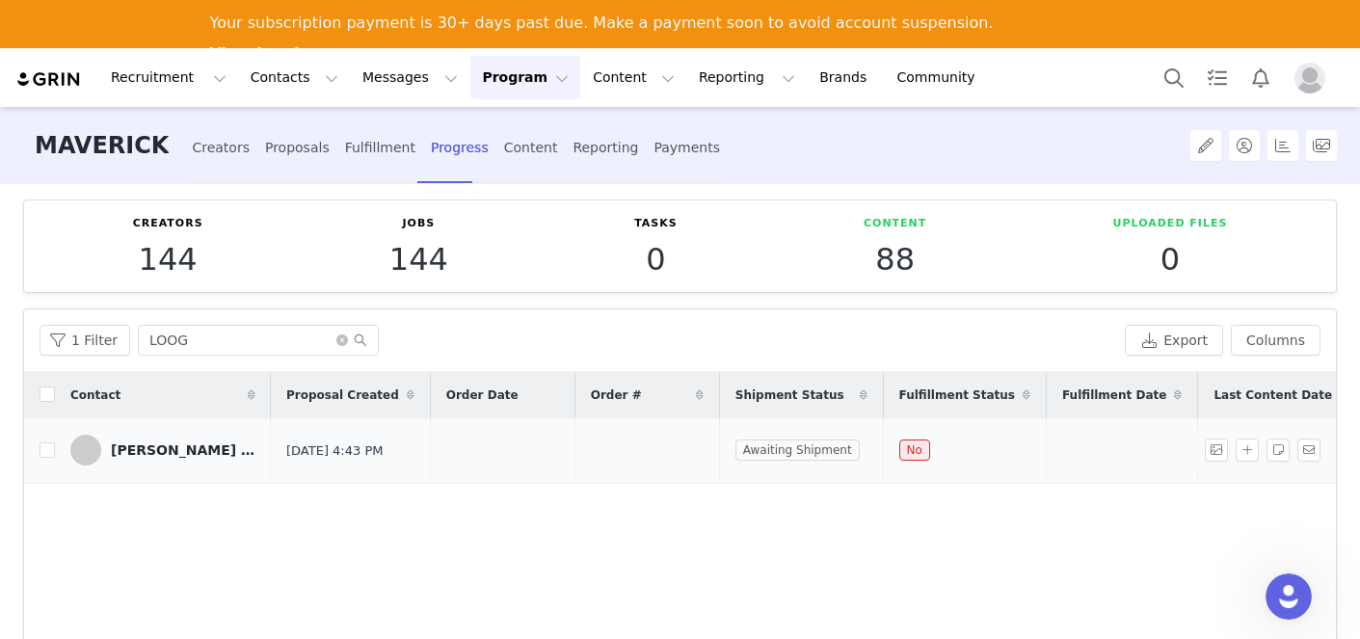
click at [192, 447] on div "[PERSON_NAME] [PERSON_NAME]" at bounding box center [183, 450] width 145 height 15
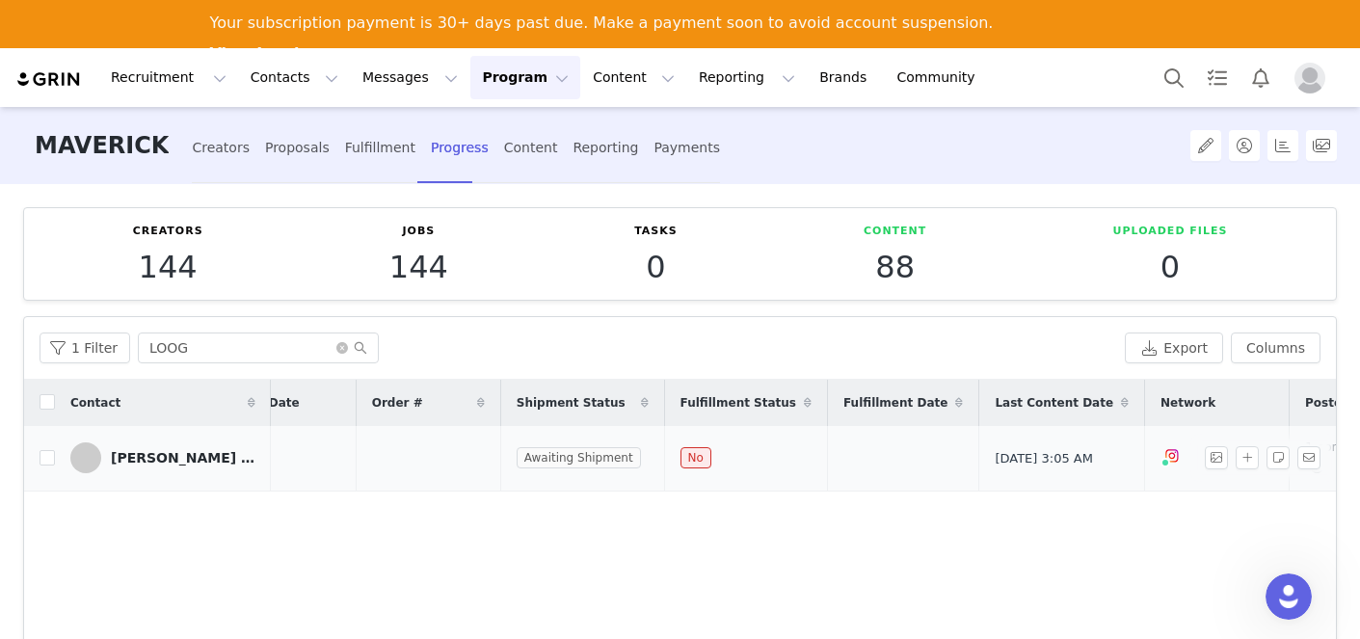
scroll to position [0, 533]
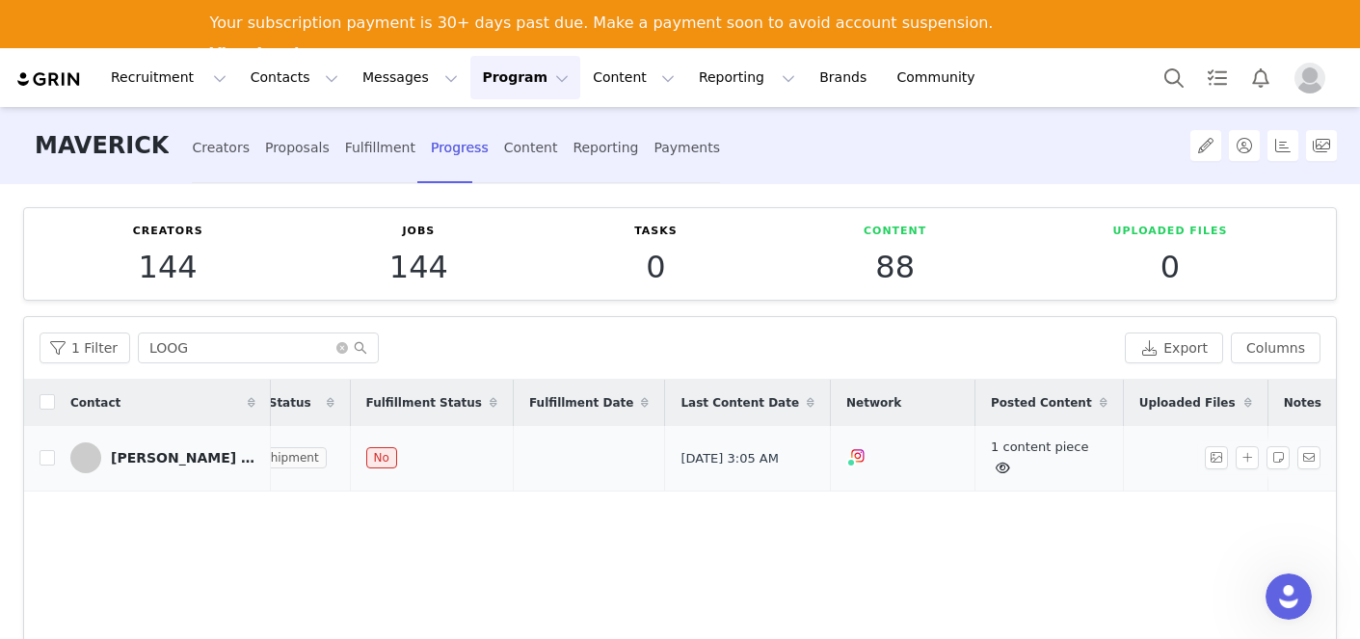
click at [991, 443] on link "1 content piece" at bounding box center [1039, 458] width 97 height 36
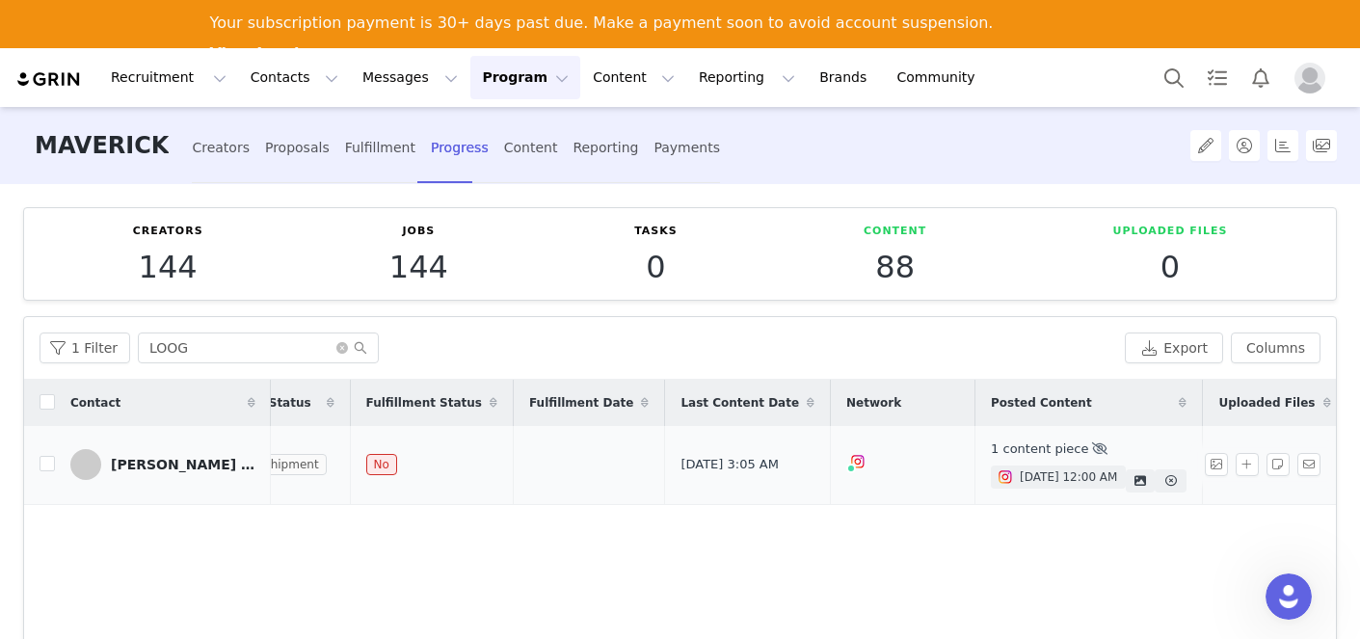
click at [991, 473] on link "[DATE] 12:00 AM" at bounding box center [1058, 477] width 135 height 23
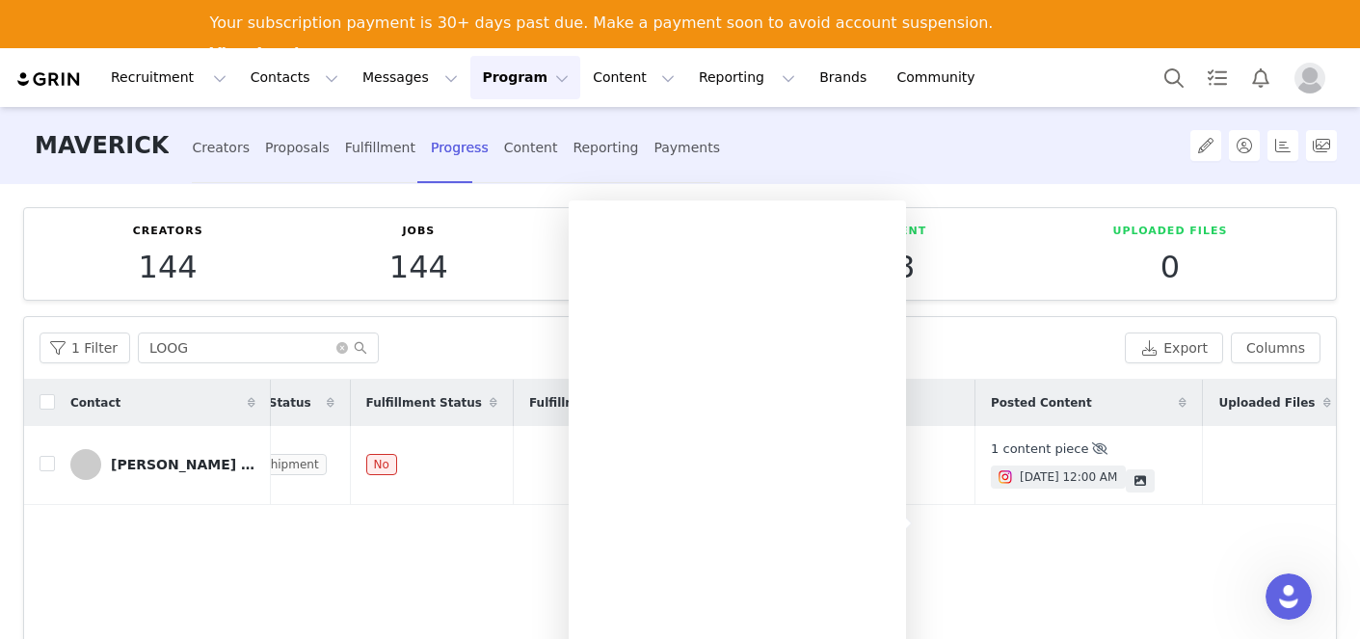
click at [968, 563] on div "Contact Proposal Created Order Date Order # Shipment Status Fulfillment Status …" at bounding box center [680, 610] width 1312 height 460
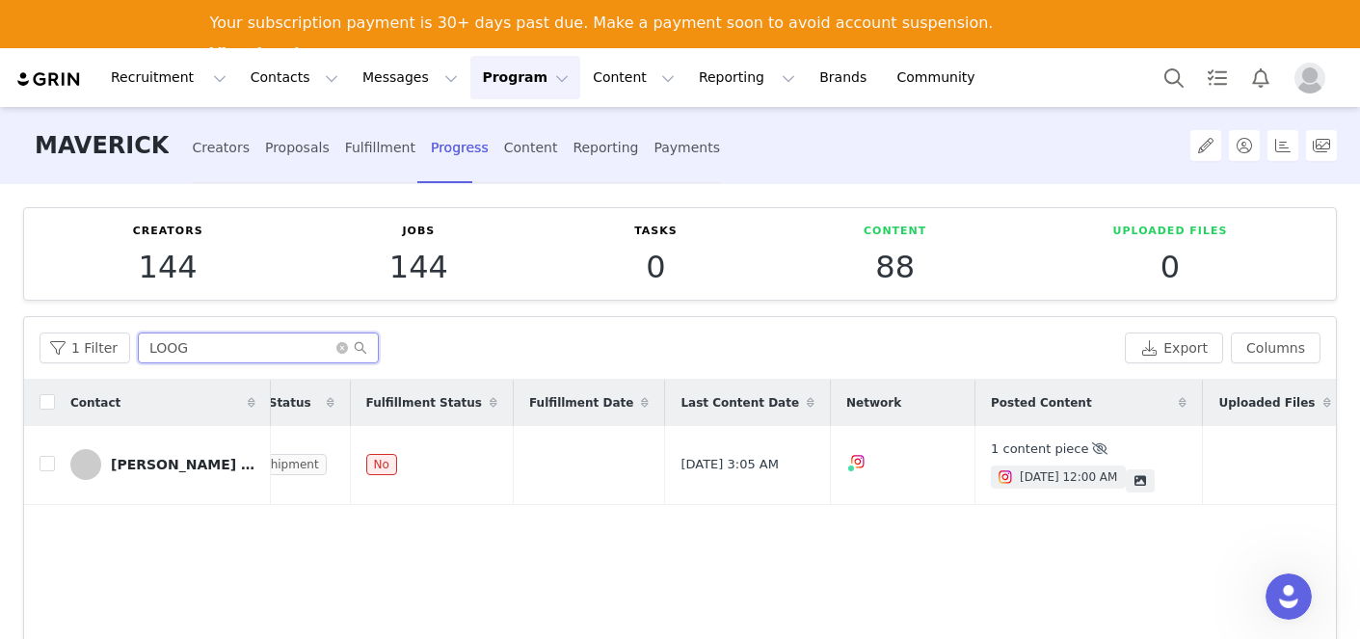
drag, startPoint x: 195, startPoint y: 341, endPoint x: 67, endPoint y: 330, distance: 128.7
click at [65, 333] on div "1 Filter LOOG" at bounding box center [579, 348] width 1078 height 31
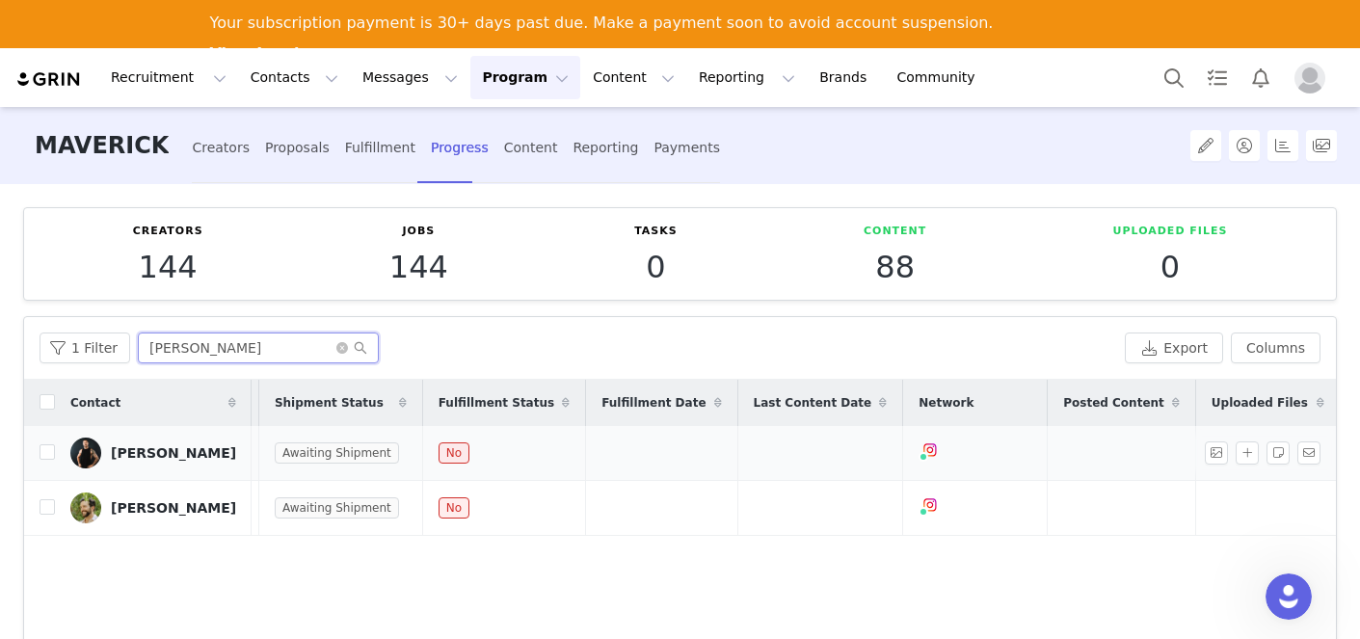
scroll to position [0, 503]
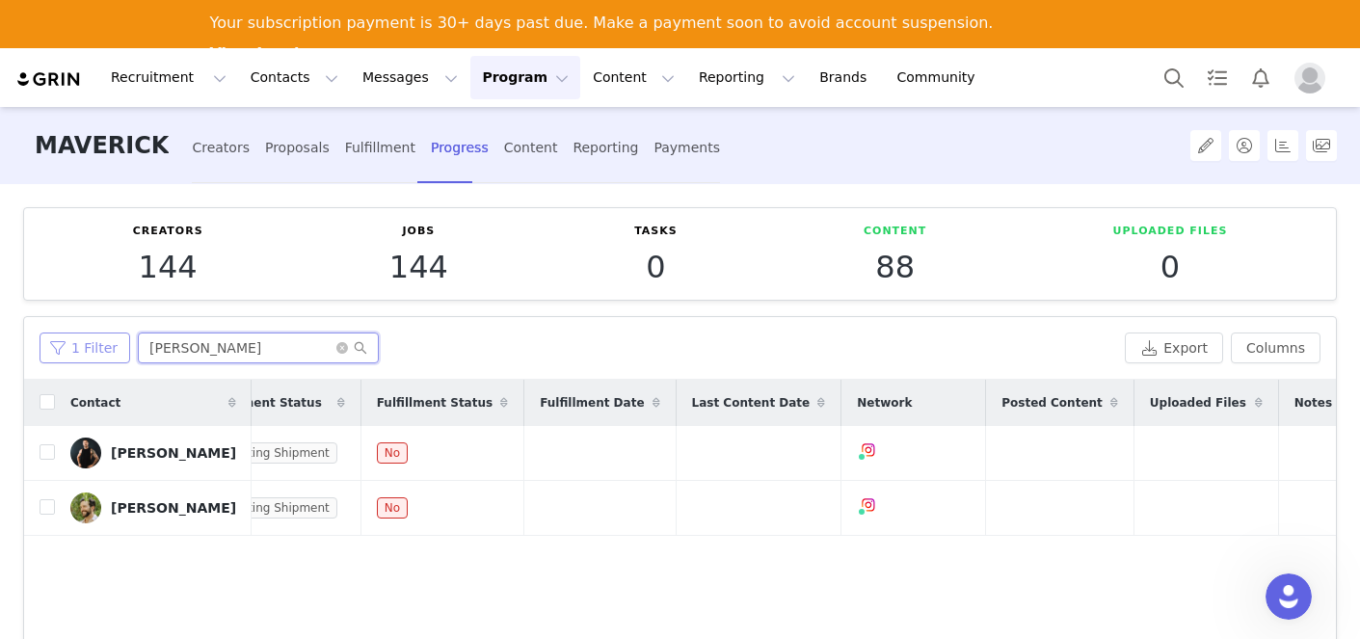
drag, startPoint x: 196, startPoint y: 346, endPoint x: 59, endPoint y: 342, distance: 137.0
click at [59, 342] on div "1 Filter [PERSON_NAME]" at bounding box center [579, 348] width 1078 height 31
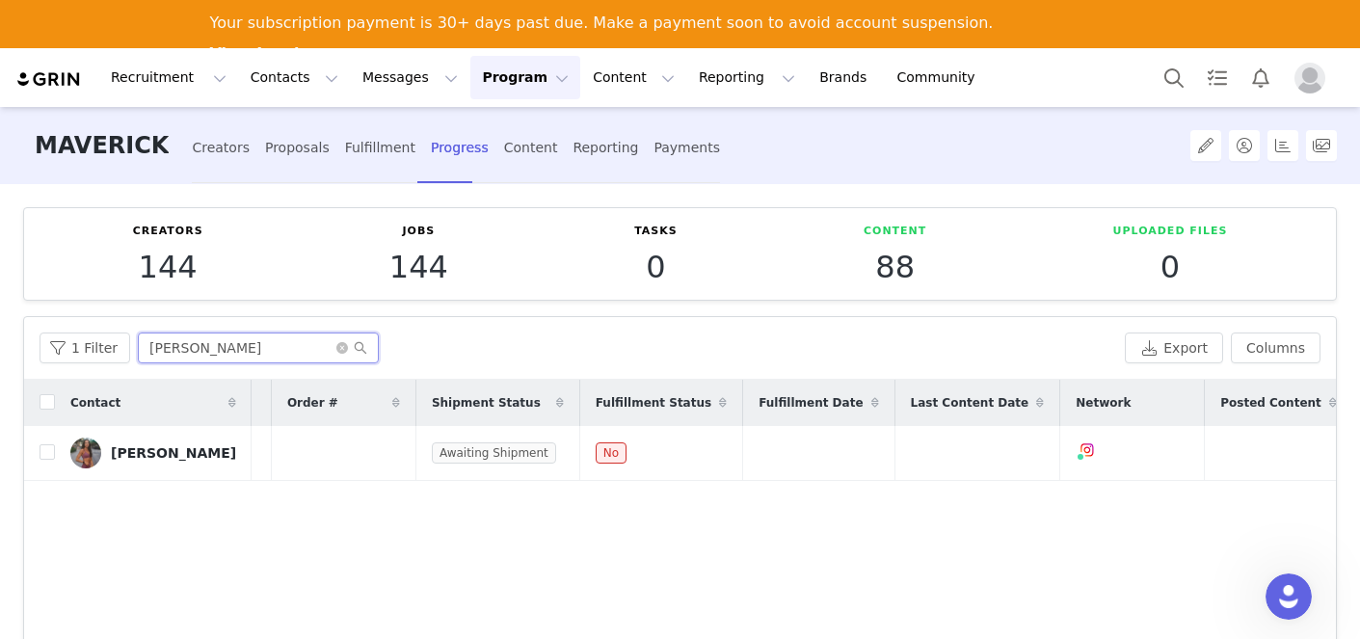
scroll to position [0, 493]
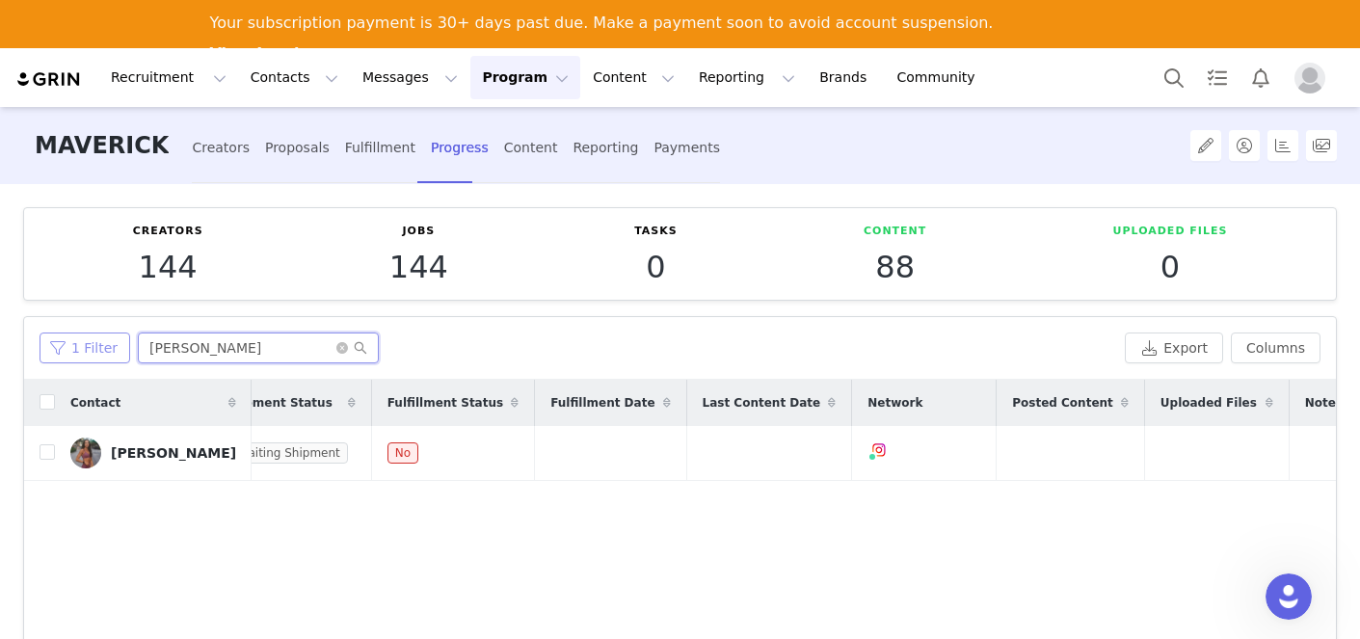
drag, startPoint x: 213, startPoint y: 336, endPoint x: 49, endPoint y: 336, distance: 163.9
click at [47, 336] on div "1 Filter caitlyn" at bounding box center [579, 348] width 1078 height 31
drag, startPoint x: 205, startPoint y: 356, endPoint x: 105, endPoint y: 346, distance: 100.7
click at [105, 346] on div "1 Filter caitlyn" at bounding box center [579, 348] width 1078 height 31
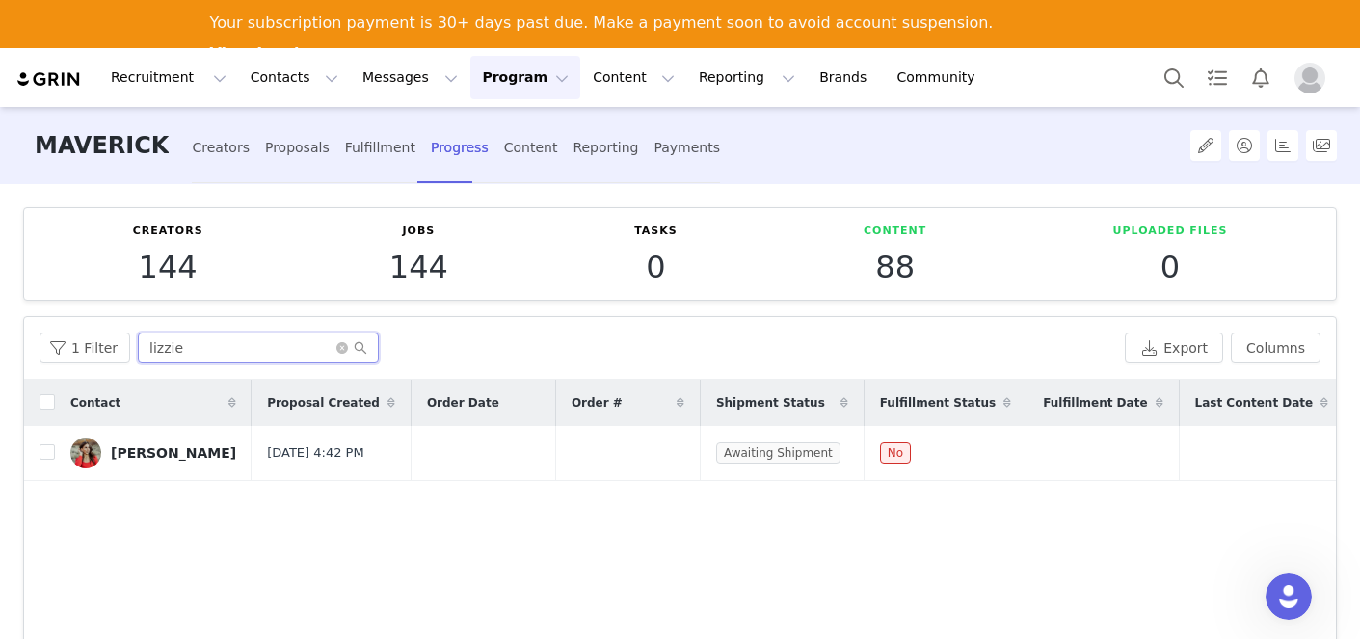
drag, startPoint x: 259, startPoint y: 340, endPoint x: 85, endPoint y: 329, distance: 174.9
click at [85, 329] on div "1 Filter lizzie Export Columns" at bounding box center [680, 348] width 1312 height 63
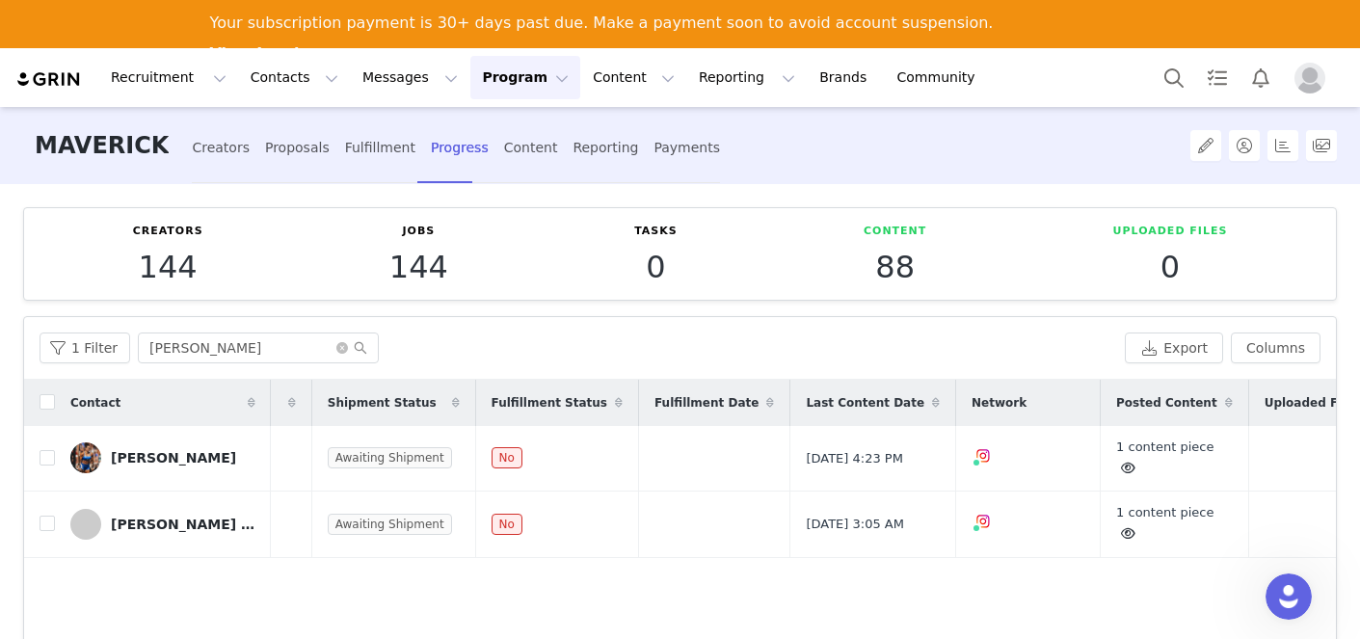
scroll to position [0, 412]
click at [1113, 459] on span at bounding box center [1124, 467] width 23 height 23
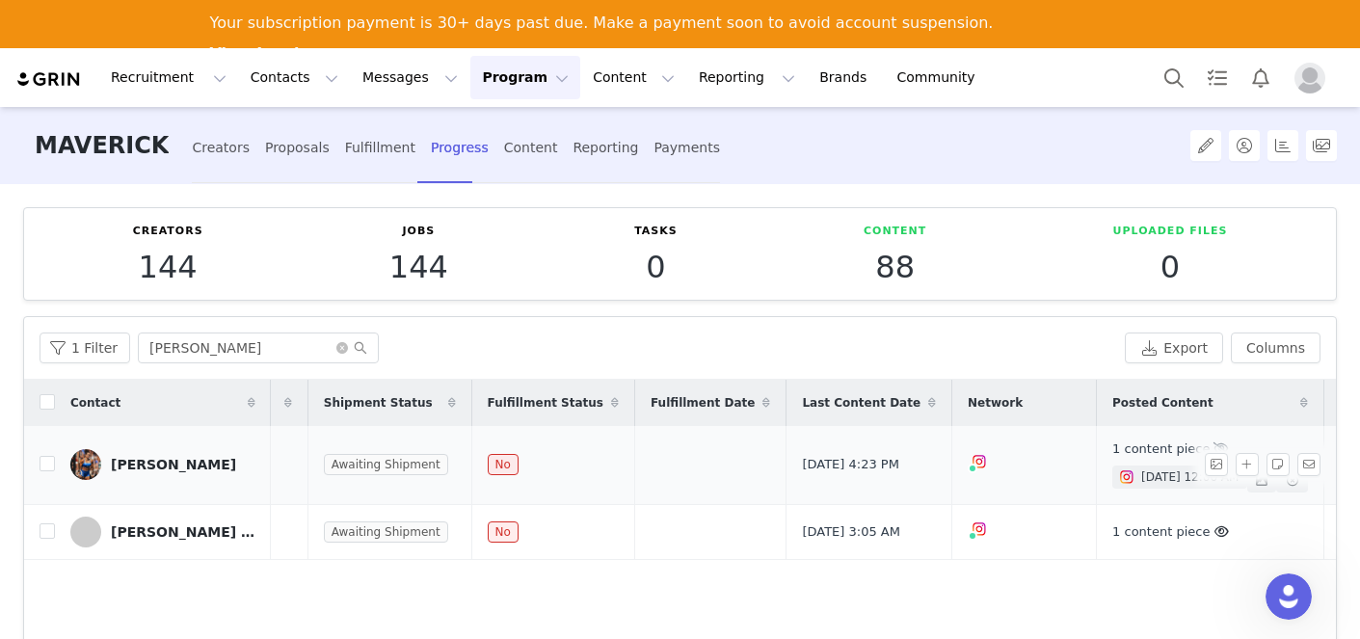
click at [1141, 478] on span "[DATE] 12:00 AM" at bounding box center [1189, 477] width 97 height 17
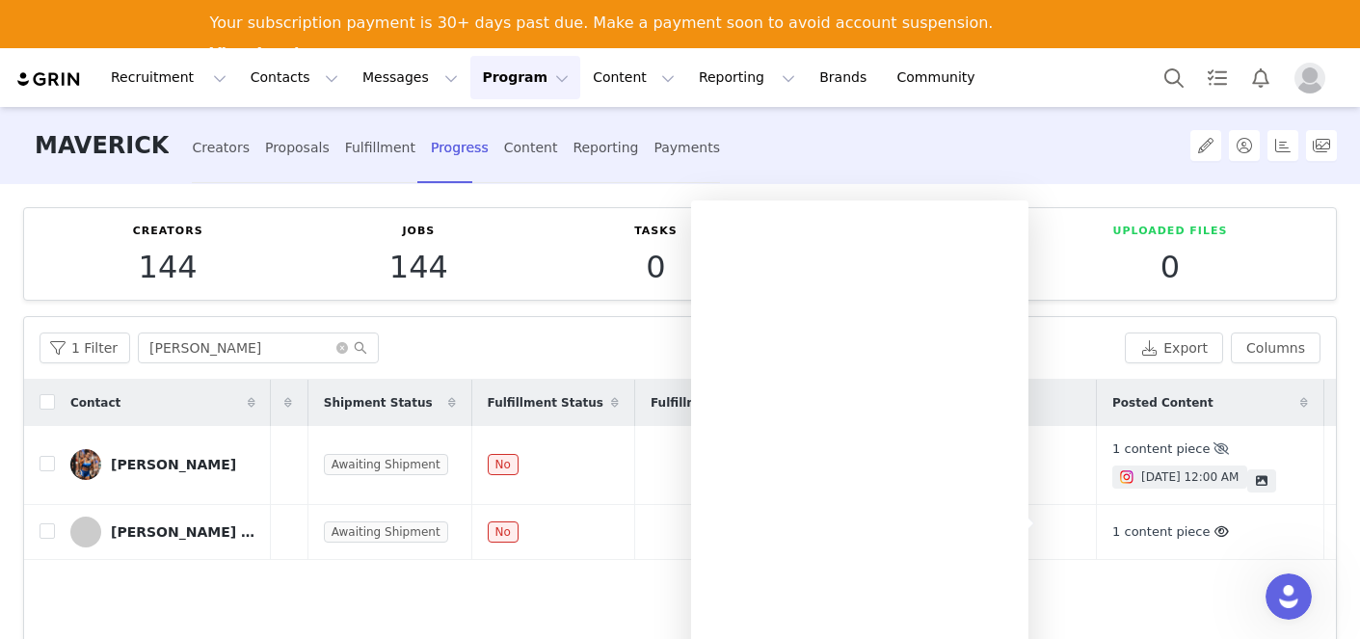
click at [1077, 327] on div "1 Filter [PERSON_NAME] Export Columns" at bounding box center [680, 348] width 1312 height 63
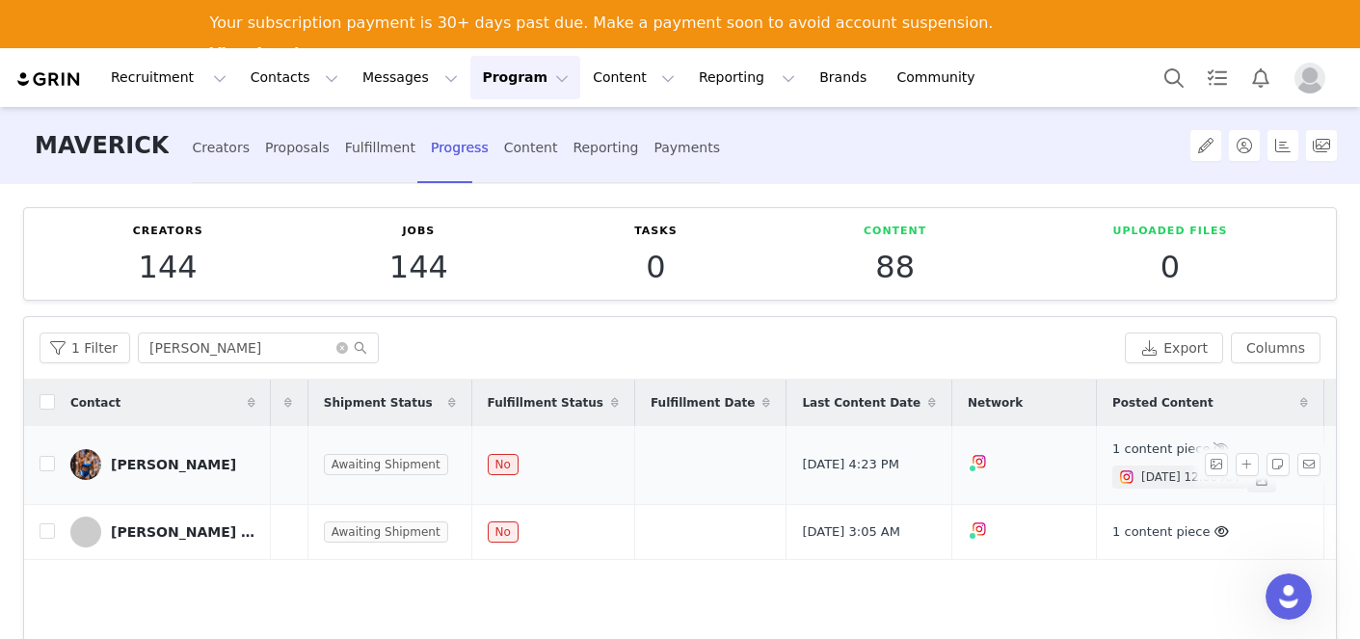
click at [1124, 457] on div "1 content piece [DATE] 12:00 AM Remove this content? Click "Remove" to remove t…" at bounding box center [1211, 465] width 196 height 55
click at [1187, 478] on span "[DATE] 12:00 AM" at bounding box center [1189, 477] width 97 height 17
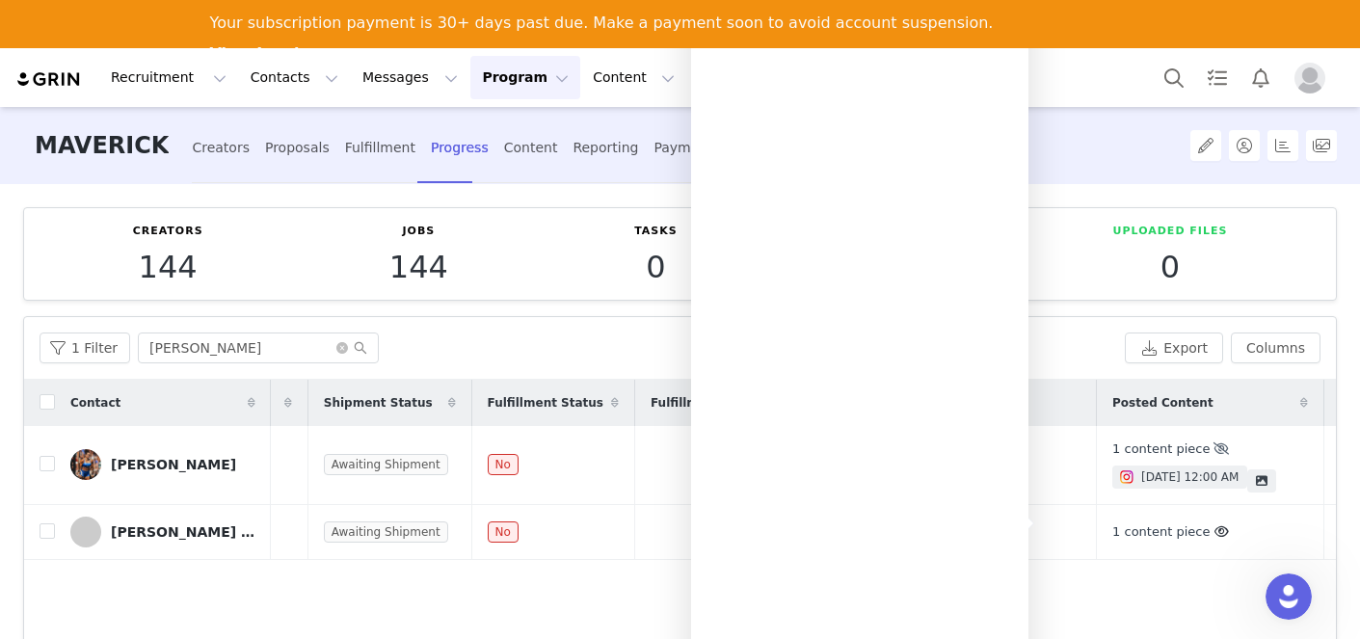
click at [635, 381] on div "Fulfillment Date" at bounding box center [710, 403] width 150 height 46
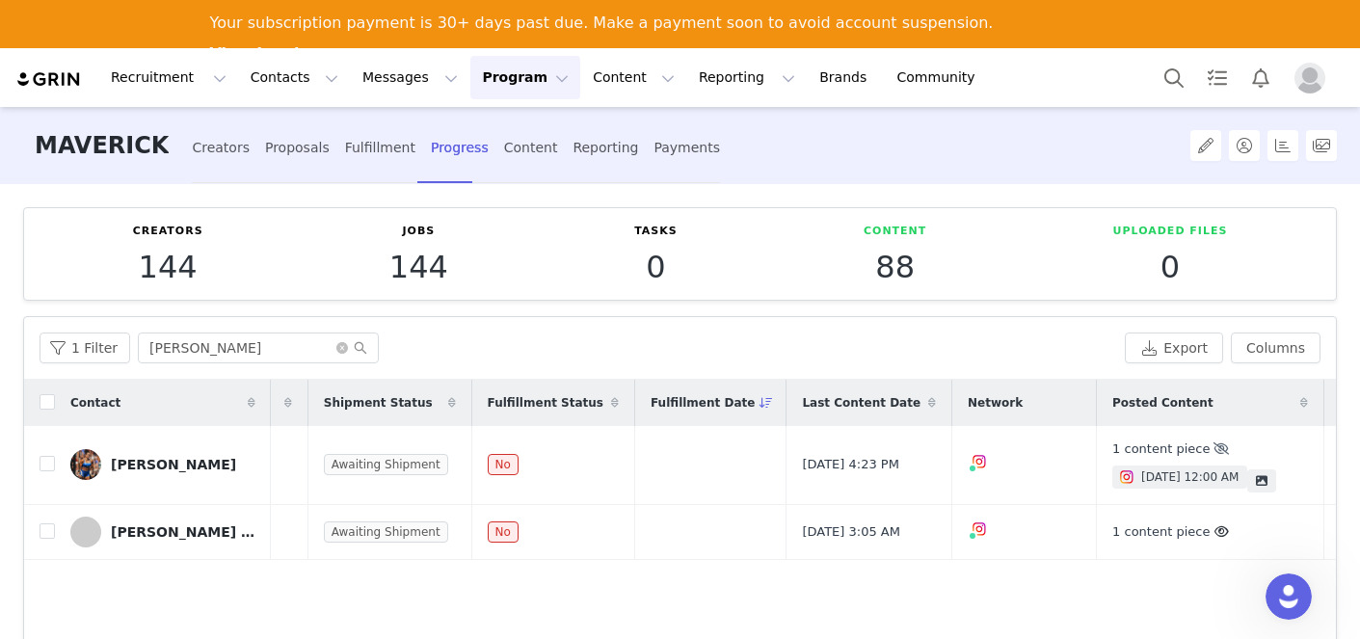
scroll to position [0, 0]
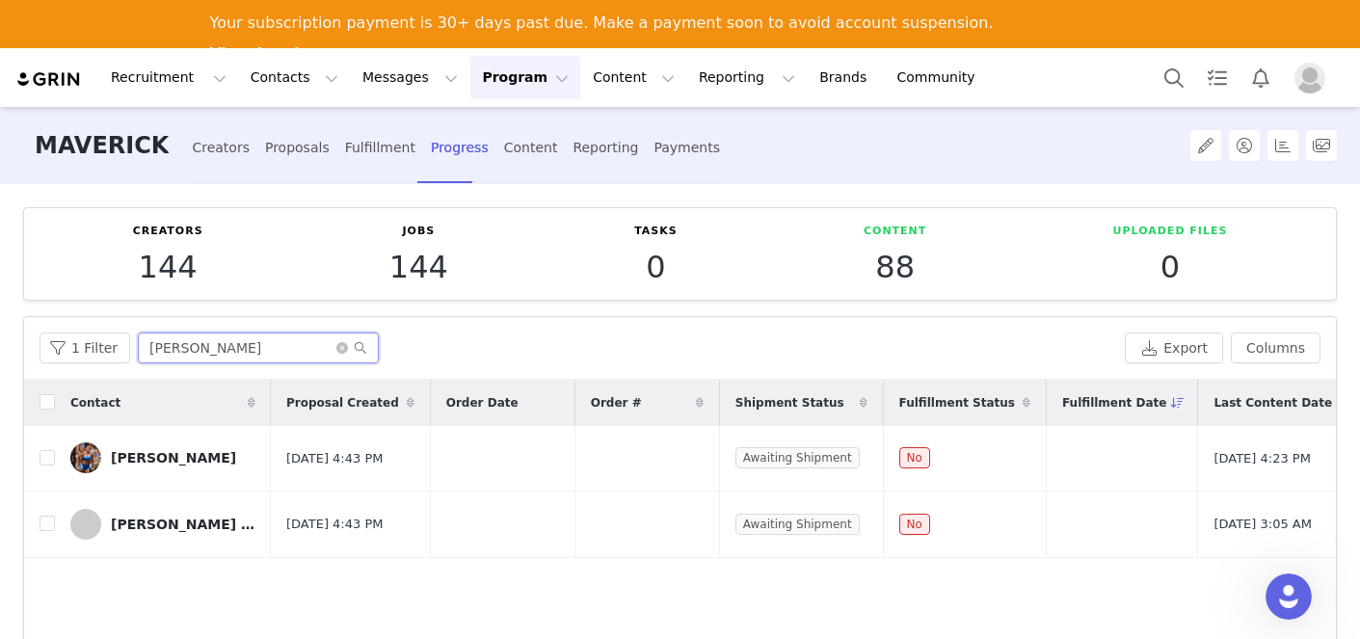
click at [218, 360] on input "[PERSON_NAME]" at bounding box center [258, 348] width 241 height 31
drag, startPoint x: 218, startPoint y: 360, endPoint x: 91, endPoint y: 315, distance: 134.8
click at [91, 316] on article "Filters Filter Logic And Or Archived Select No Content Progress Select Content …" at bounding box center [680, 605] width 1314 height 578
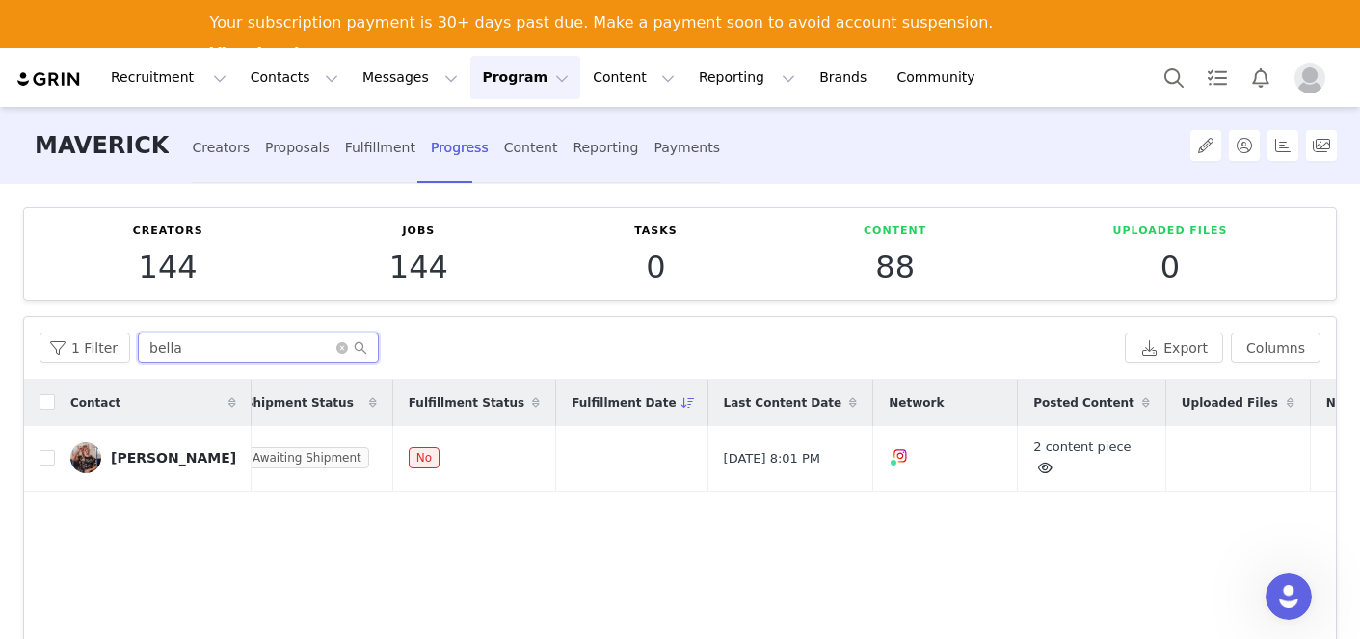
scroll to position [0, 485]
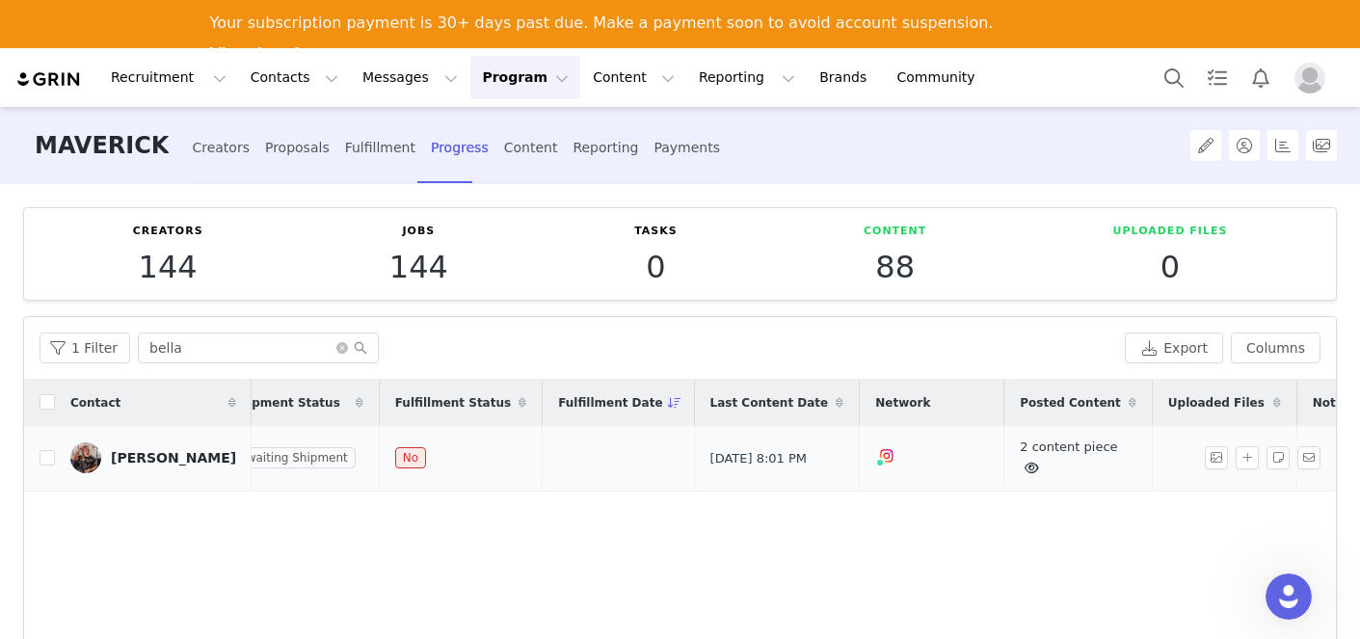
click at [1025, 466] on icon at bounding box center [1032, 468] width 14 height 13
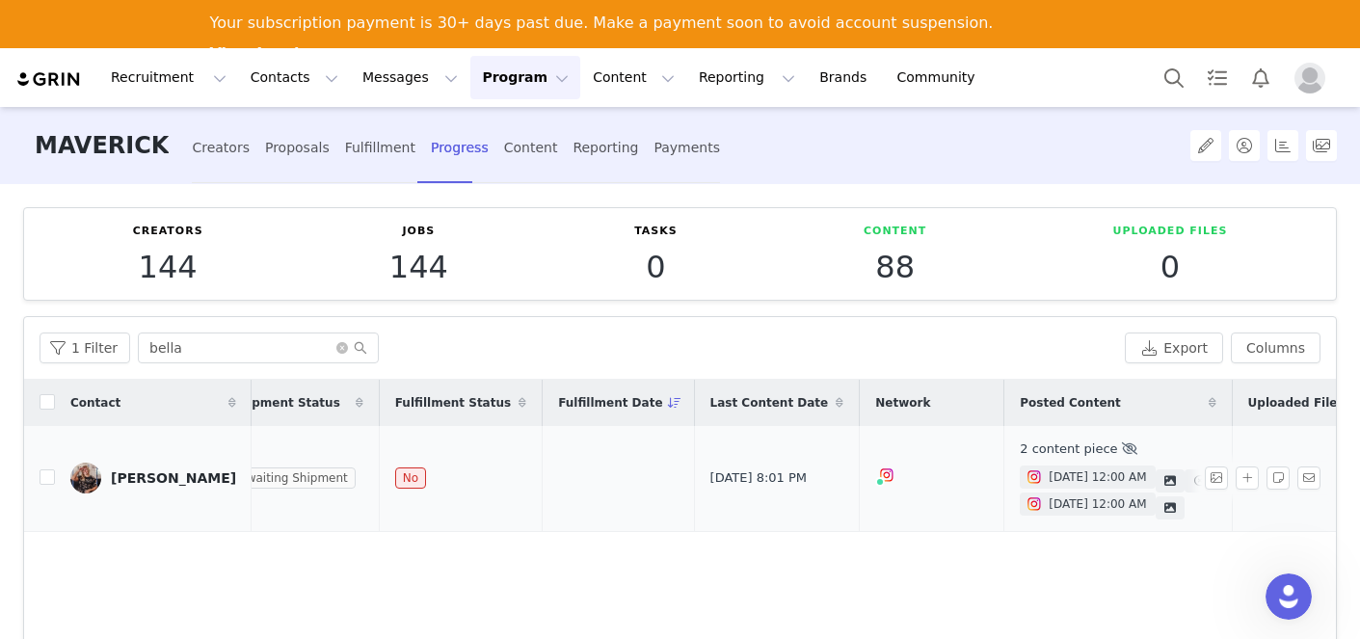
click at [1020, 467] on link "[DATE] 12:00 AM" at bounding box center [1087, 477] width 135 height 23
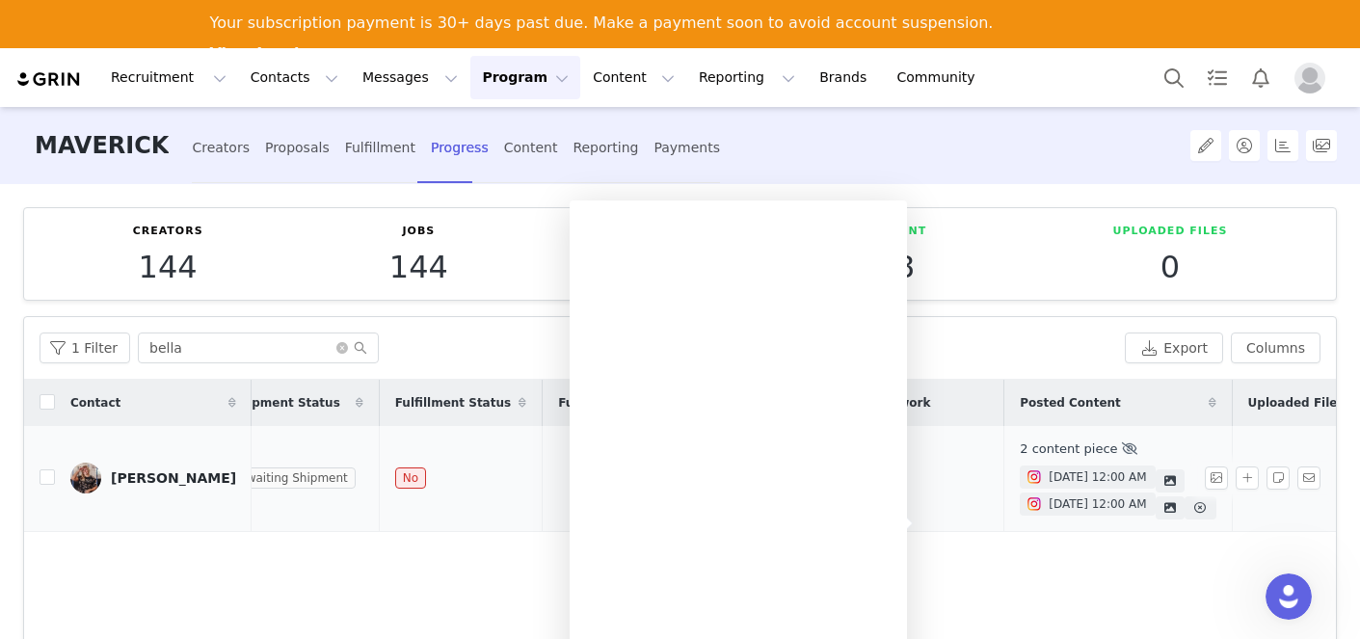
click at [1020, 514] on link "[DATE] 12:00 AM" at bounding box center [1087, 504] width 135 height 23
click at [944, 549] on div "Contact Proposal Created Order Date Order # Shipment Status Fulfillment Status …" at bounding box center [680, 610] width 1312 height 460
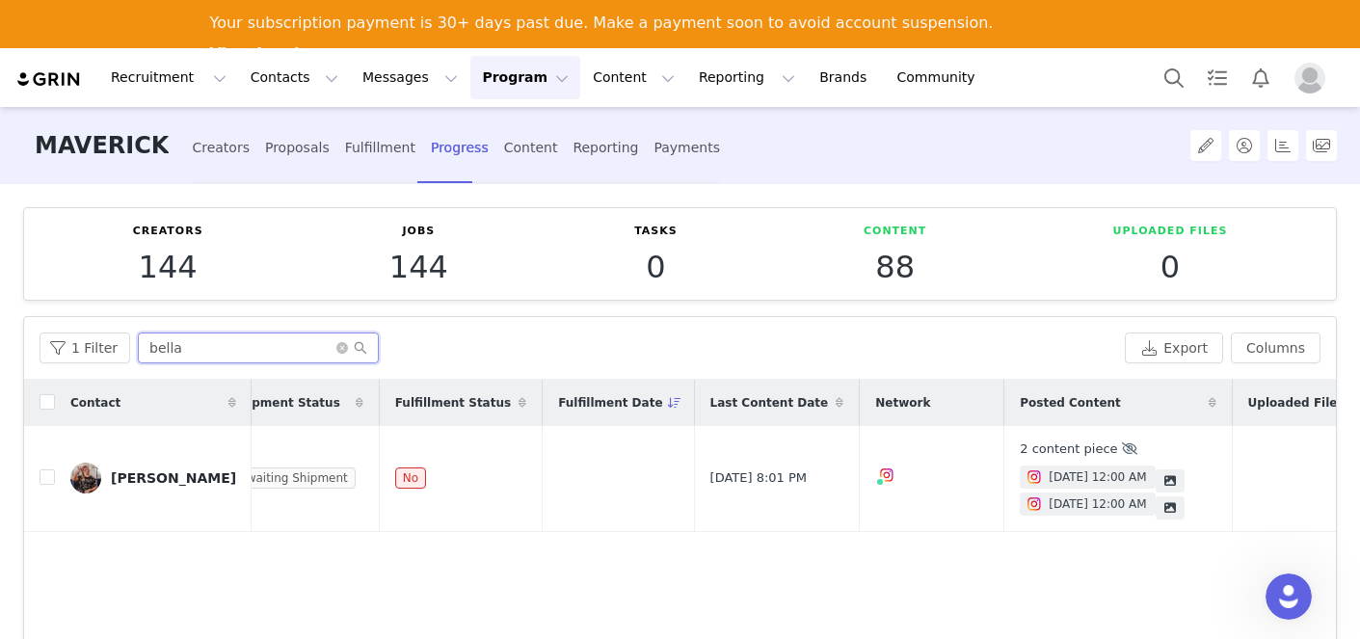
click at [193, 351] on input "bella" at bounding box center [258, 348] width 241 height 31
type input "b"
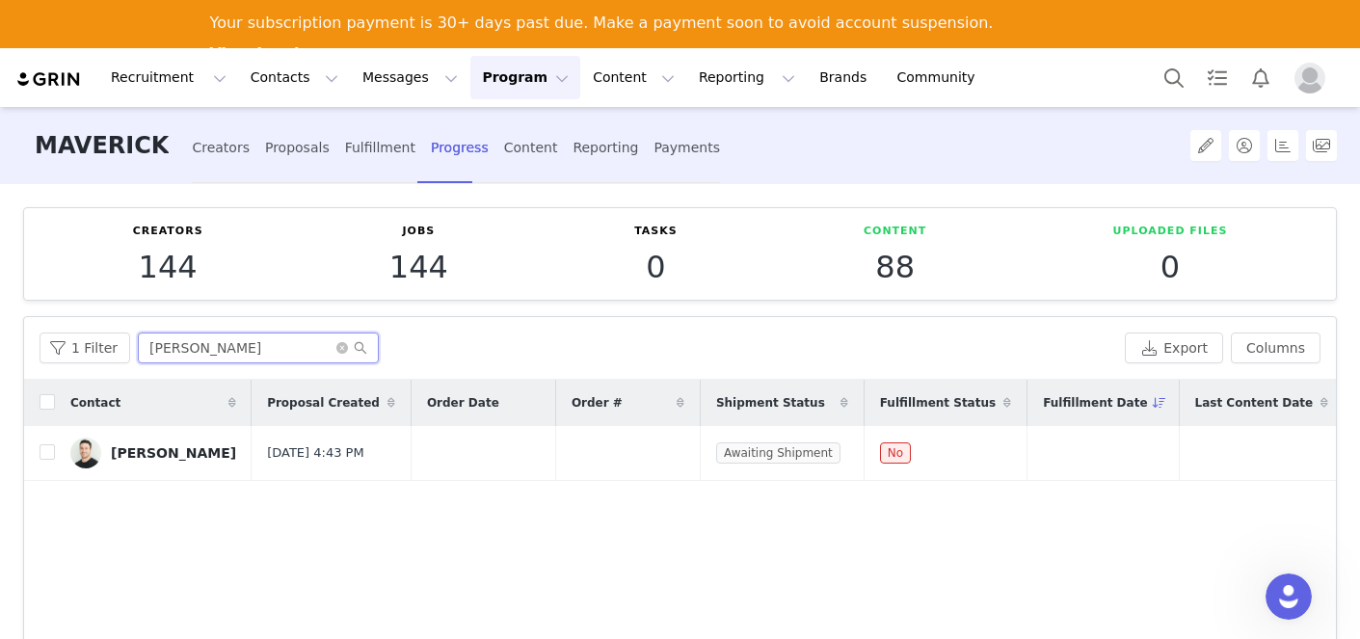
drag, startPoint x: 206, startPoint y: 343, endPoint x: 32, endPoint y: 327, distance: 175.3
click at [19, 340] on div "Creators 144 Jobs 144 Tasks 0 Content 88 Uploaded Files 0 Filters Filter Logic …" at bounding box center [680, 434] width 1360 height 500
drag, startPoint x: 208, startPoint y: 340, endPoint x: 14, endPoint y: 334, distance: 193.9
click at [14, 334] on div "Creators 144 Jobs 144 Tasks 0 Content 88 Uploaded Files 0 Filters Filter Logic …" at bounding box center [680, 434] width 1360 height 500
drag, startPoint x: 238, startPoint y: 355, endPoint x: 26, endPoint y: 331, distance: 213.5
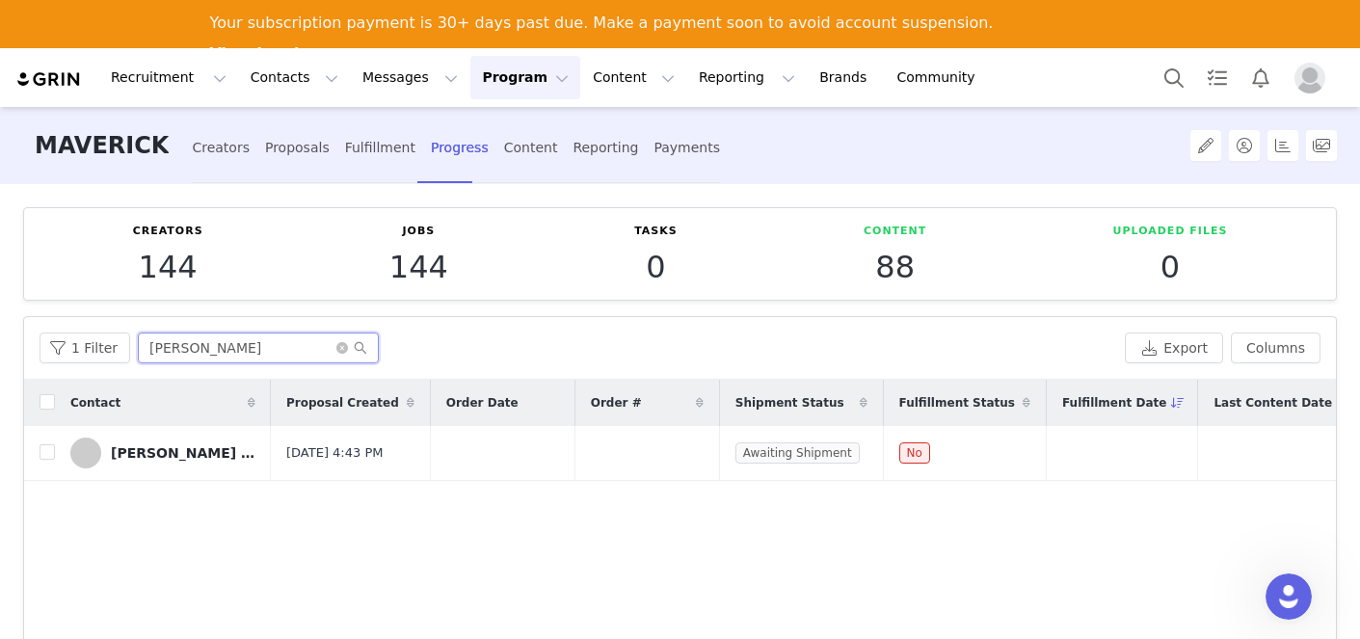
click at [21, 332] on div "Creators 144 Jobs 144 Tasks 0 Content 88 Uploaded Files 0 Filters Filter Logic …" at bounding box center [680, 434] width 1360 height 500
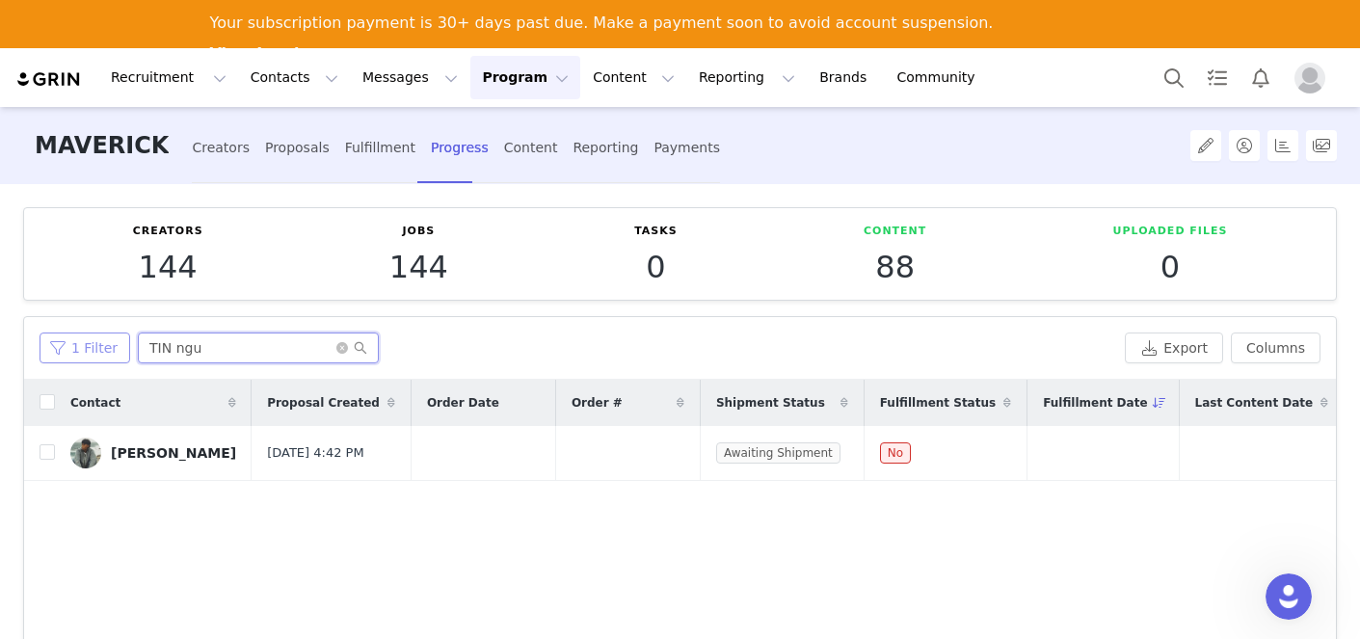
drag, startPoint x: 202, startPoint y: 345, endPoint x: 66, endPoint y: 334, distance: 137.4
click at [66, 334] on div "1 Filter TIN ngu" at bounding box center [579, 348] width 1078 height 31
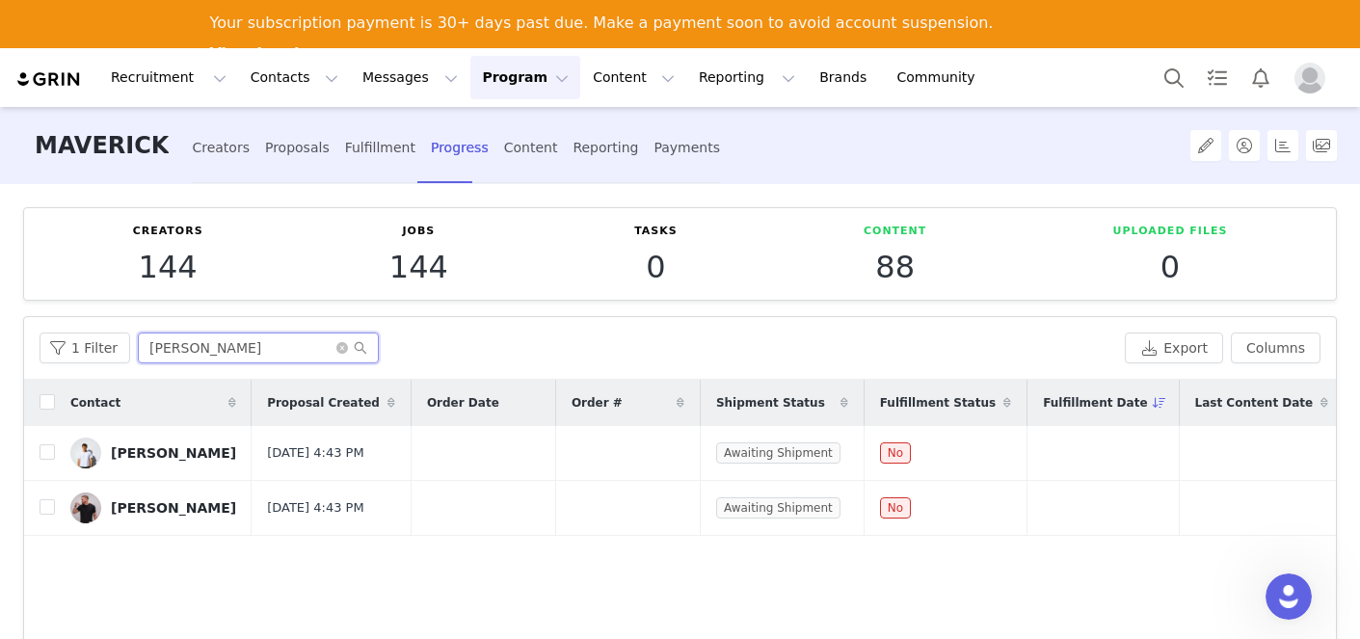
drag, startPoint x: 252, startPoint y: 355, endPoint x: 38, endPoint y: 323, distance: 216.4
click at [38, 323] on div "1 Filter [PERSON_NAME] Export Columns" at bounding box center [680, 348] width 1312 height 63
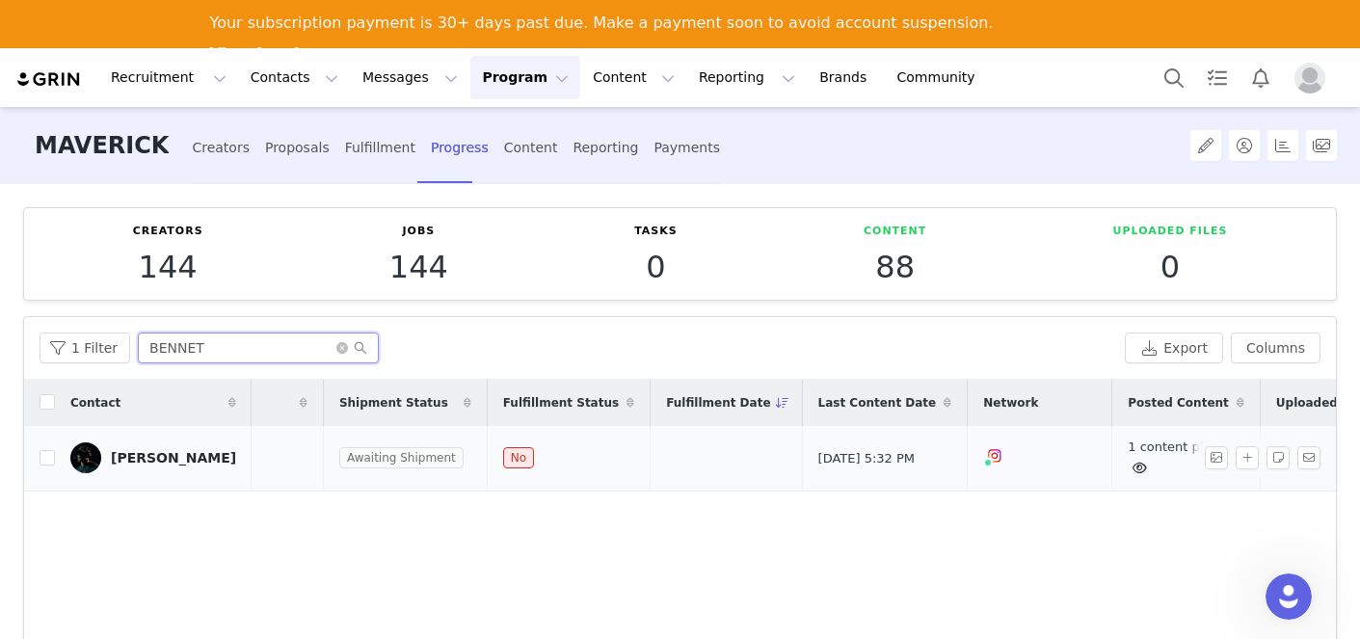
scroll to position [0, 508]
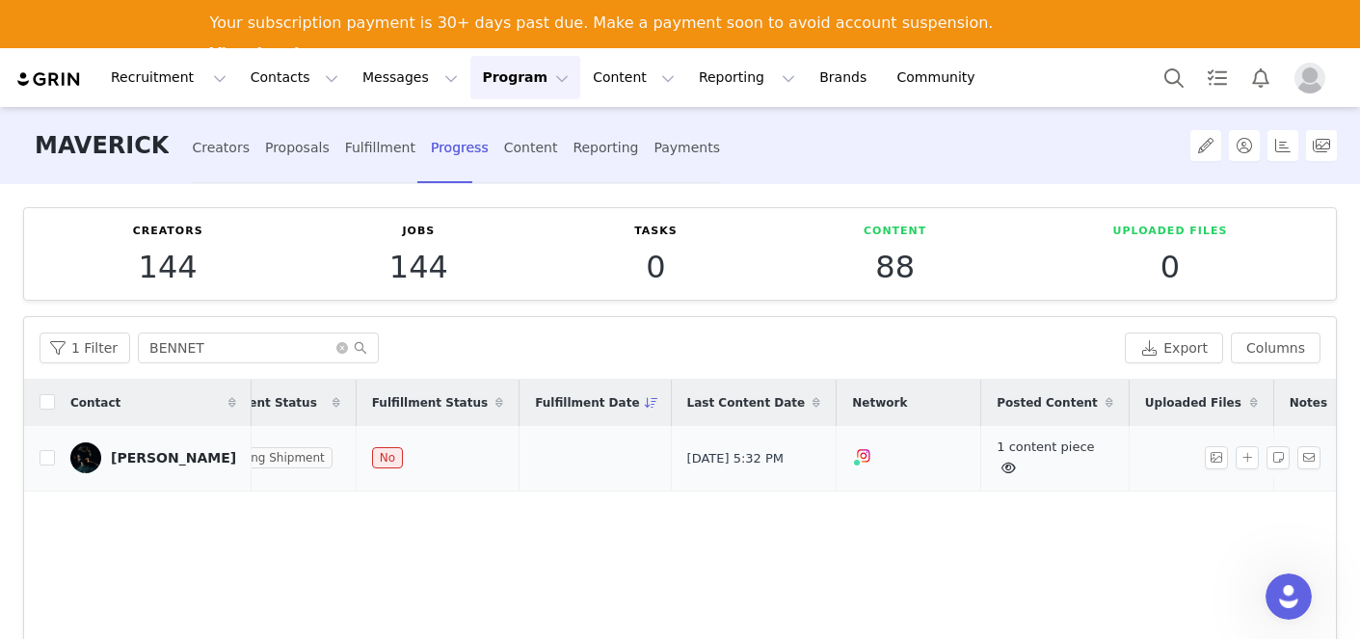
click at [1002, 462] on icon at bounding box center [1009, 468] width 14 height 13
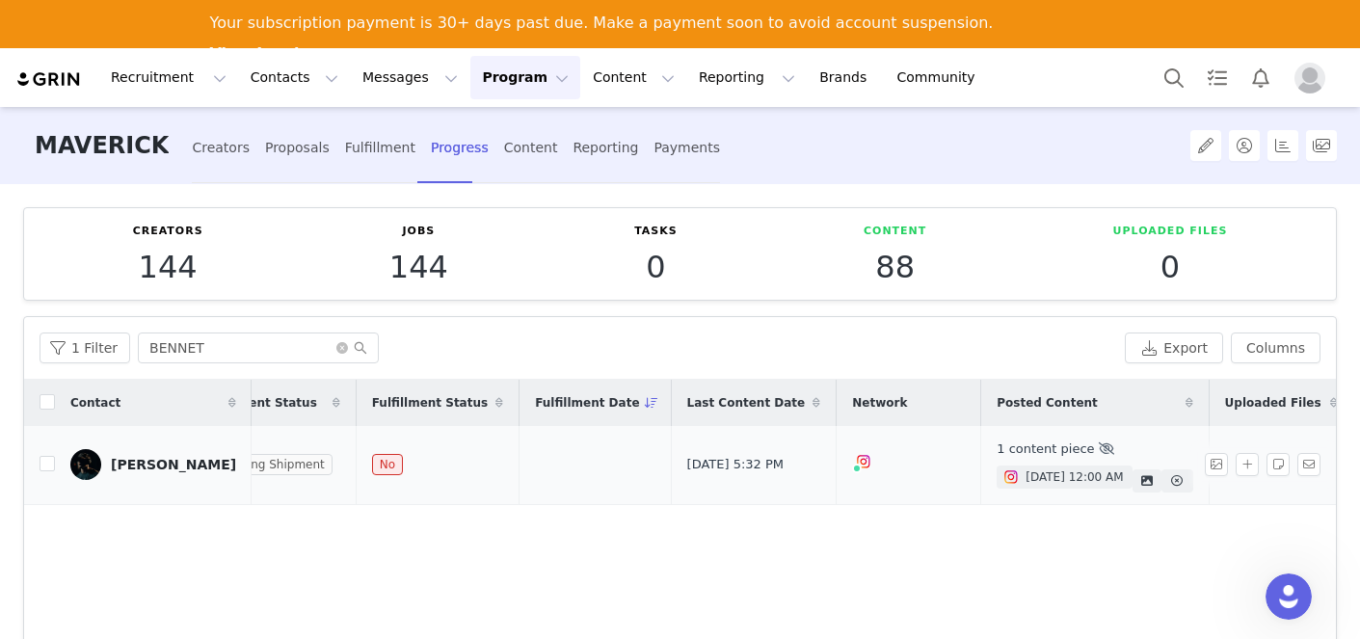
click at [1026, 480] on span "[DATE] 12:00 AM" at bounding box center [1074, 477] width 97 height 17
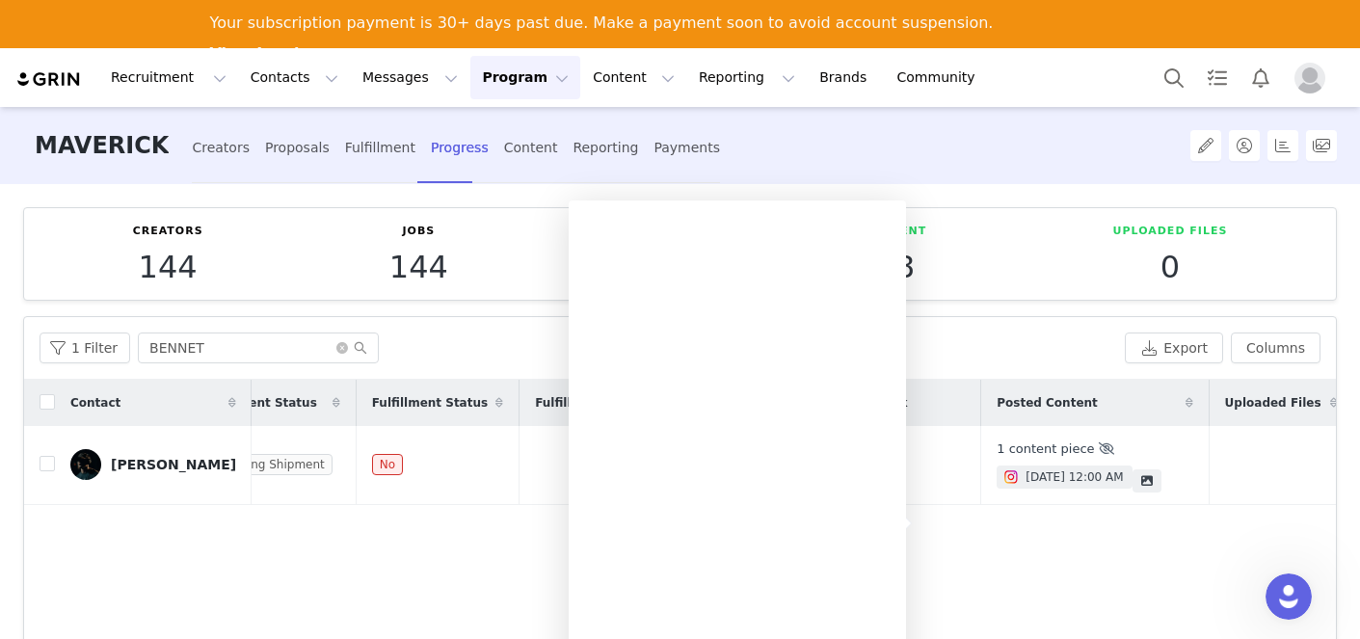
click at [508, 327] on div "1 Filter BENNET Export Columns" at bounding box center [680, 348] width 1312 height 63
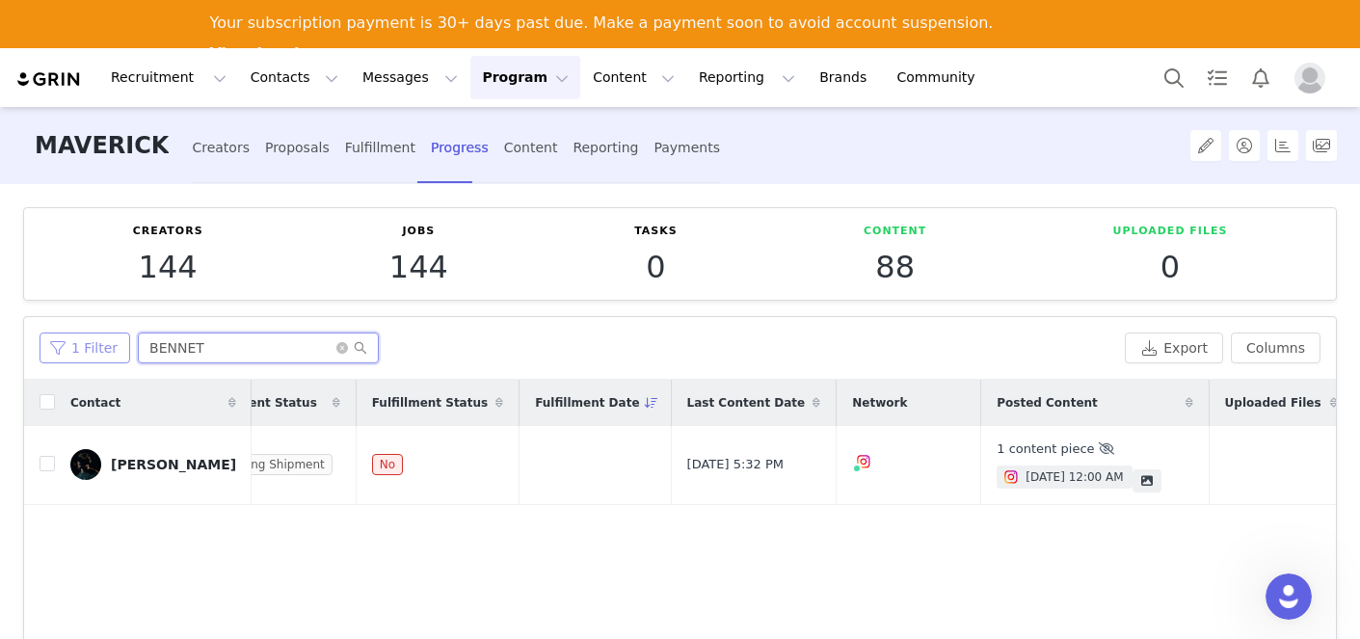
drag, startPoint x: 204, startPoint y: 348, endPoint x: 50, endPoint y: 332, distance: 155.1
click at [50, 333] on div "1 Filter BENNET" at bounding box center [579, 348] width 1078 height 31
type input "[PERSON_NAME]"
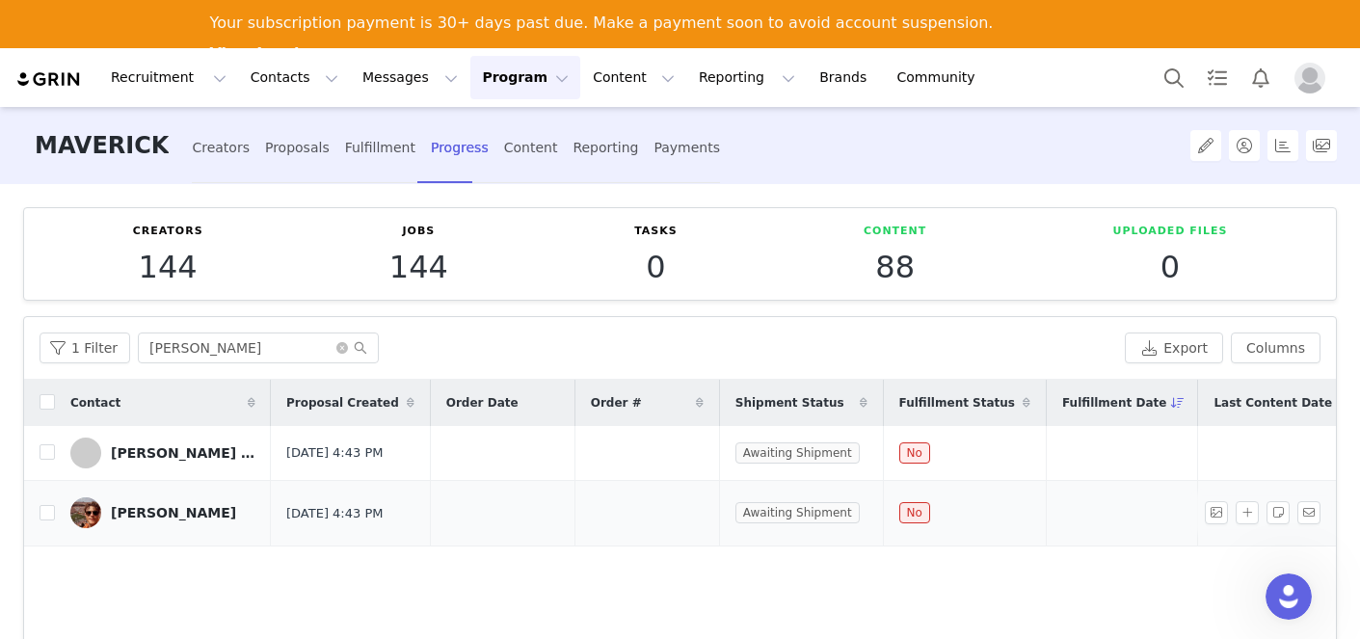
click at [109, 515] on link "[PERSON_NAME]" at bounding box center [162, 512] width 185 height 31
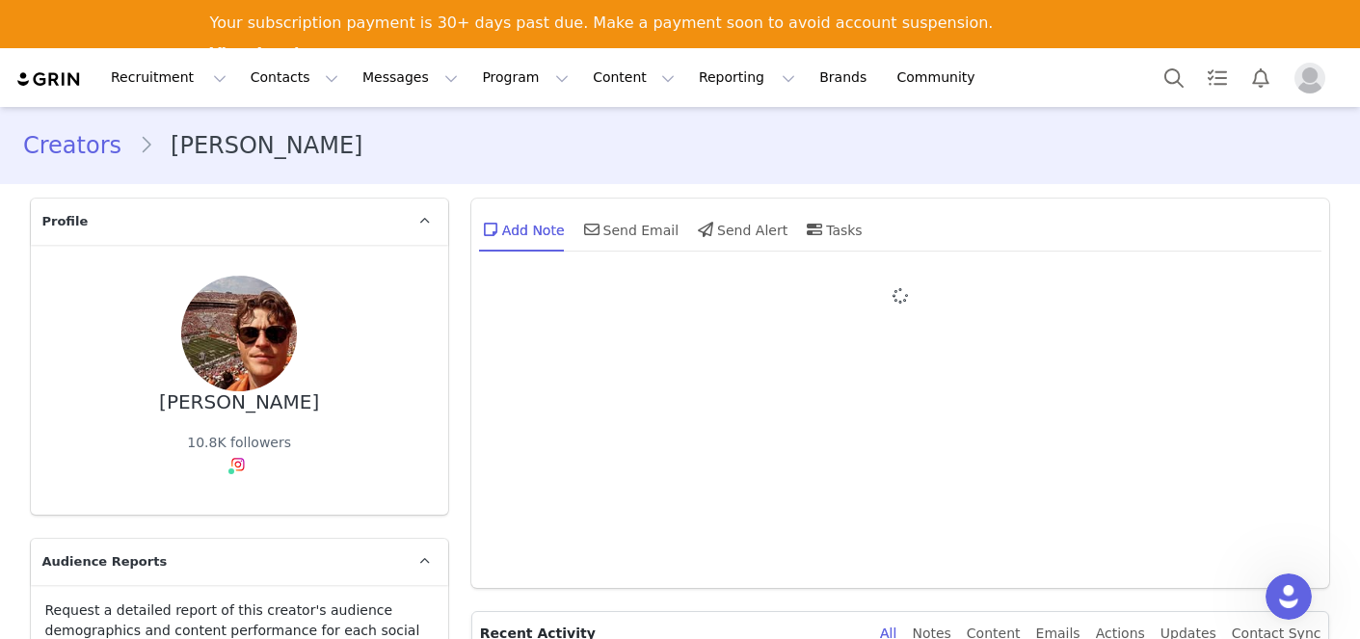
type input "+1 ([GEOGRAPHIC_DATA])"
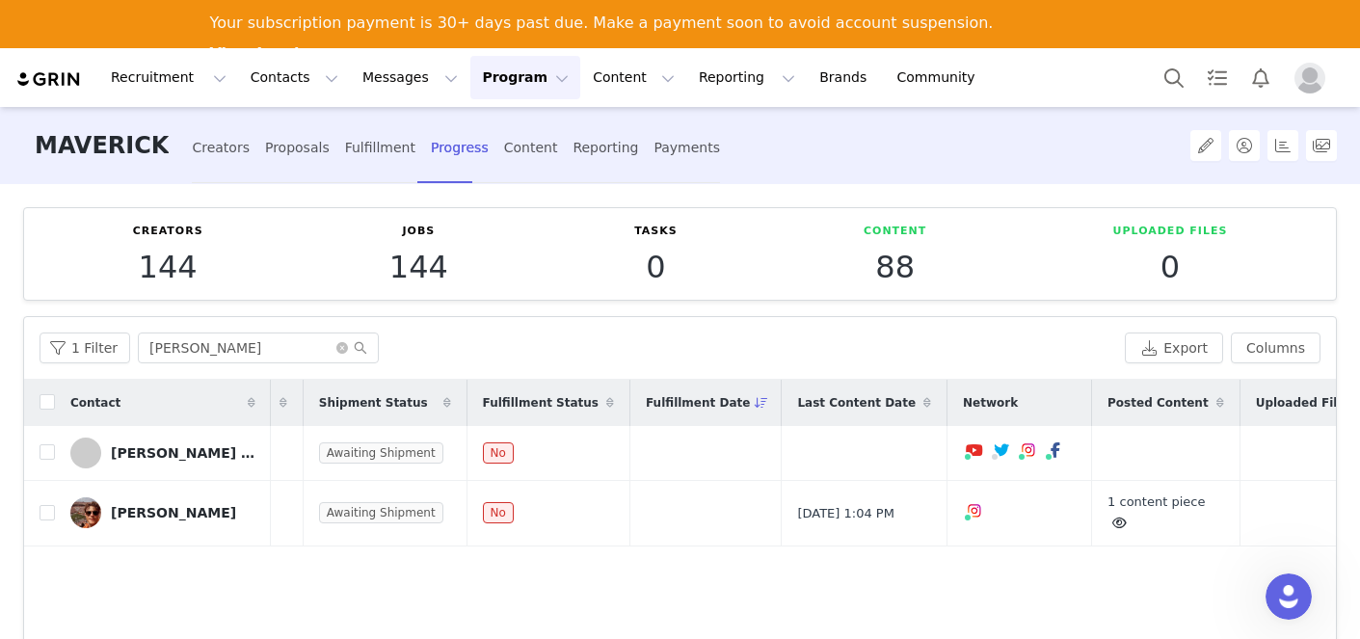
scroll to position [0, 535]
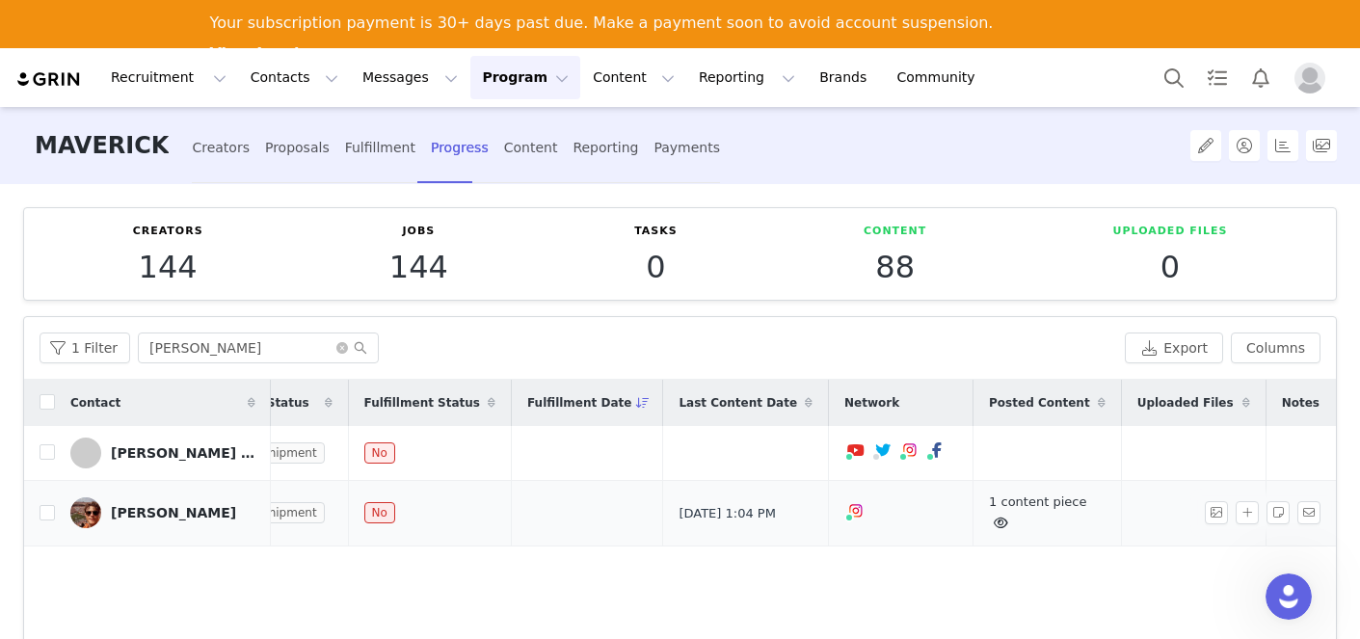
click at [994, 529] on icon at bounding box center [1001, 523] width 14 height 13
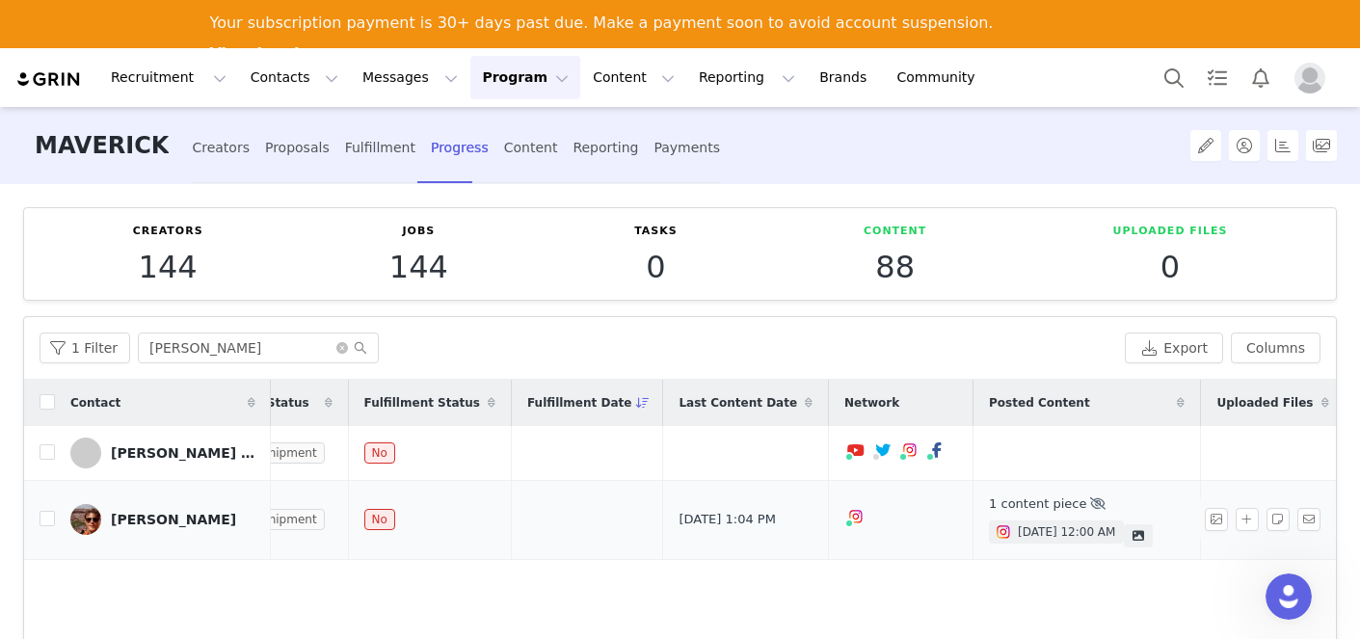
click at [989, 523] on div "1 content piece [DATE] 12:00 AM Remove this content? Click "Remove" to remove t…" at bounding box center [1087, 520] width 196 height 55
click at [1018, 535] on span "[DATE] 12:00 AM" at bounding box center [1066, 531] width 97 height 17
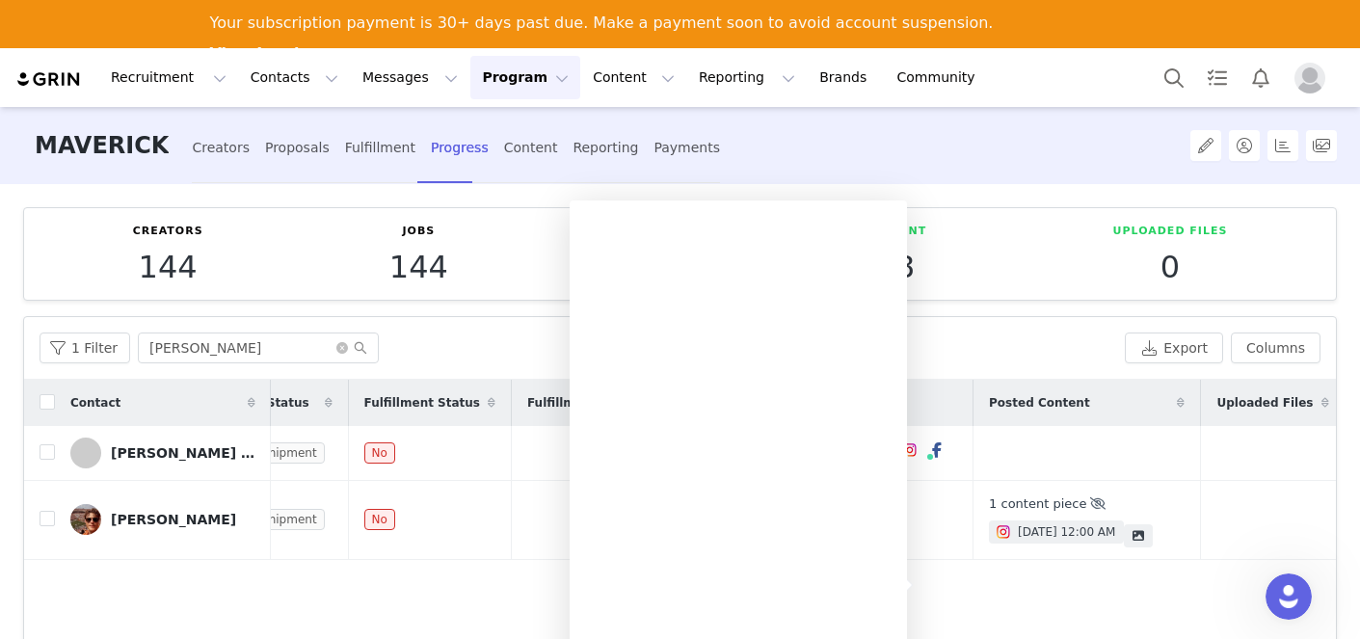
click at [199, 319] on div "1 Filter jacob Export Columns" at bounding box center [680, 348] width 1312 height 63
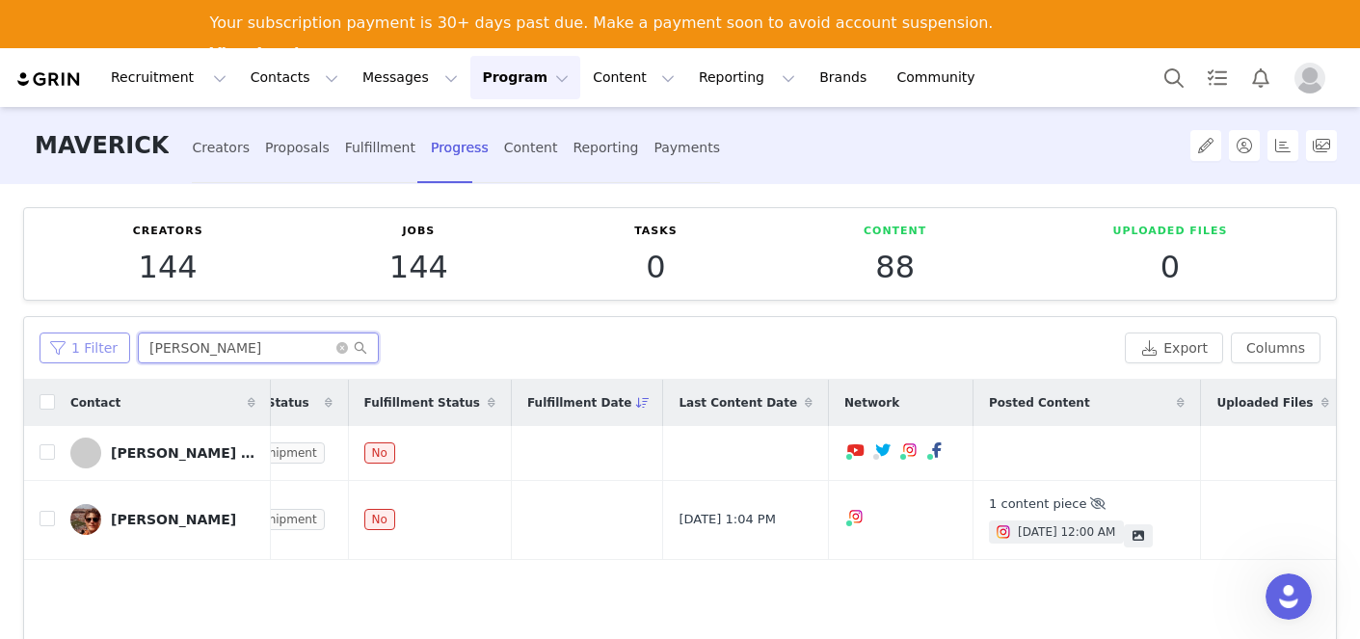
drag, startPoint x: 189, startPoint y: 357, endPoint x: 92, endPoint y: 338, distance: 99.1
click at [92, 338] on div "1 Filter jacob" at bounding box center [579, 348] width 1078 height 31
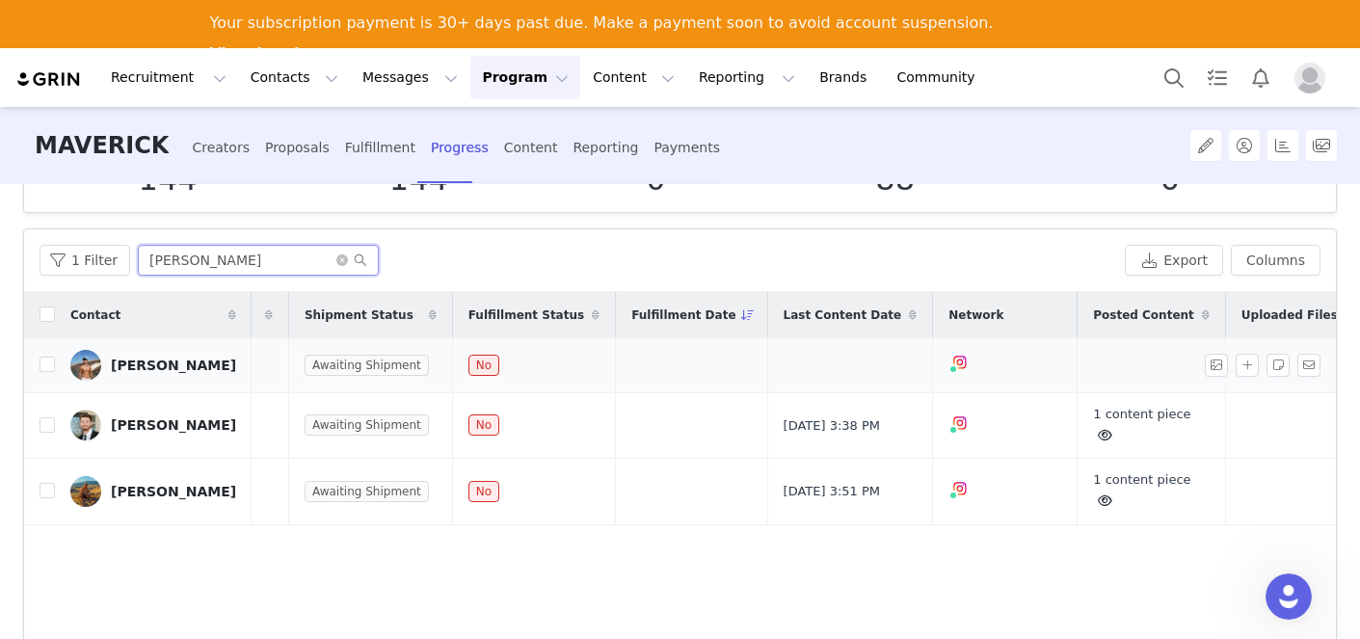
scroll to position [0, 449]
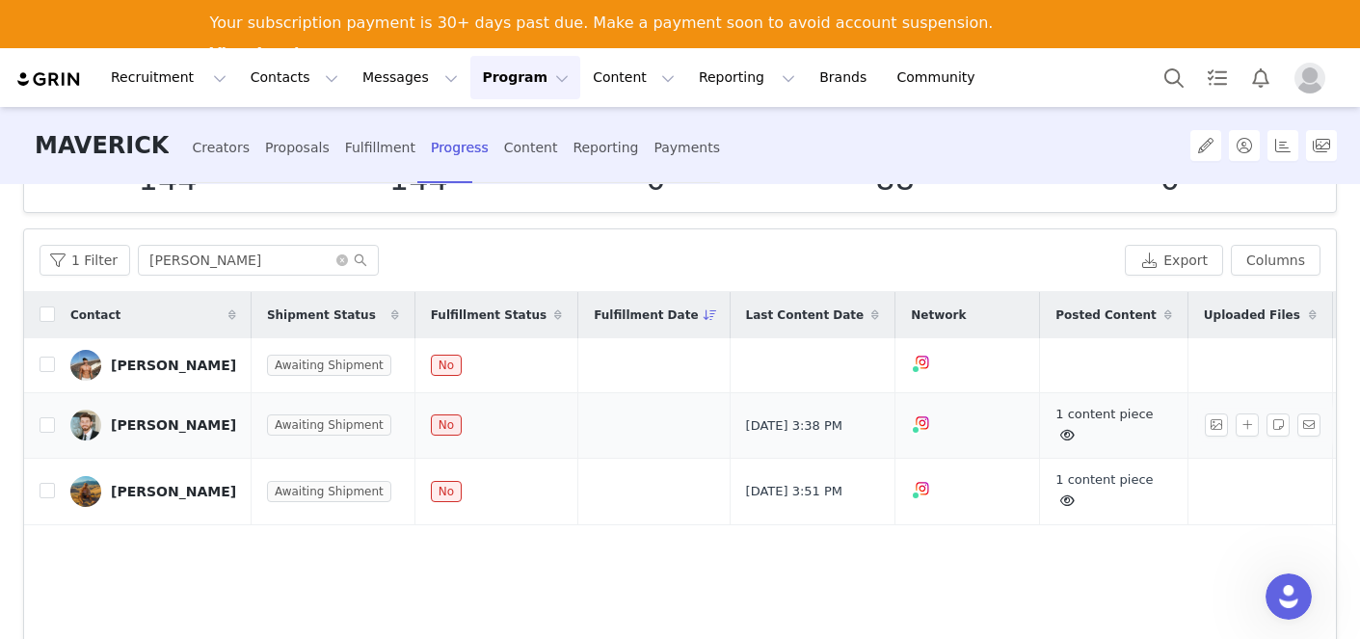
click at [1060, 442] on icon at bounding box center [1067, 435] width 14 height 13
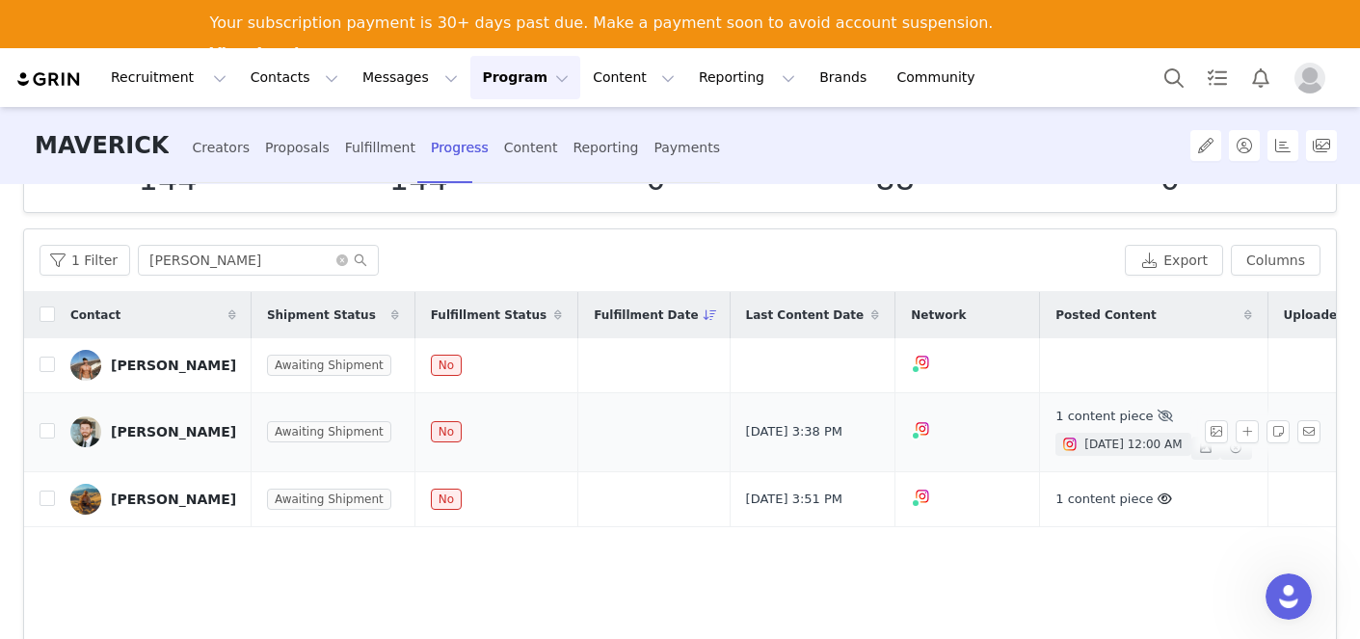
click at [1085, 447] on span "[DATE] 12:00 AM" at bounding box center [1133, 444] width 97 height 17
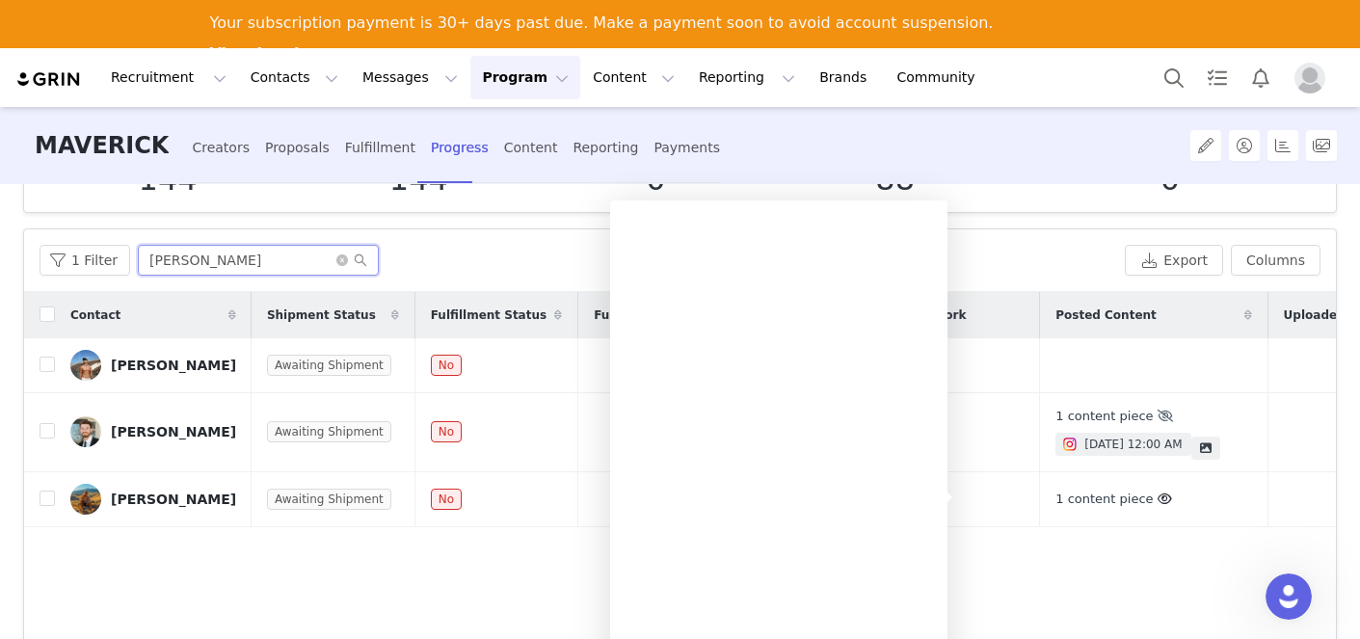
click at [248, 270] on input "[PERSON_NAME]" at bounding box center [258, 260] width 241 height 31
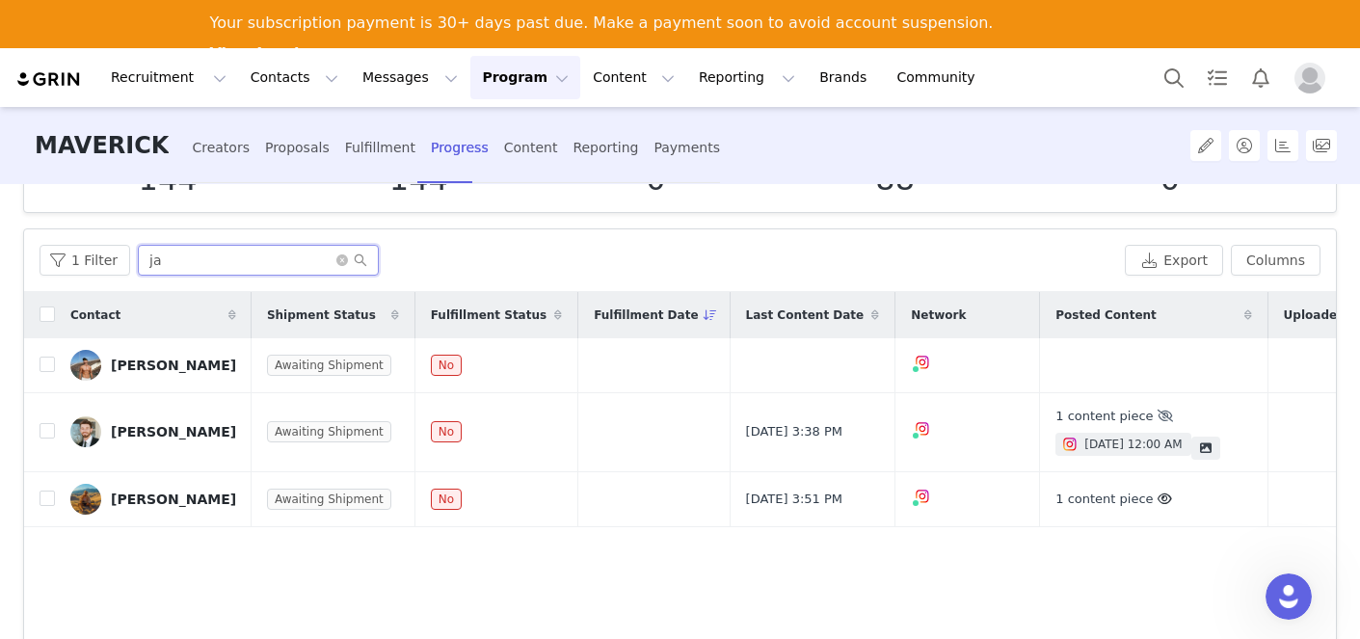
type input "j"
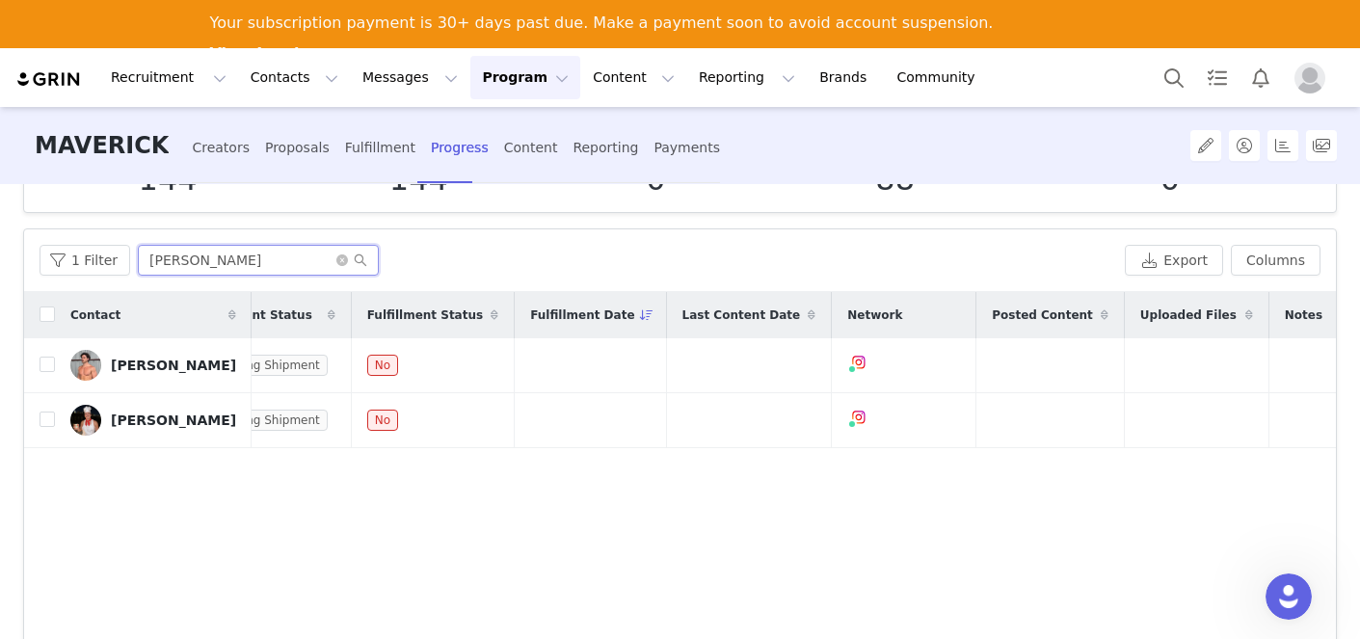
scroll to position [0, 0]
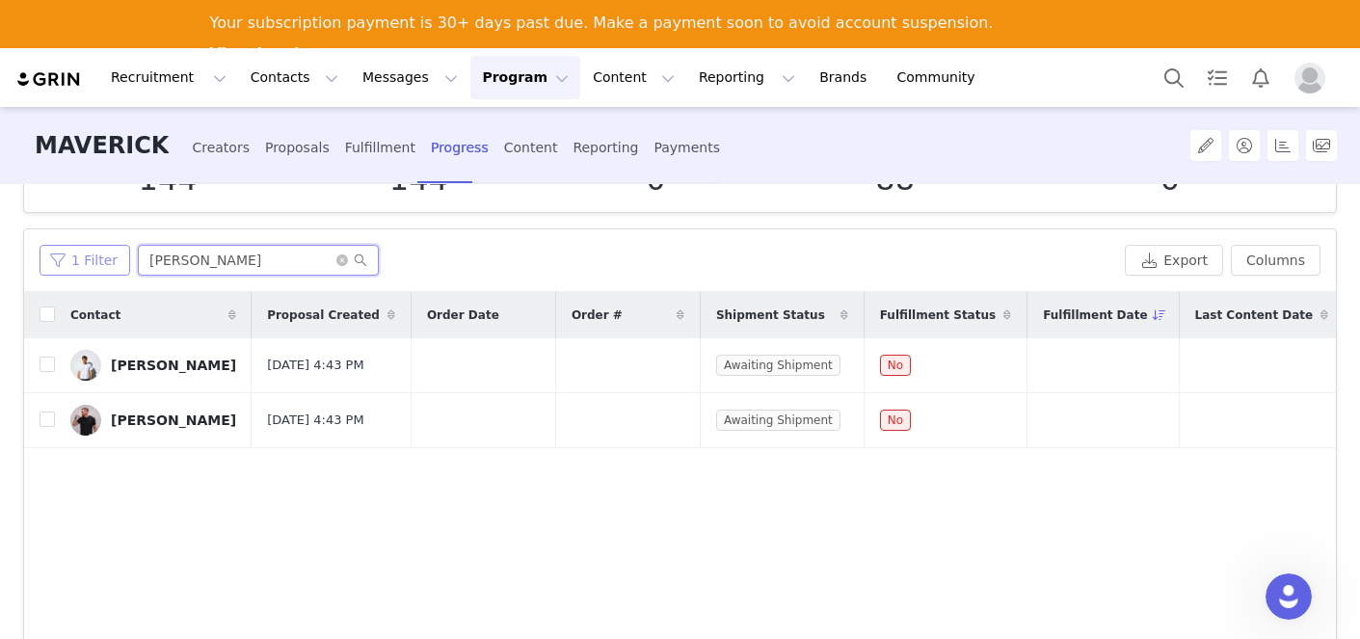
drag, startPoint x: 249, startPoint y: 262, endPoint x: 85, endPoint y: 245, distance: 164.8
click at [79, 255] on div "1 Filter [PERSON_NAME]" at bounding box center [579, 260] width 1078 height 31
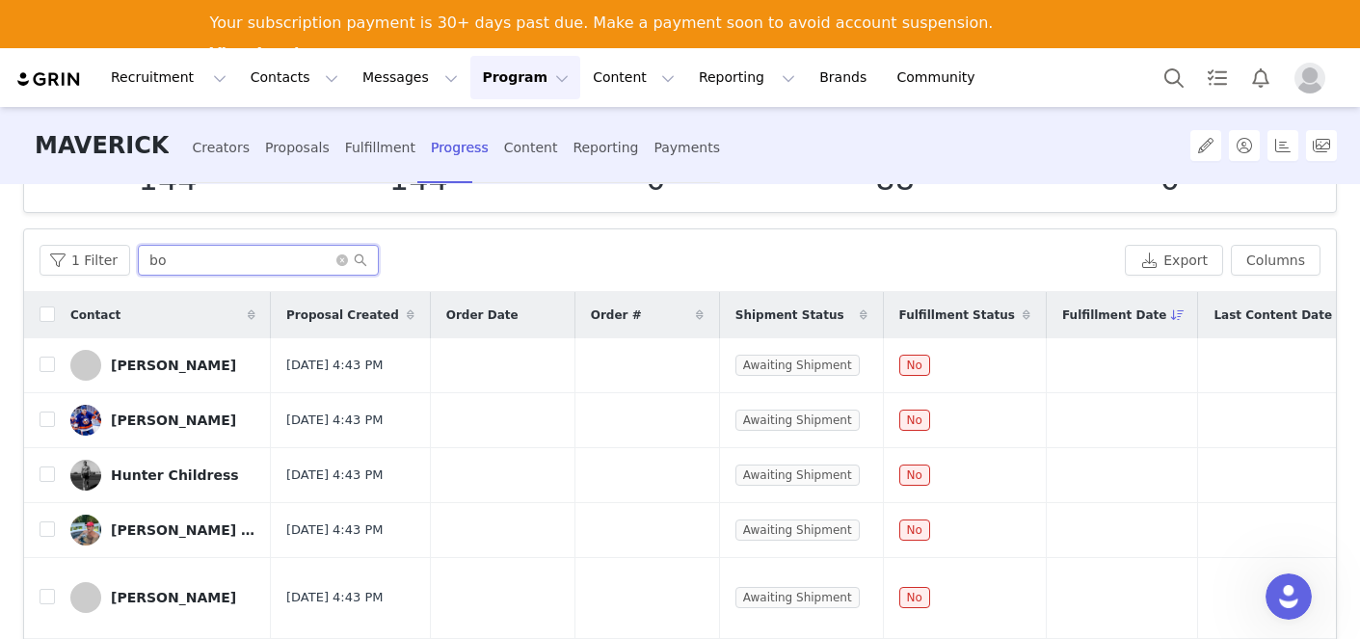
type input "b"
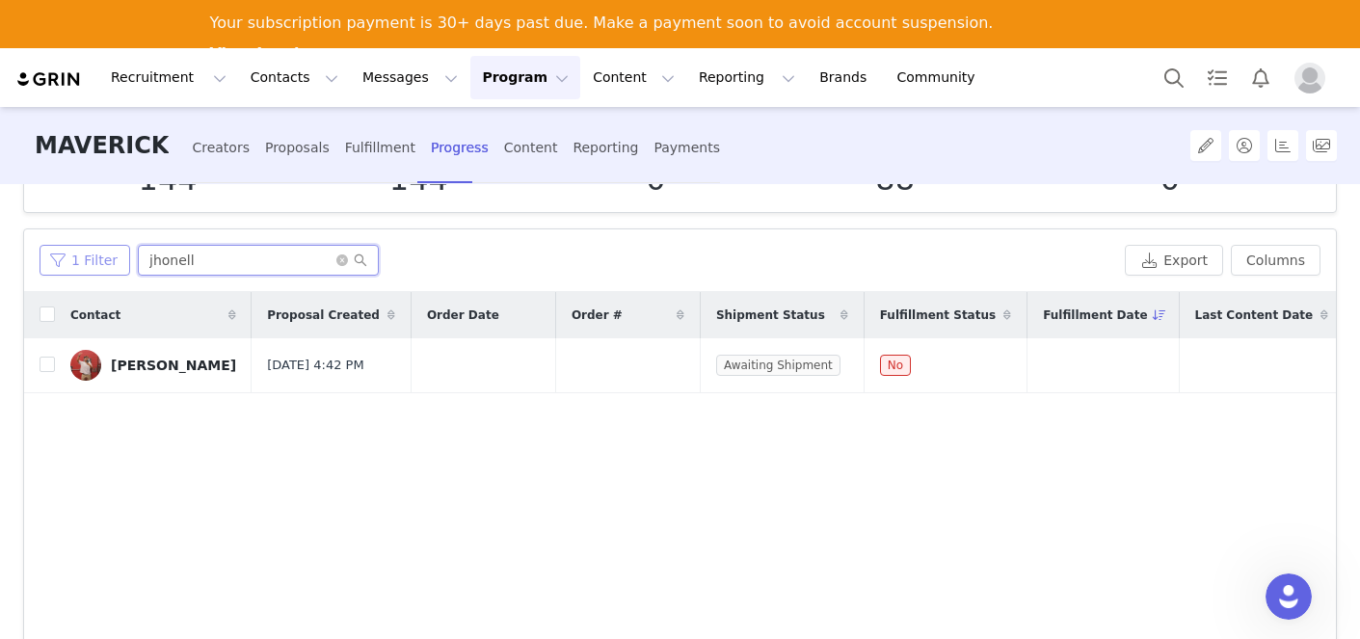
drag, startPoint x: 200, startPoint y: 269, endPoint x: 78, endPoint y: 264, distance: 121.6
click at [78, 264] on div "1 Filter jhonell" at bounding box center [579, 260] width 1078 height 31
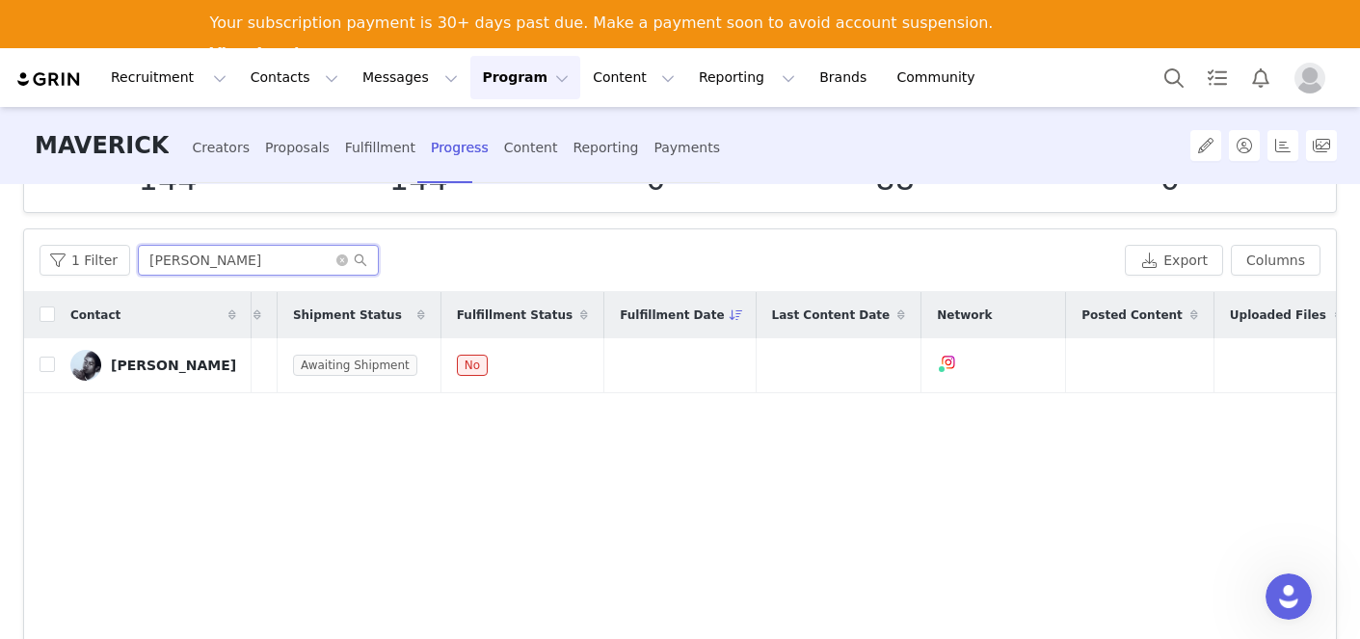
scroll to position [0, 436]
drag, startPoint x: 218, startPoint y: 263, endPoint x: 50, endPoint y: 260, distance: 167.8
click at [50, 260] on div "1 Filter [PERSON_NAME]" at bounding box center [579, 260] width 1078 height 31
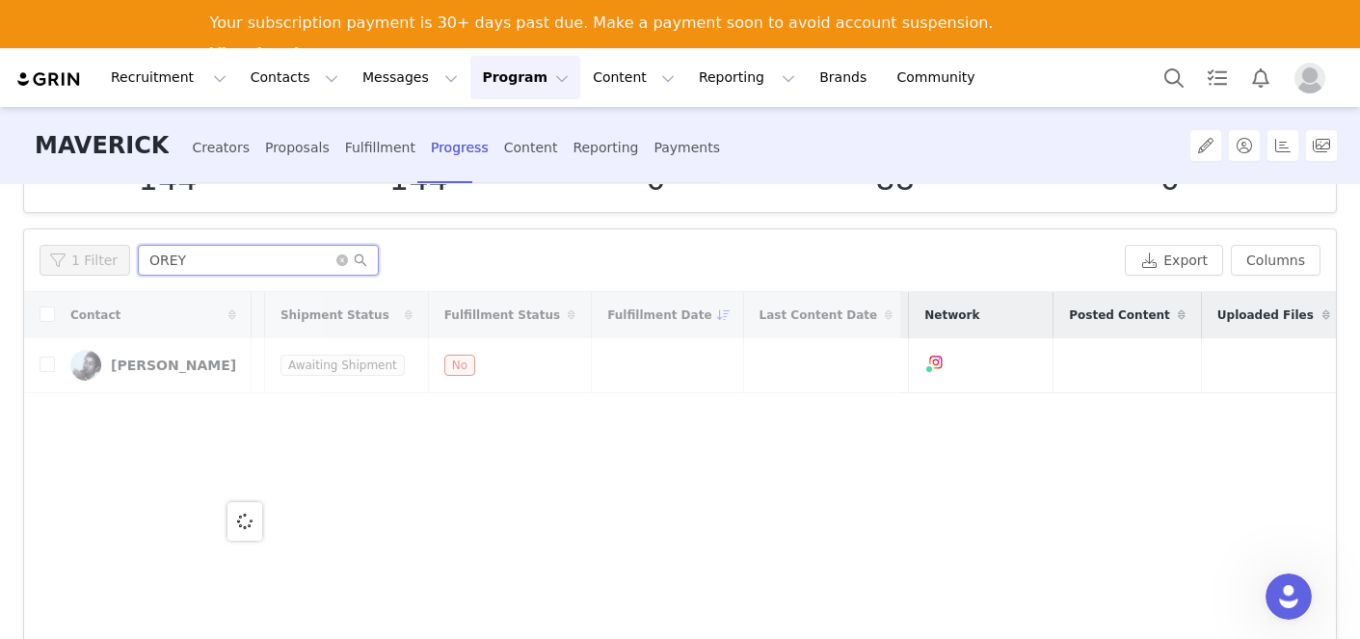
scroll to position [0, 0]
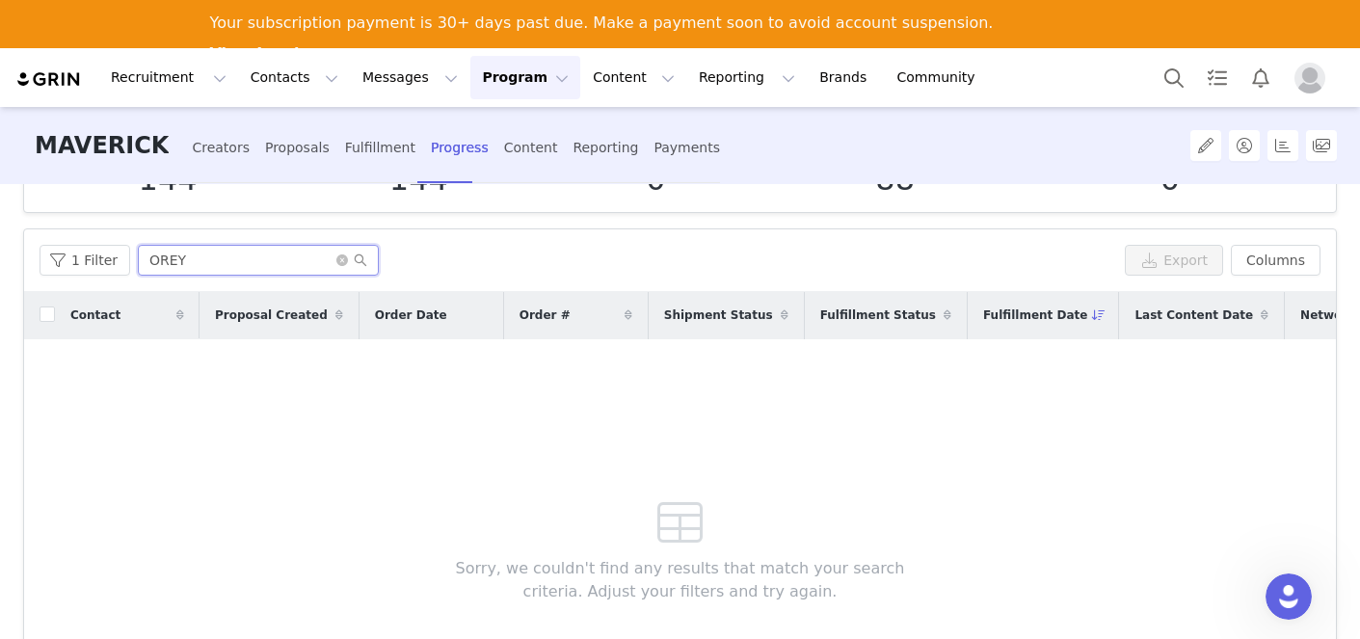
drag, startPoint x: 238, startPoint y: 263, endPoint x: 31, endPoint y: 252, distance: 207.6
click at [31, 252] on div "1 Filter OREY Export Columns" at bounding box center [680, 260] width 1312 height 63
type input "kellen"
